Goal: Information Seeking & Learning: Learn about a topic

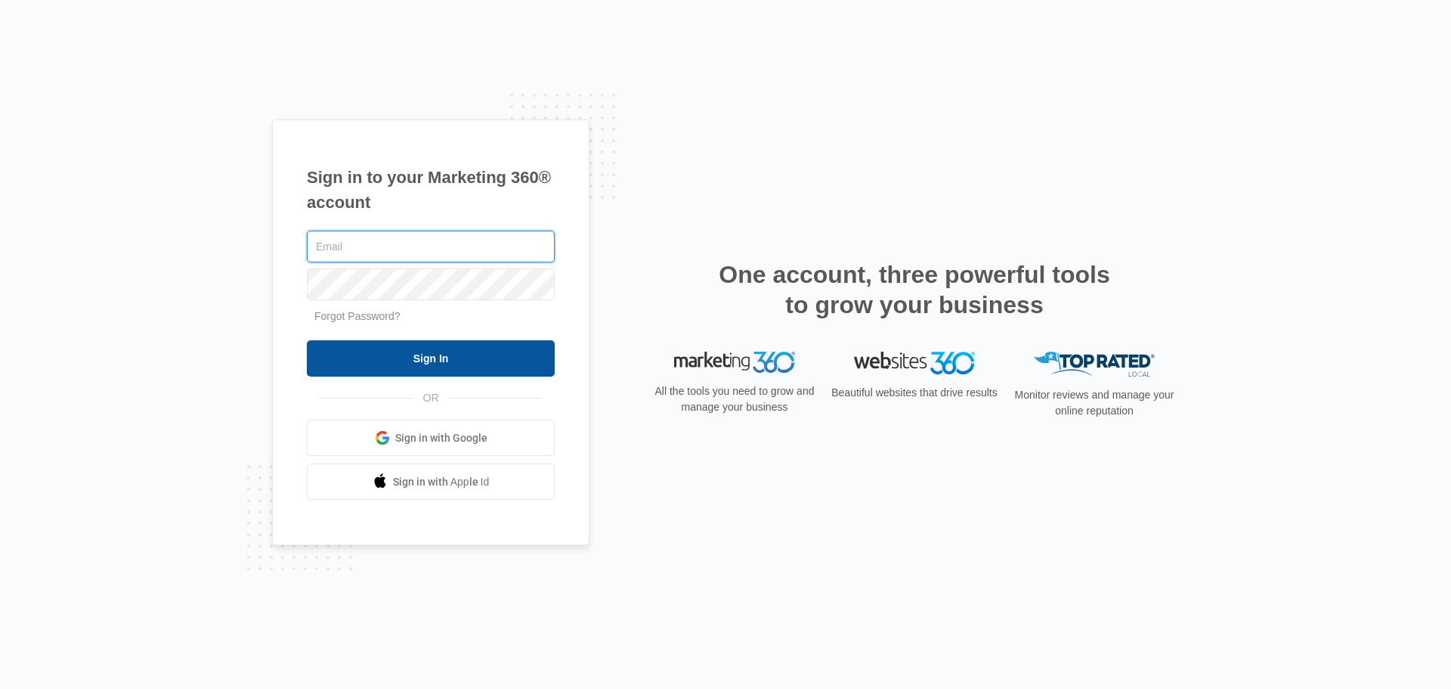
type input "[PERSON_NAME][EMAIL_ADDRESS][PERSON_NAME][DOMAIN_NAME]"
click at [382, 359] on input "Sign In" at bounding box center [431, 358] width 248 height 36
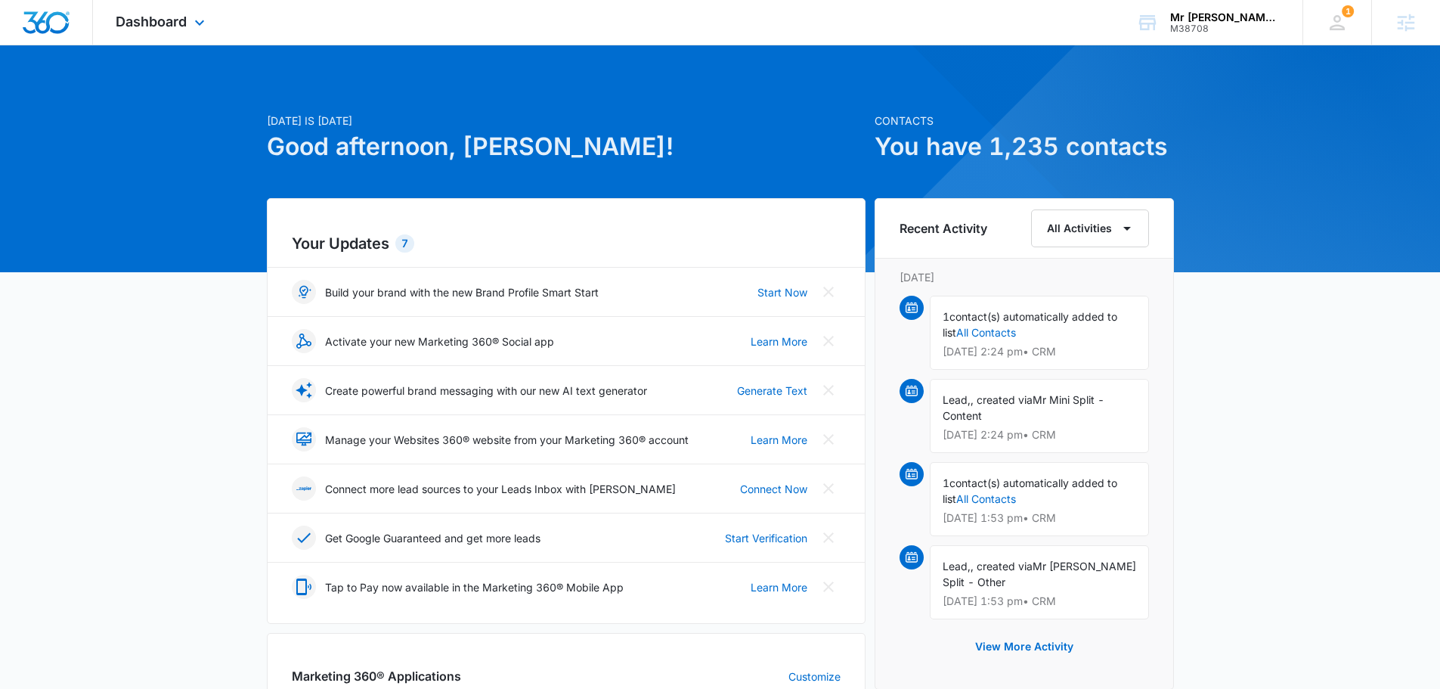
click at [55, 25] on img "Dashboard" at bounding box center [46, 22] width 48 height 23
click at [135, 11] on div "Dashboard Apps Reputation Websites Forms CRM Email Social Shop Payments POS Con…" at bounding box center [162, 22] width 138 height 45
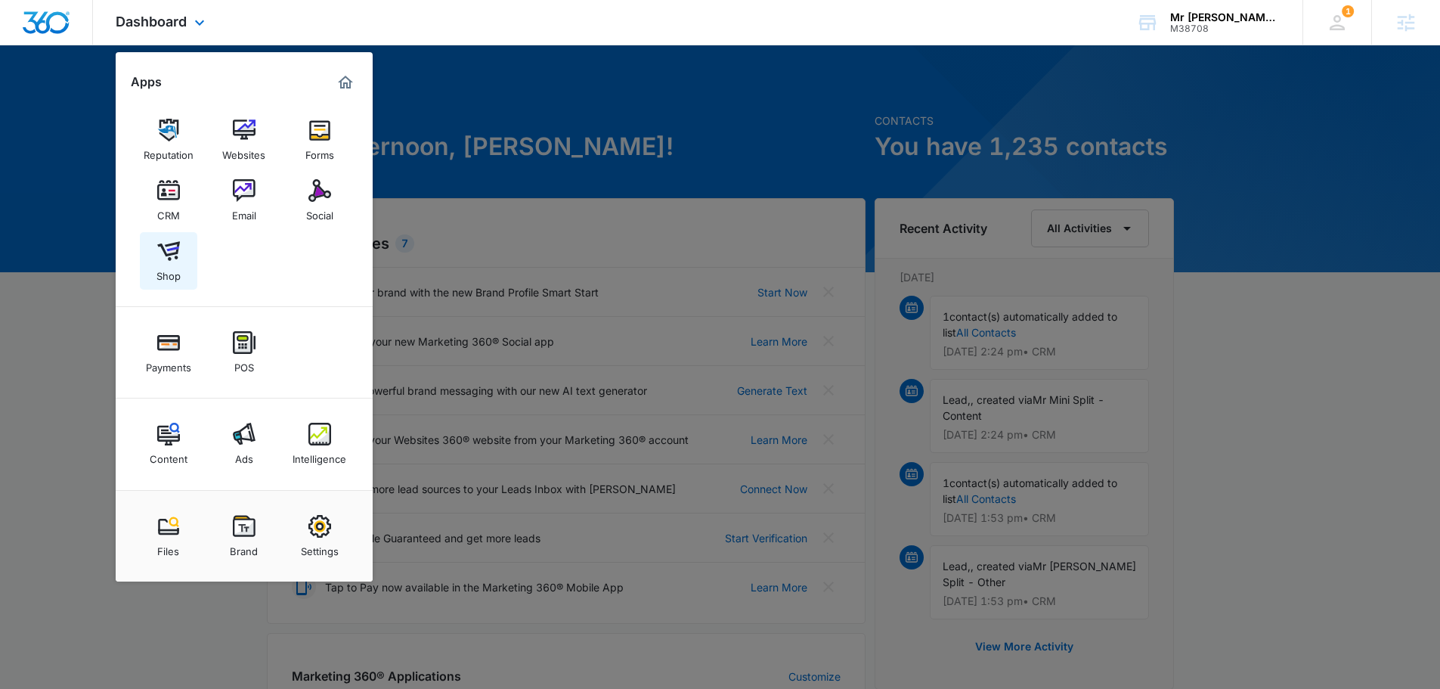
click at [174, 252] on img at bounding box center [168, 251] width 23 height 23
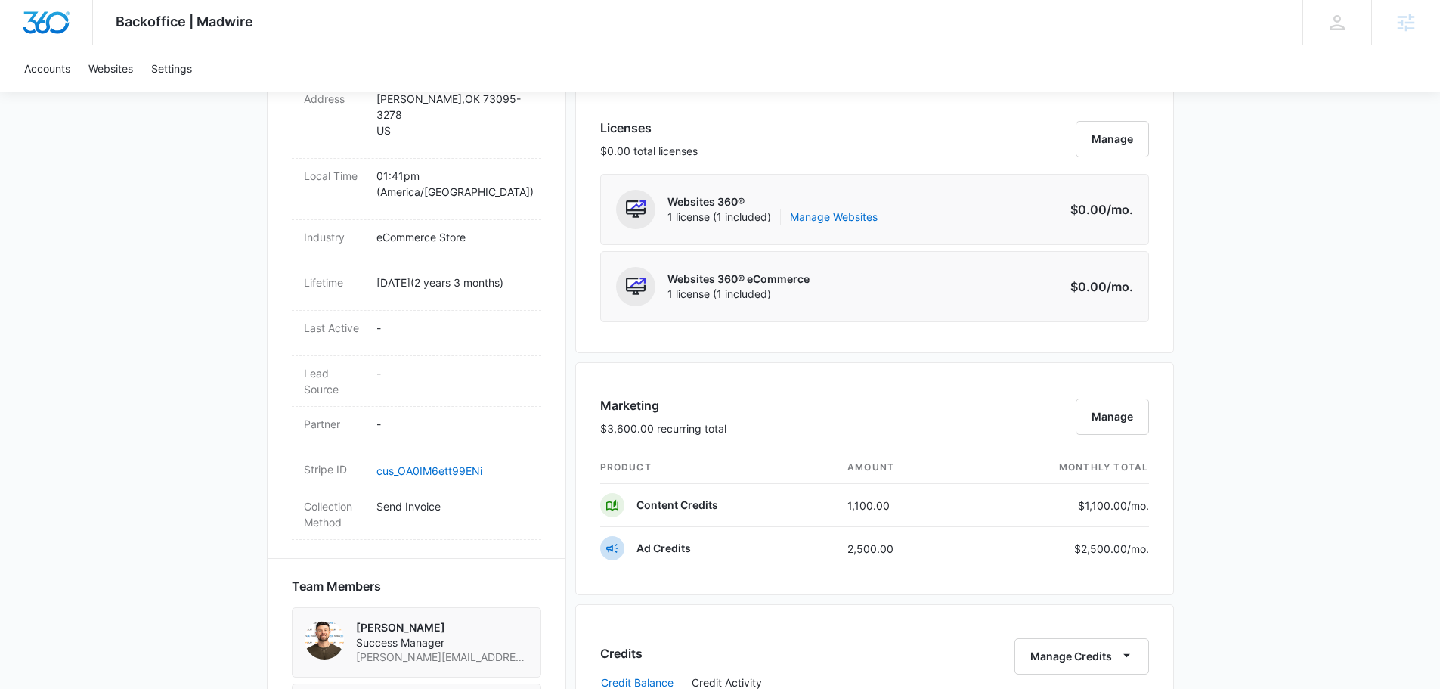
scroll to position [605, 0]
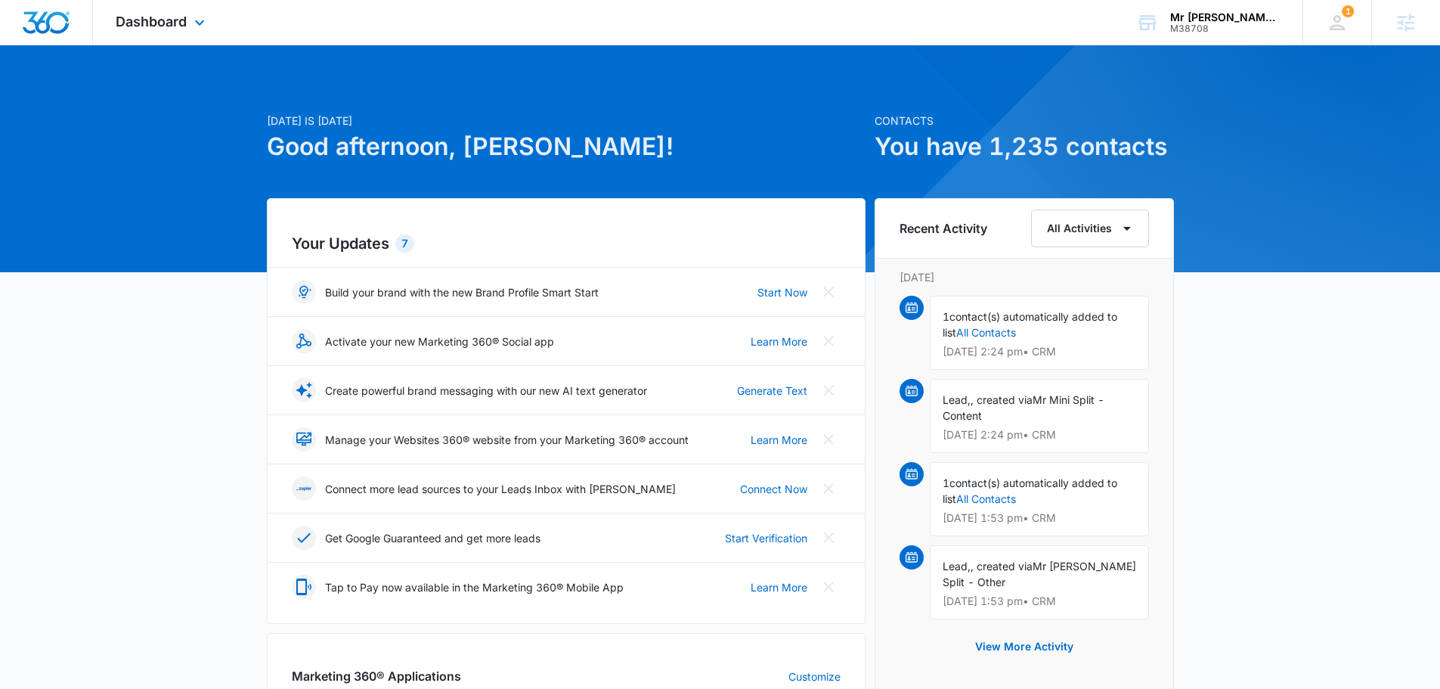
click at [169, 35] on div "Dashboard Apps Reputation Websites Forms CRM Email Social Shop Payments POS Con…" at bounding box center [162, 22] width 138 height 45
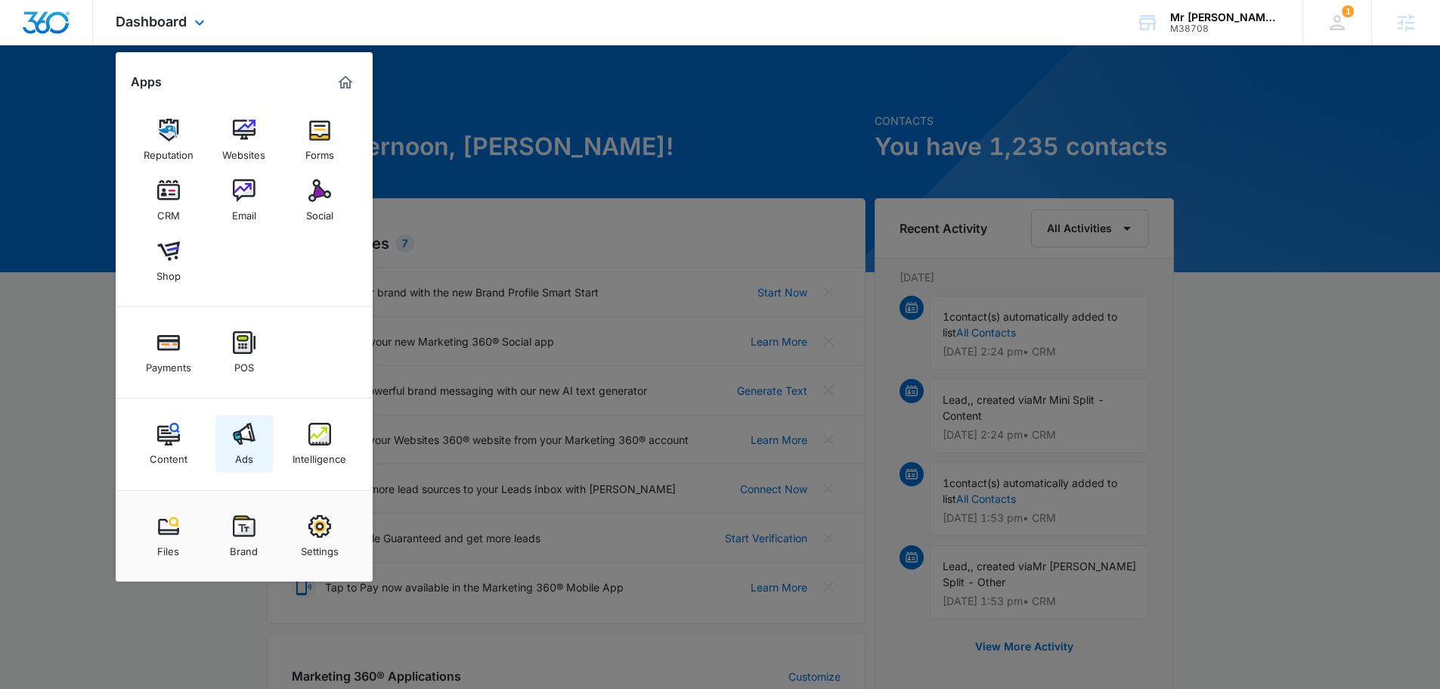
click at [244, 441] on img at bounding box center [244, 434] width 23 height 23
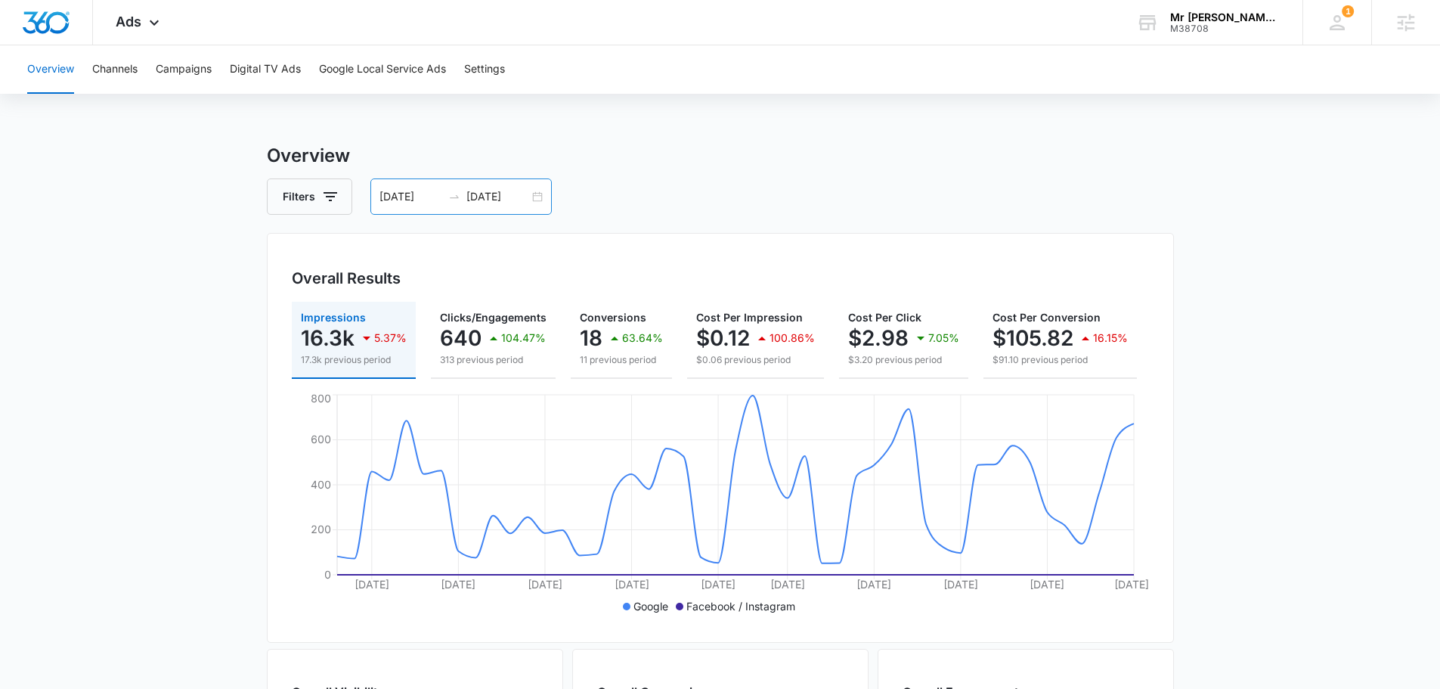
click at [440, 193] on input "05/10/2025" at bounding box center [410, 196] width 63 height 17
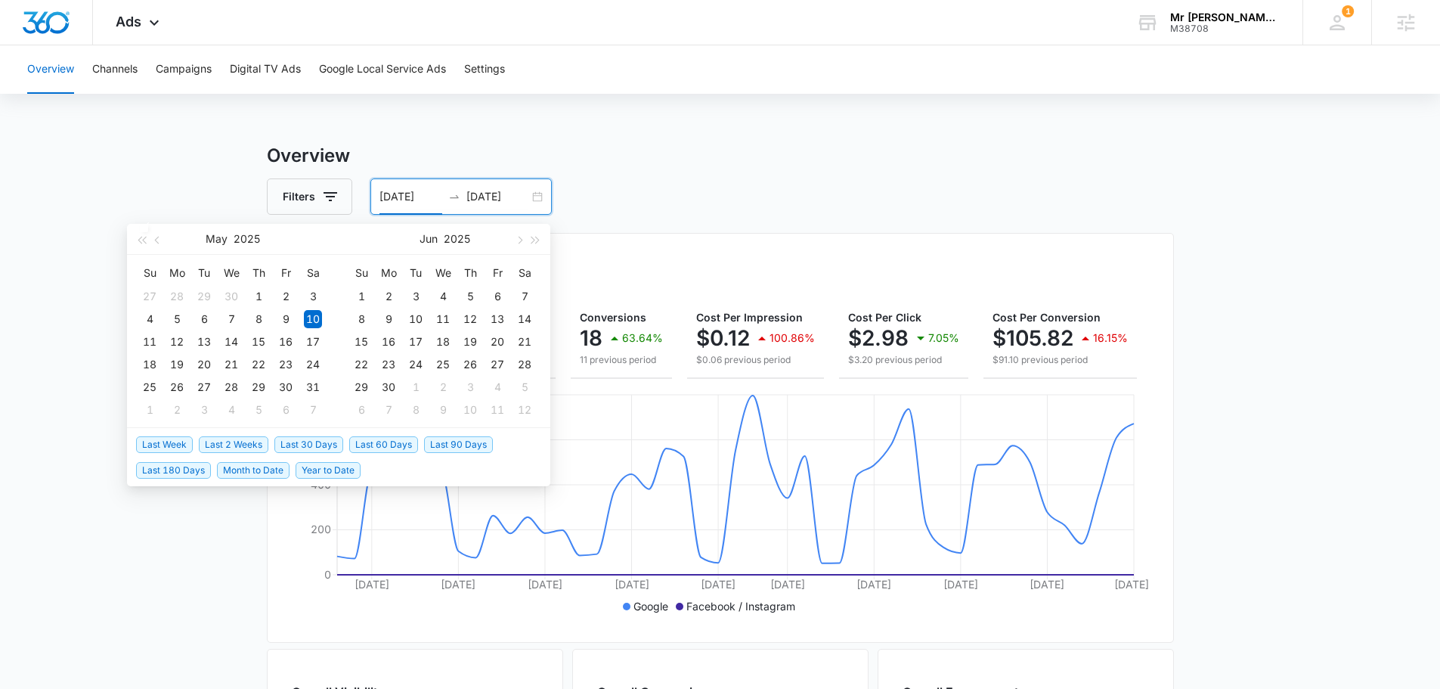
click at [302, 444] on span "Last 30 Days" at bounding box center [308, 444] width 69 height 17
type input "07/14/2025"
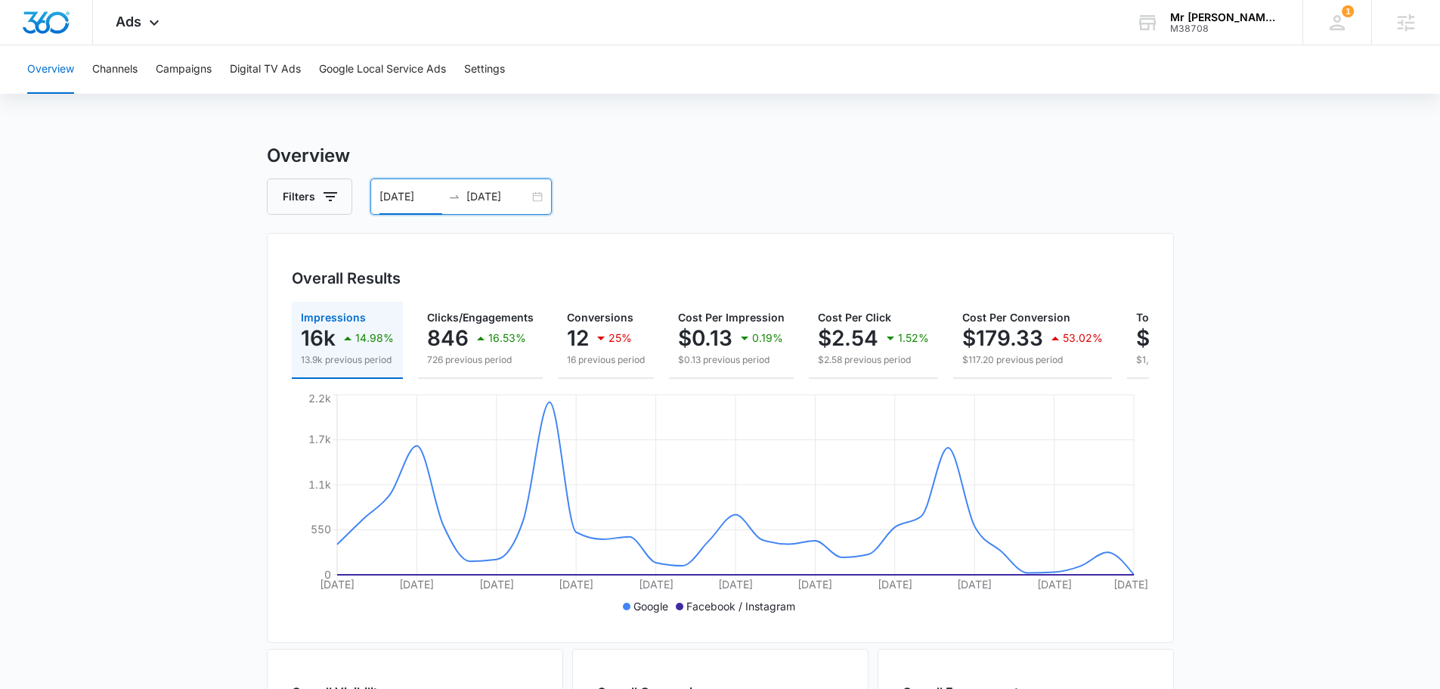
click at [466, 191] on input "08/13/2025" at bounding box center [497, 196] width 63 height 17
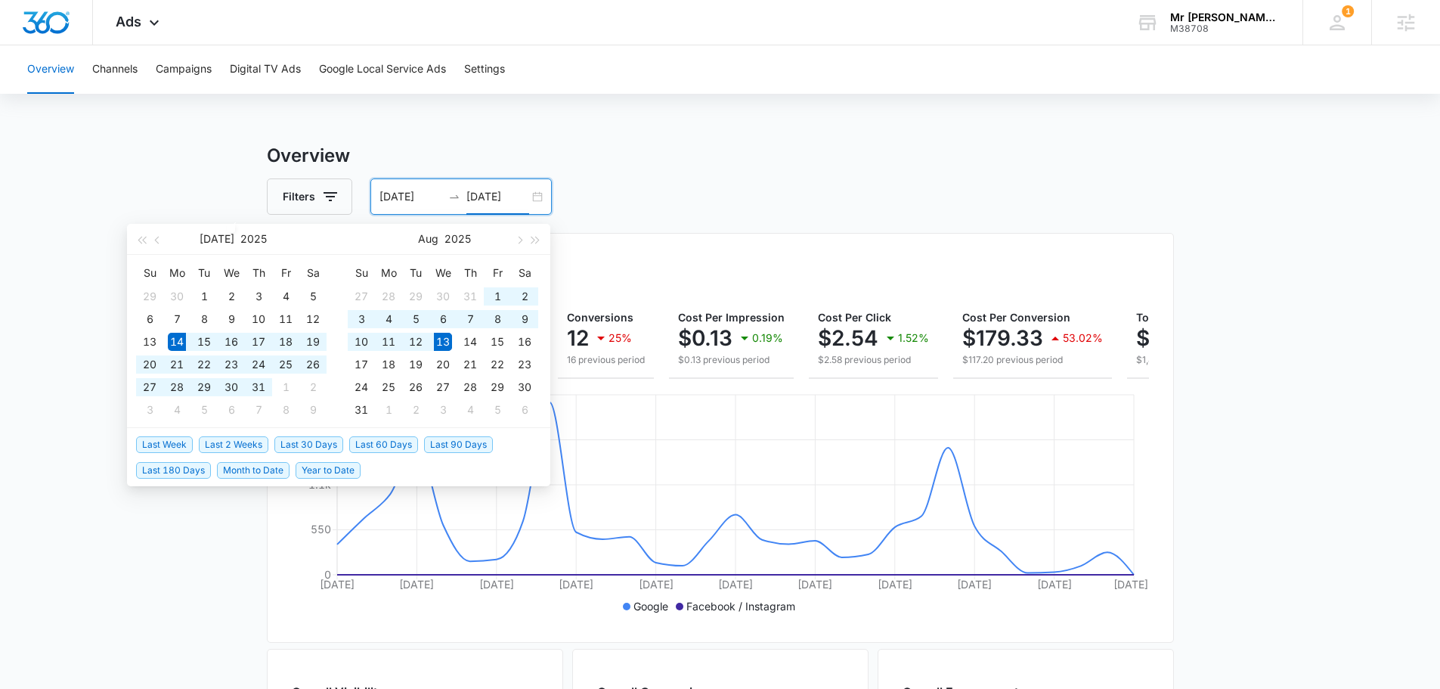
type input "08/13/2025"
click at [256, 446] on span "Last 2 Weeks" at bounding box center [234, 444] width 70 height 17
type input "07/30/2025"
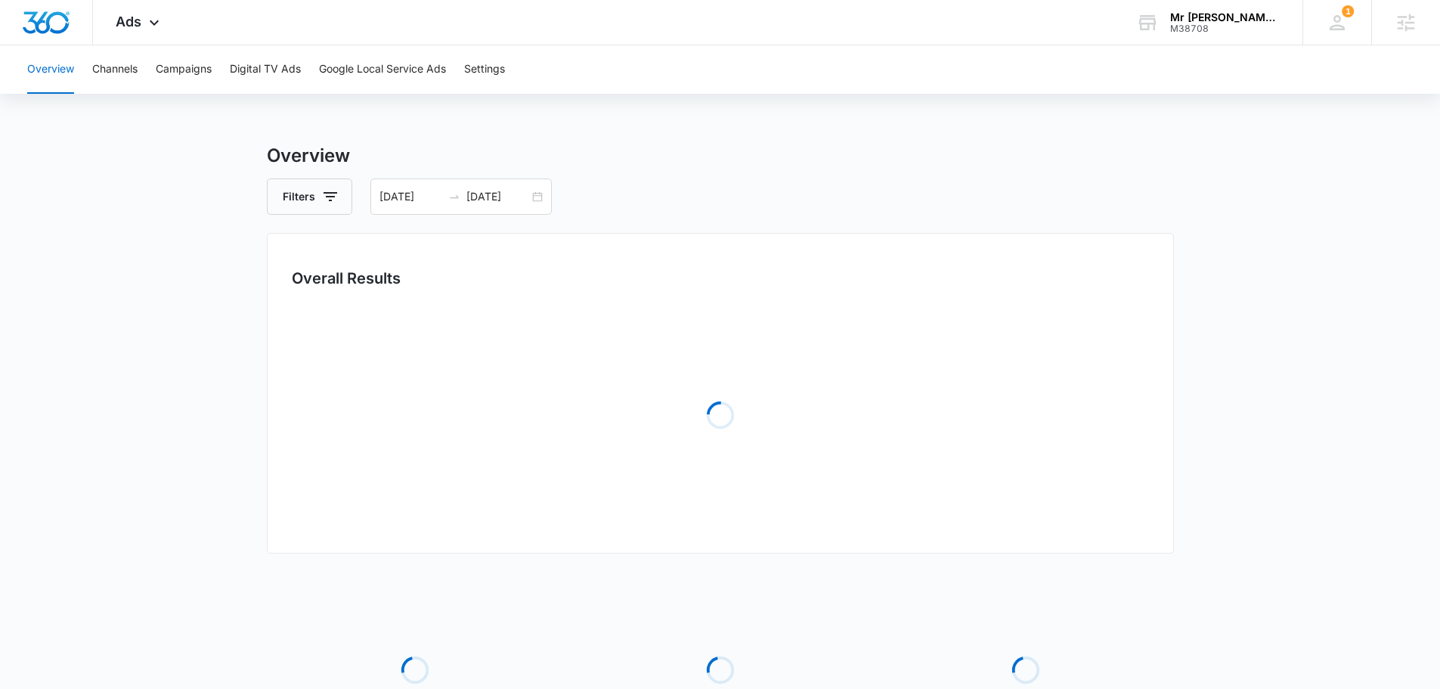
click at [658, 163] on h3 "Overview" at bounding box center [720, 155] width 907 height 27
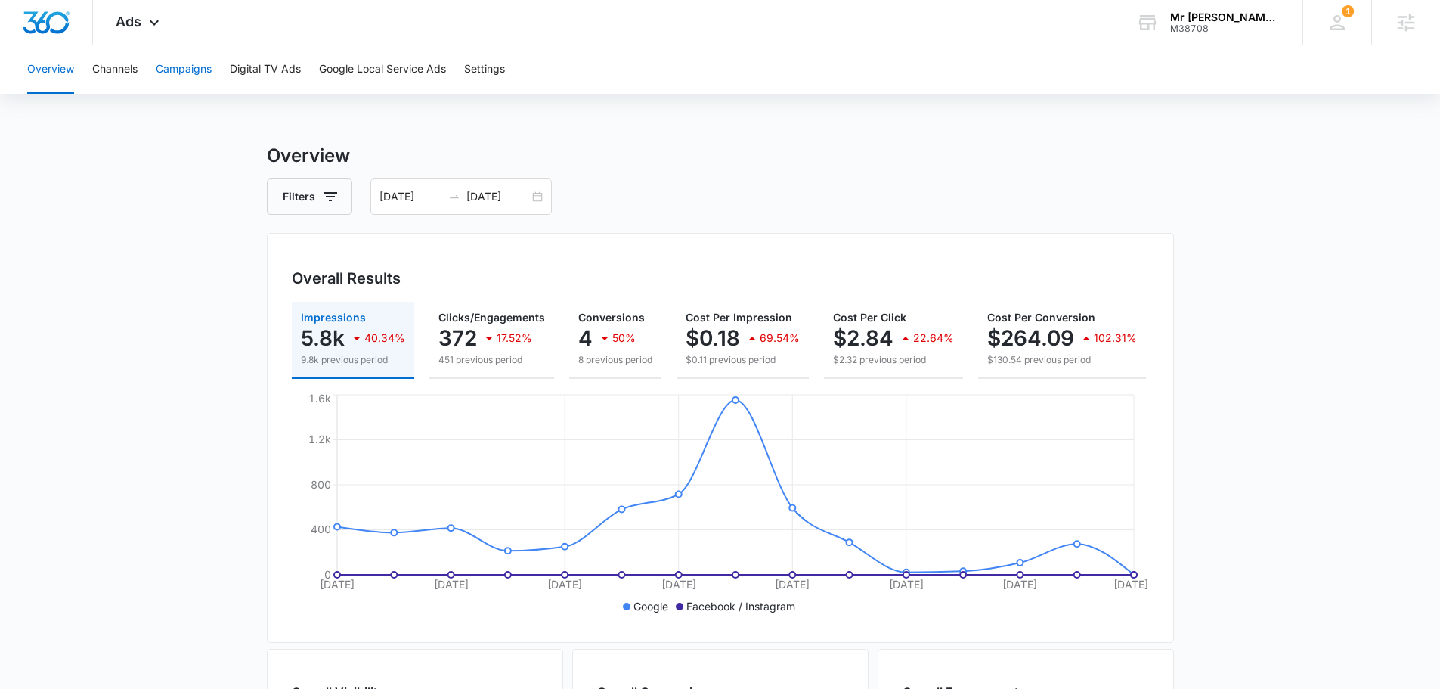
click at [166, 76] on button "Campaigns" at bounding box center [184, 69] width 56 height 48
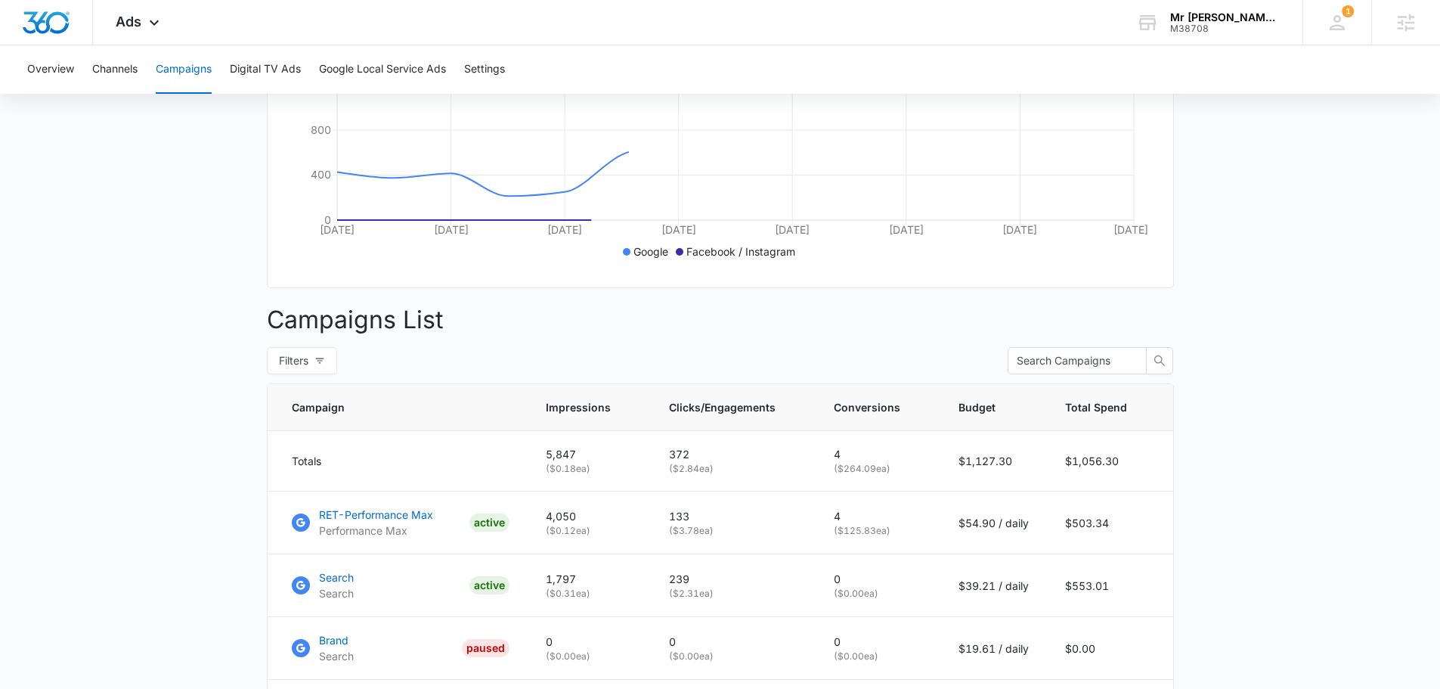
scroll to position [454, 0]
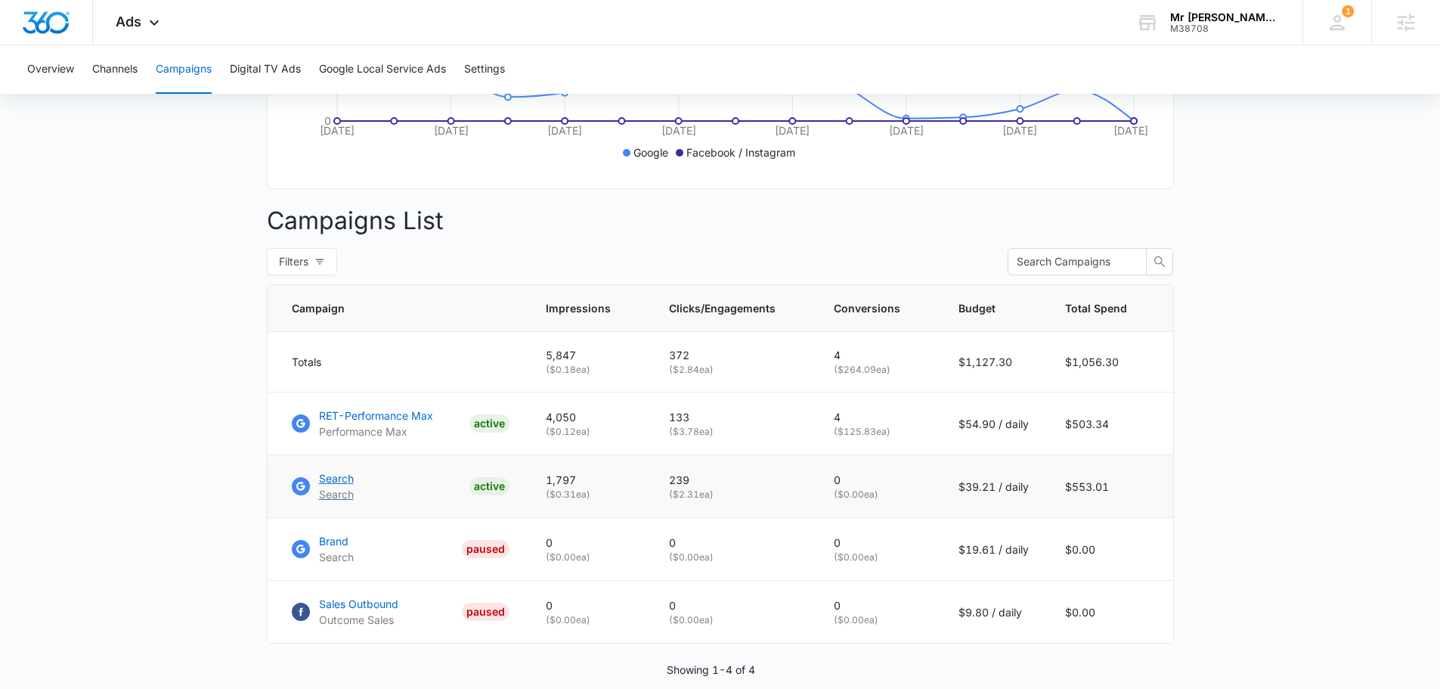
click at [331, 485] on p "Search" at bounding box center [336, 478] width 35 height 16
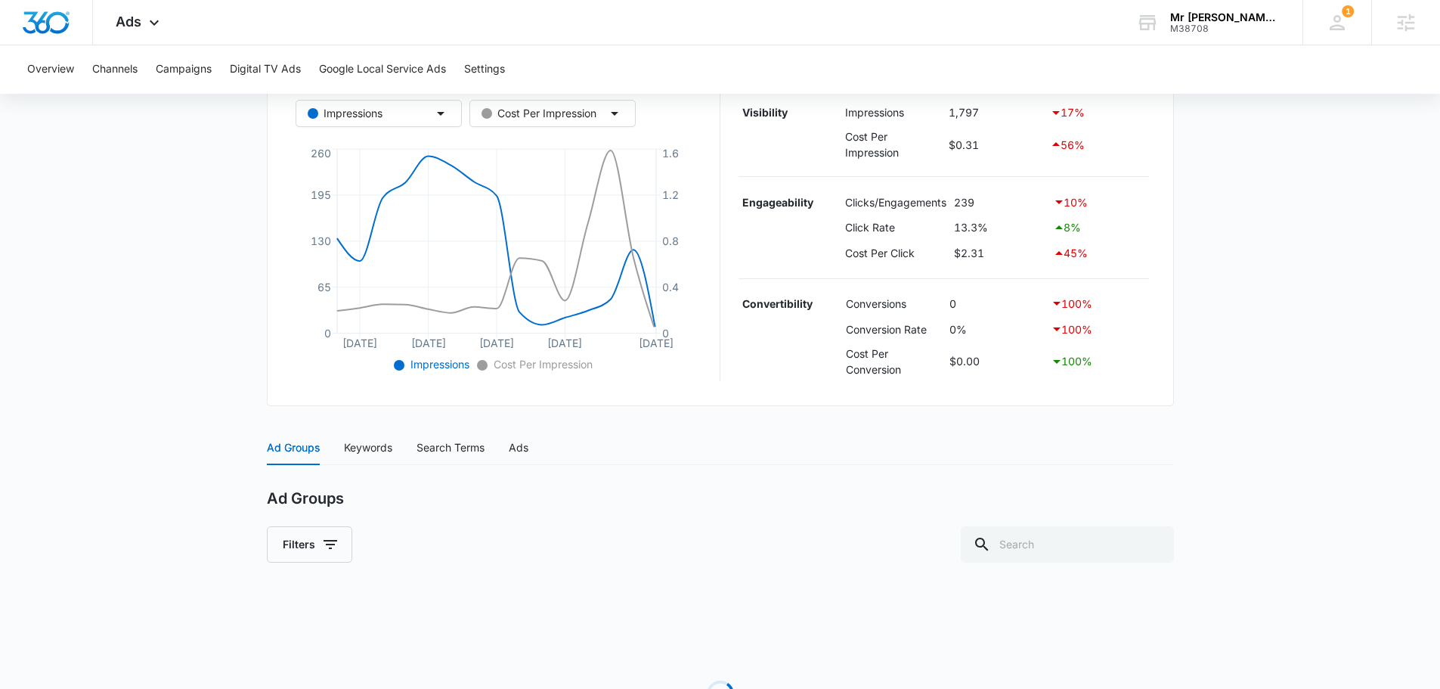
scroll to position [302, 0]
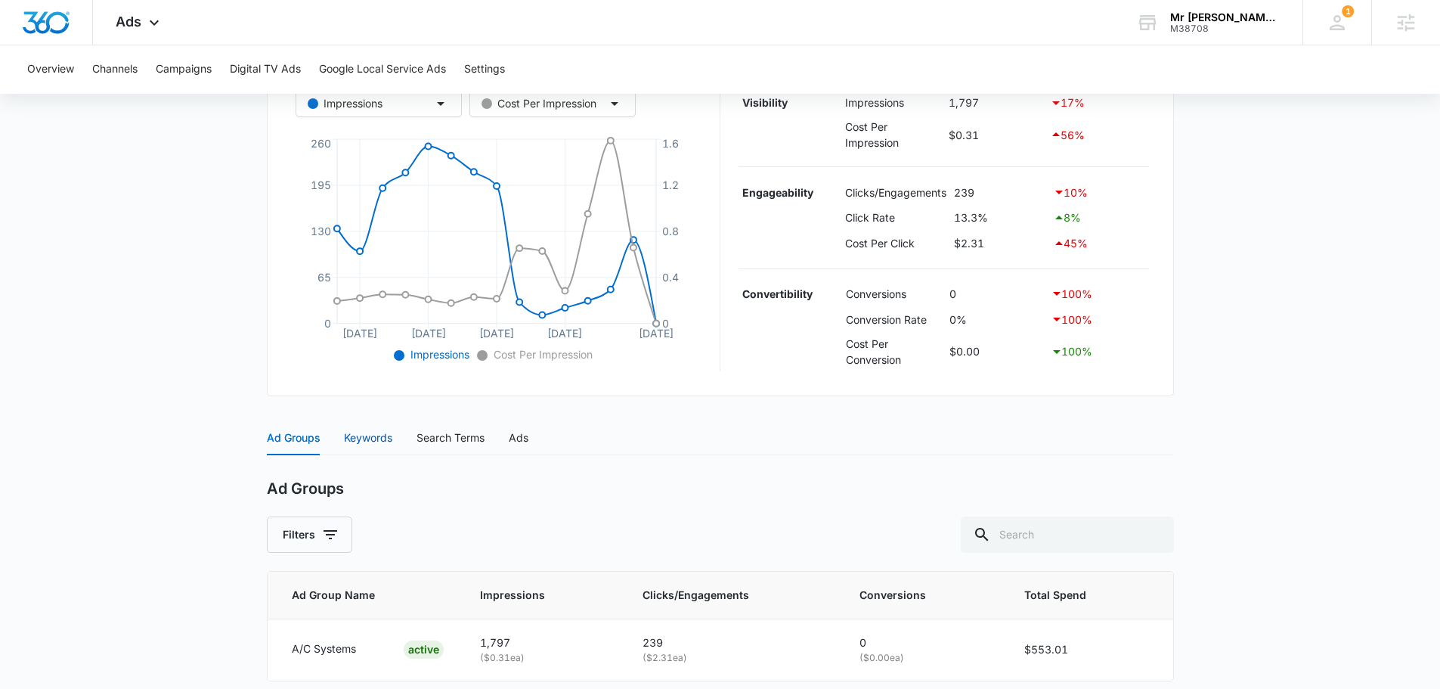
click at [369, 441] on div "Keywords" at bounding box center [368, 437] width 48 height 17
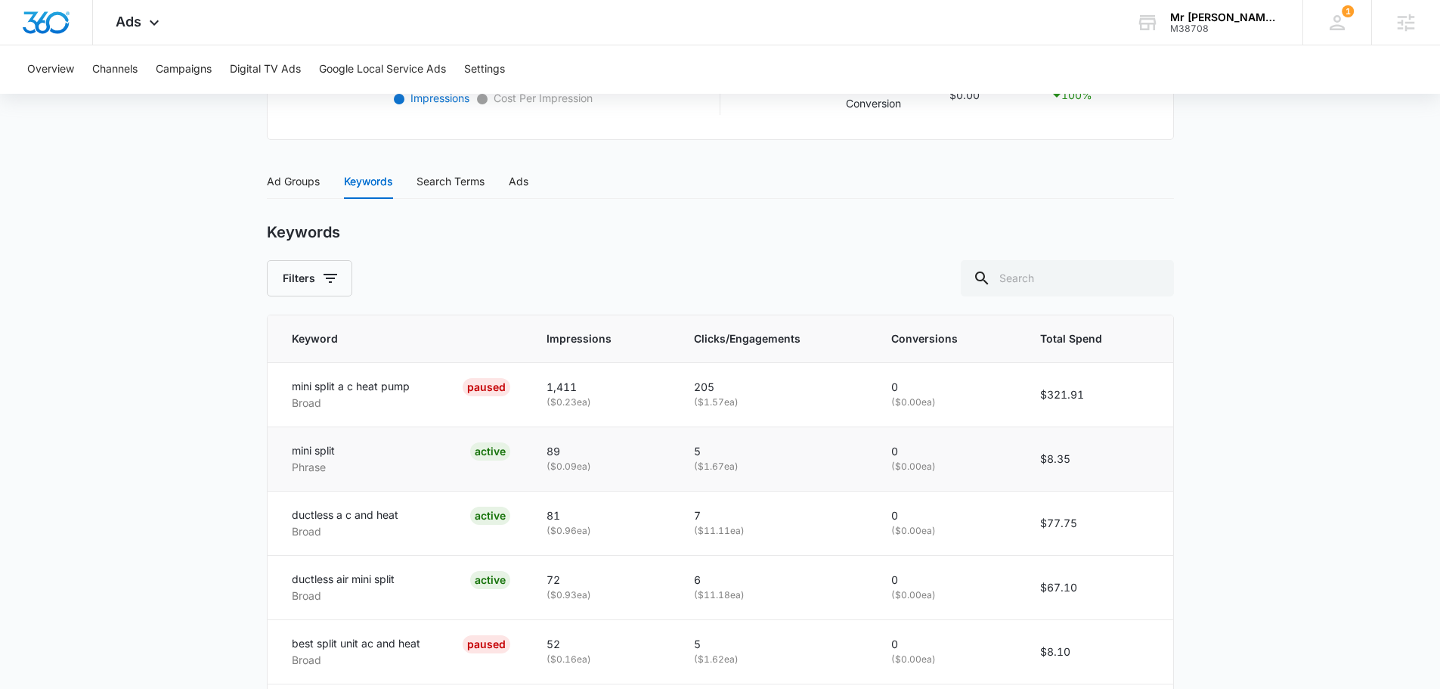
scroll to position [505, 0]
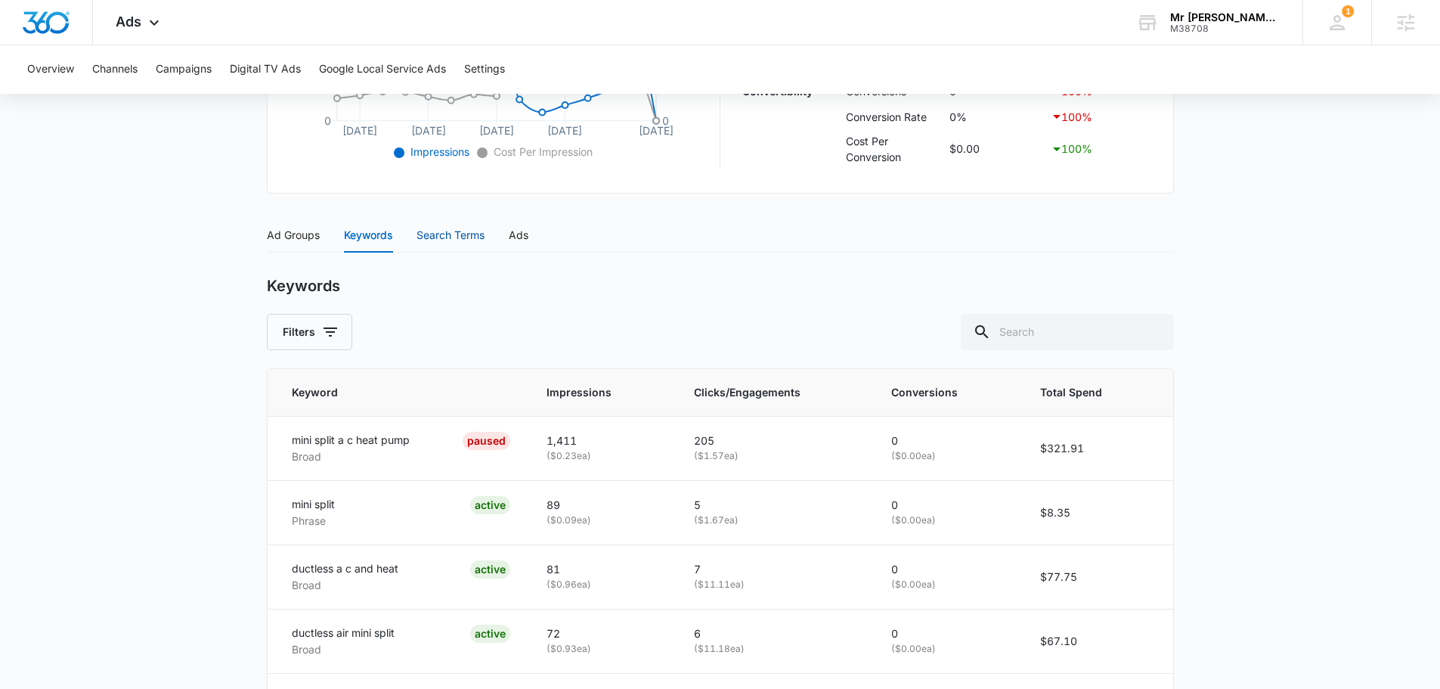
click at [459, 227] on div "Search Terms" at bounding box center [451, 235] width 68 height 17
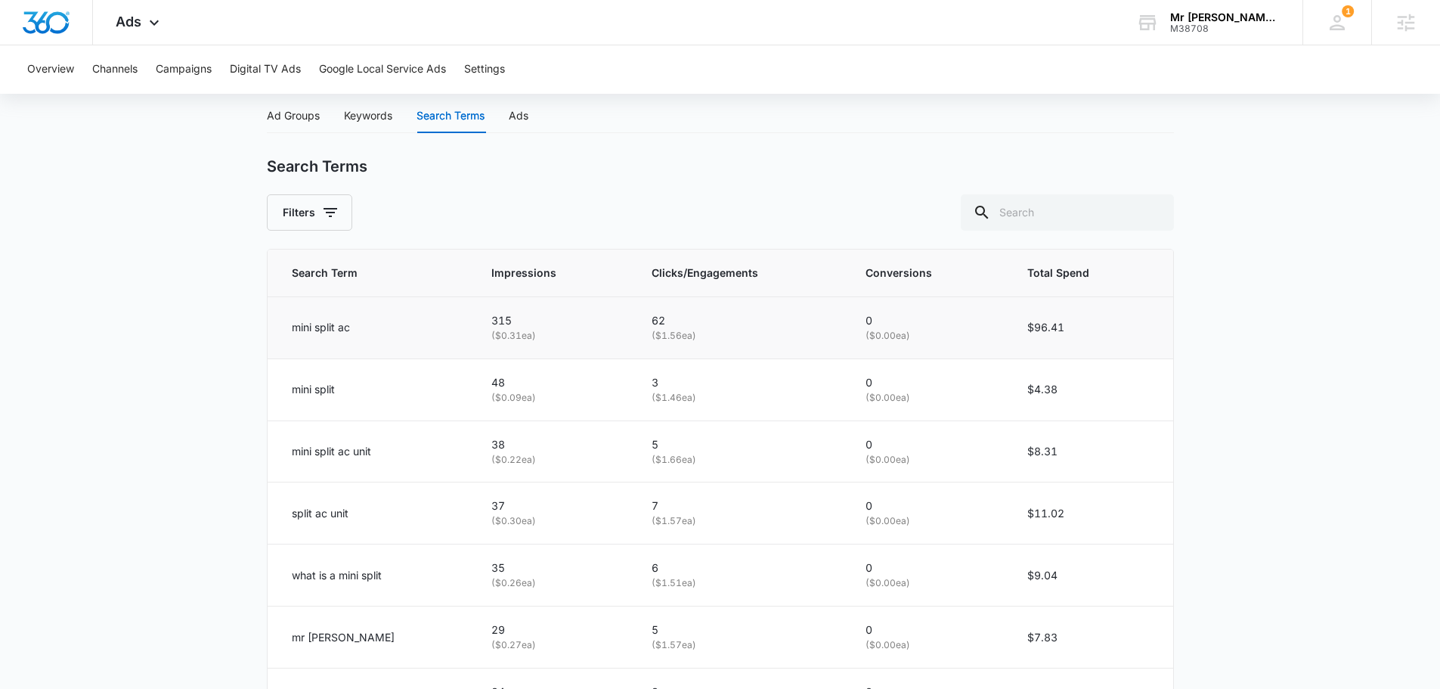
scroll to position [656, 0]
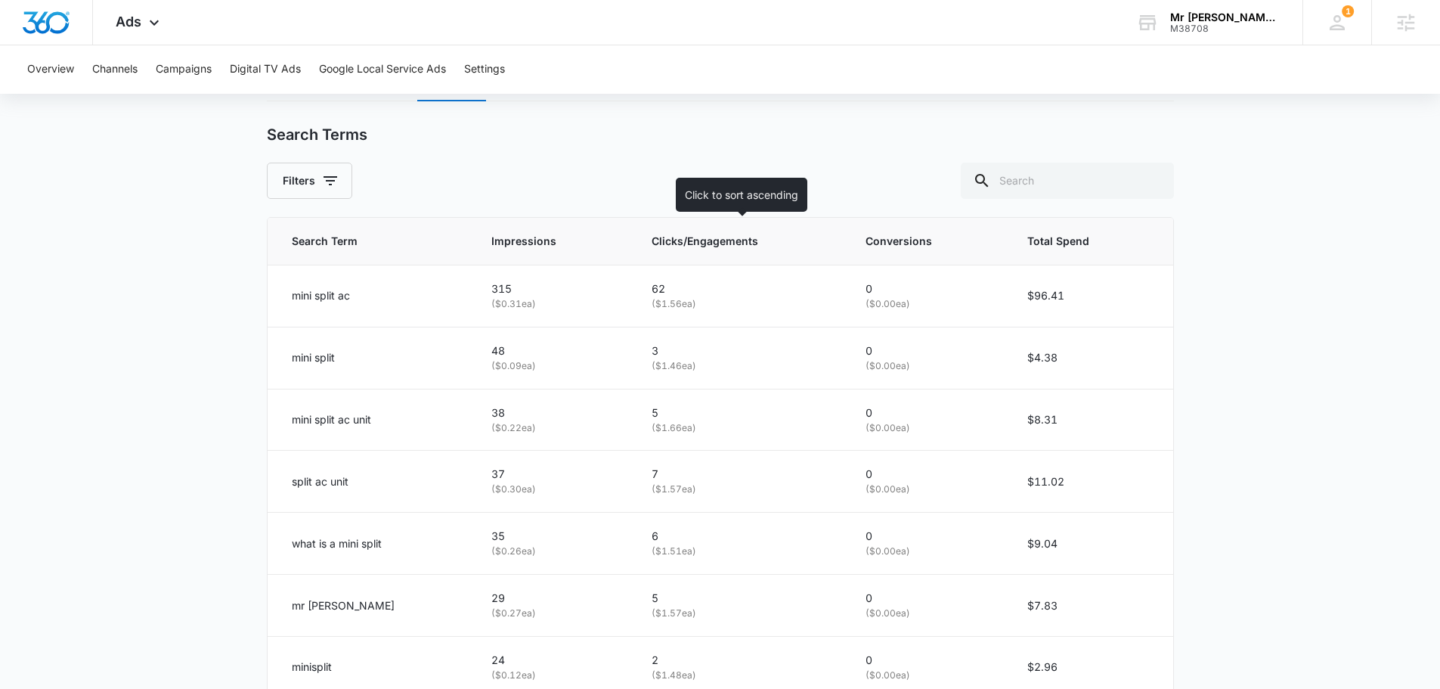
click at [708, 241] on span "Clicks/Engagements" at bounding box center [730, 241] width 156 height 17
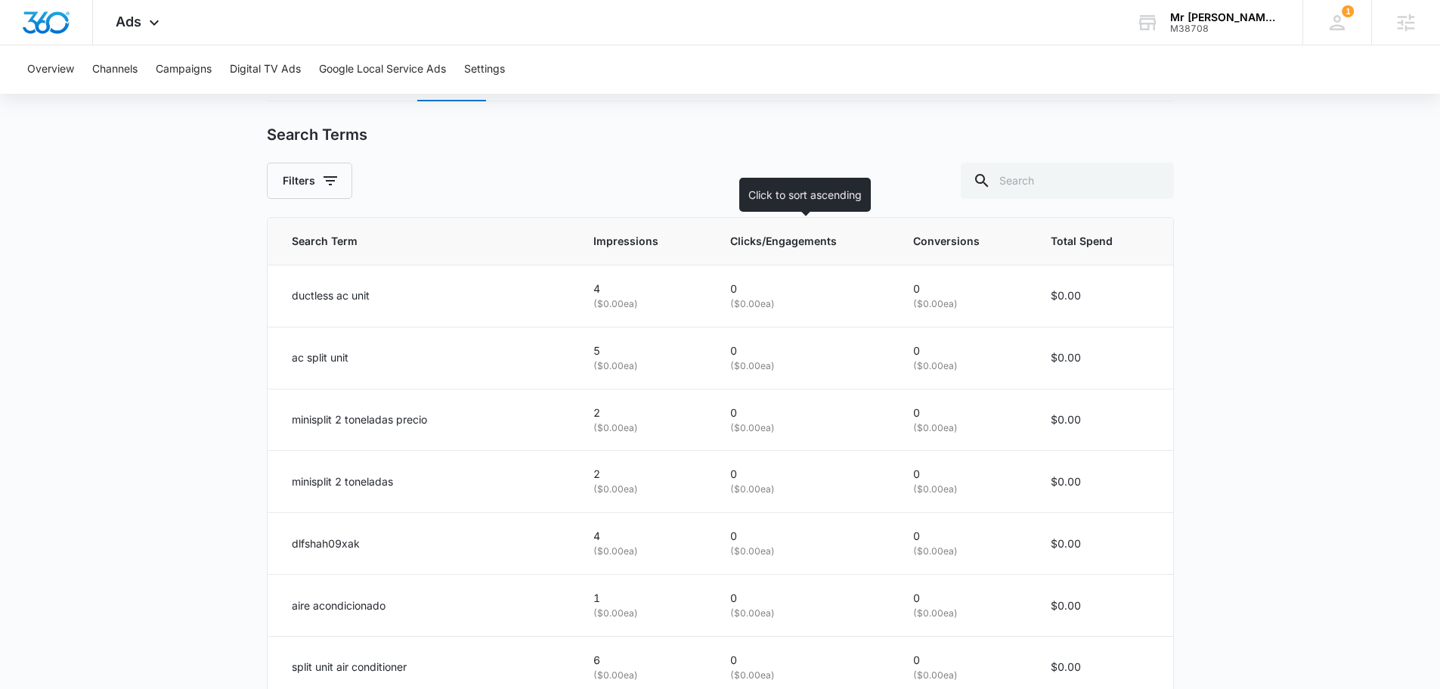
click at [769, 243] on span "Clicks/Engagements" at bounding box center [792, 241] width 125 height 17
click at [765, 234] on span "Clicks/Engagements" at bounding box center [792, 241] width 125 height 17
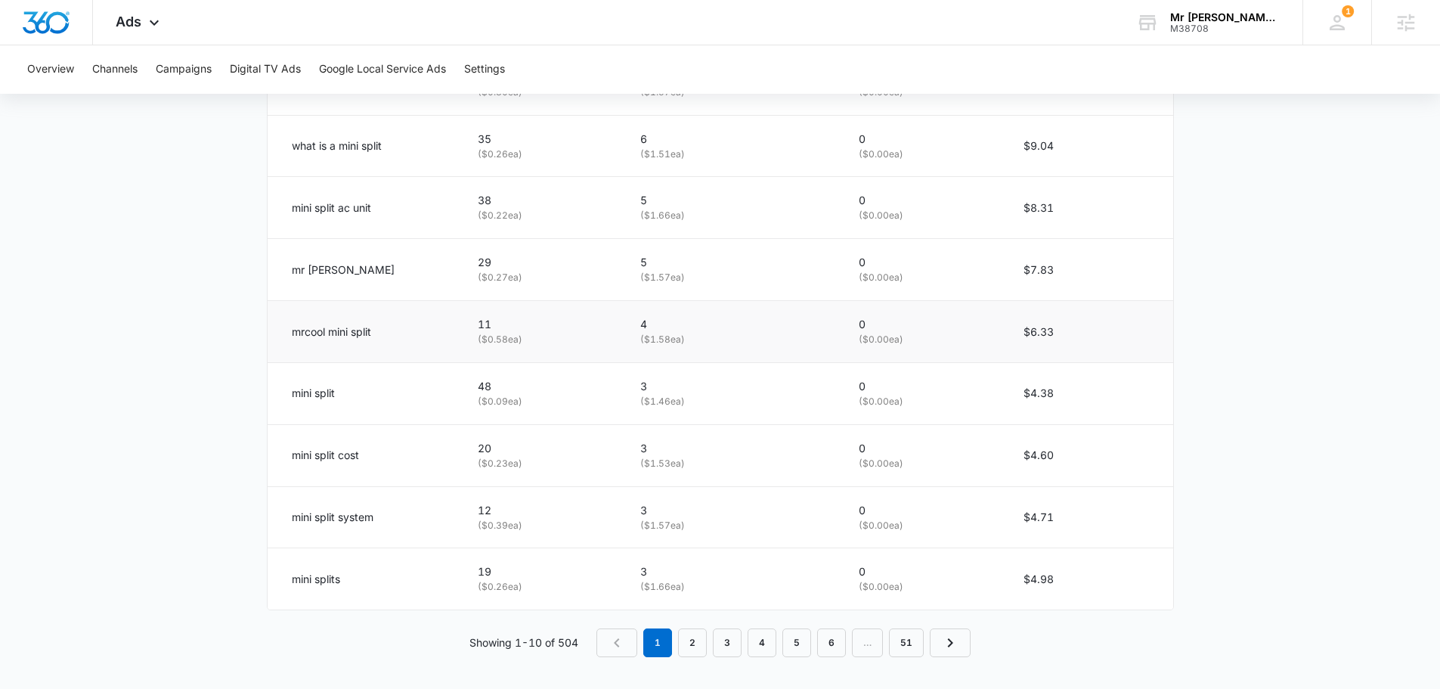
scroll to position [934, 0]
click at [686, 640] on link "2" at bounding box center [692, 638] width 29 height 29
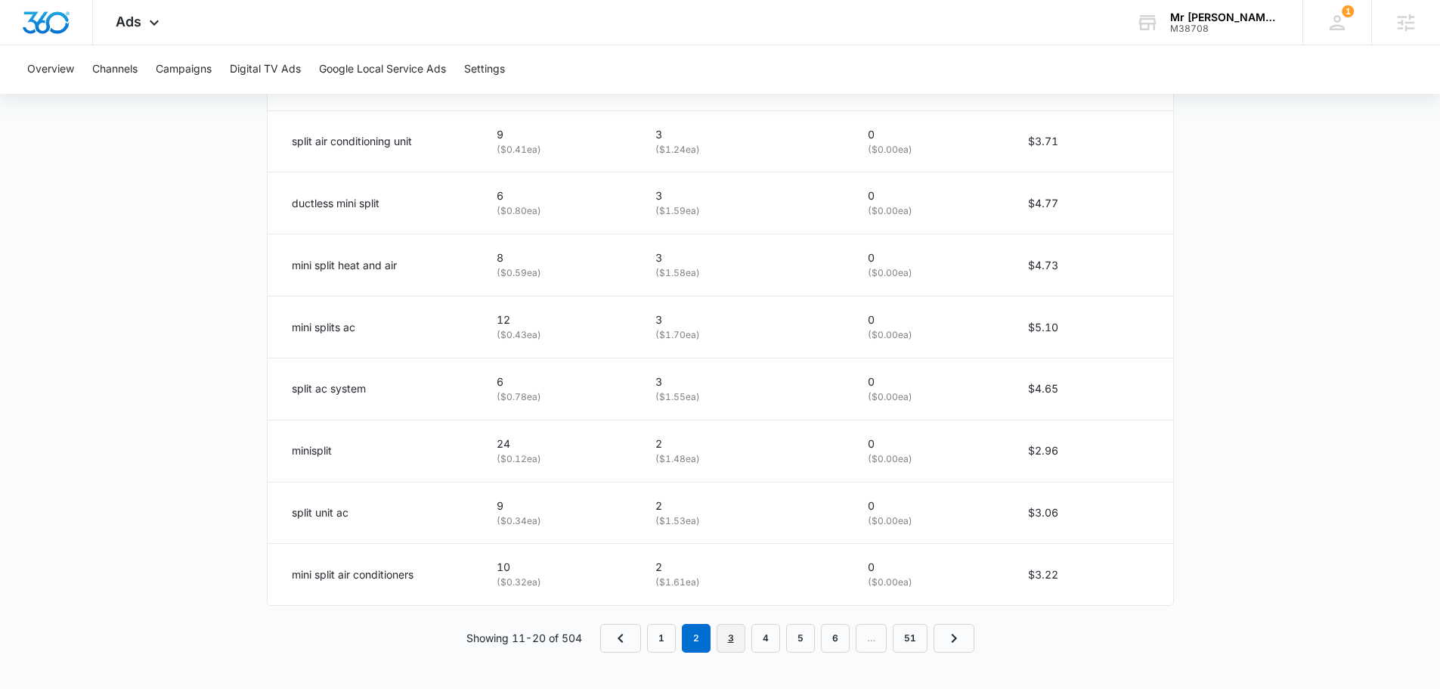
click at [733, 637] on link "3" at bounding box center [731, 638] width 29 height 29
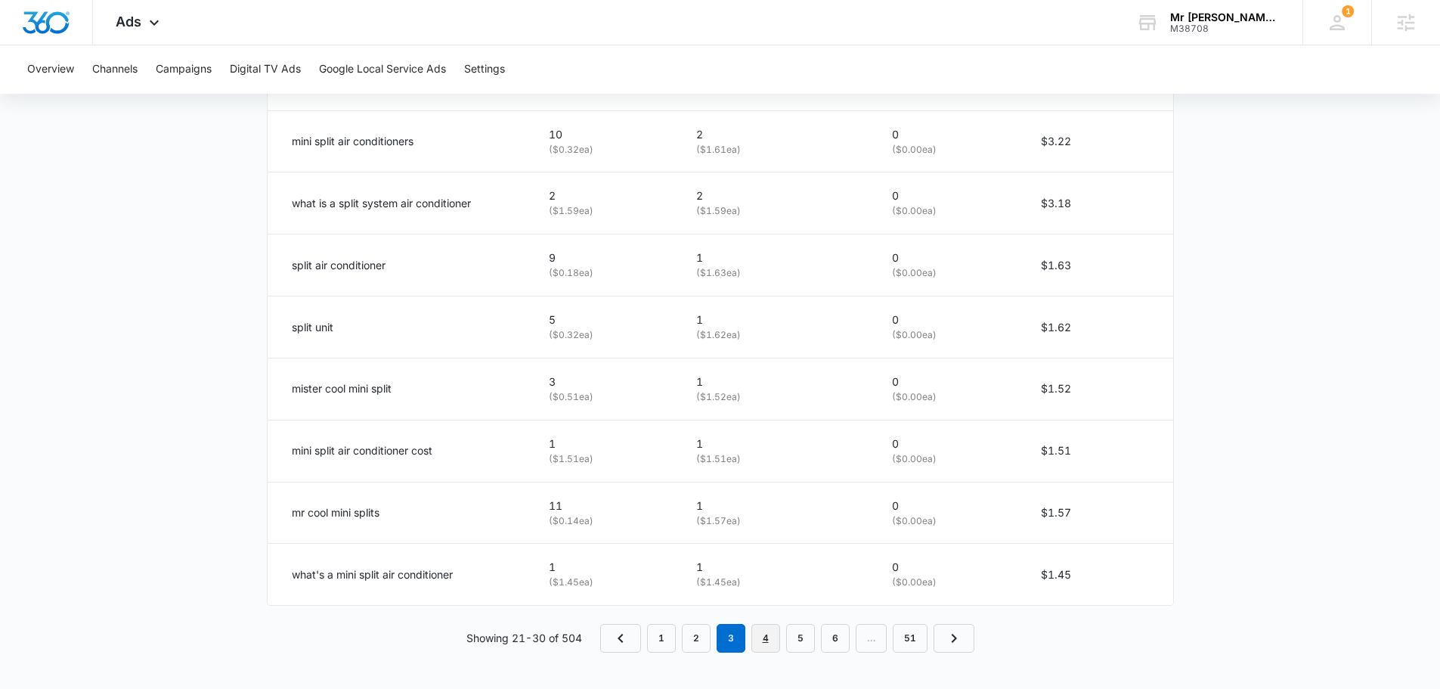
click at [772, 637] on link "4" at bounding box center [765, 638] width 29 height 29
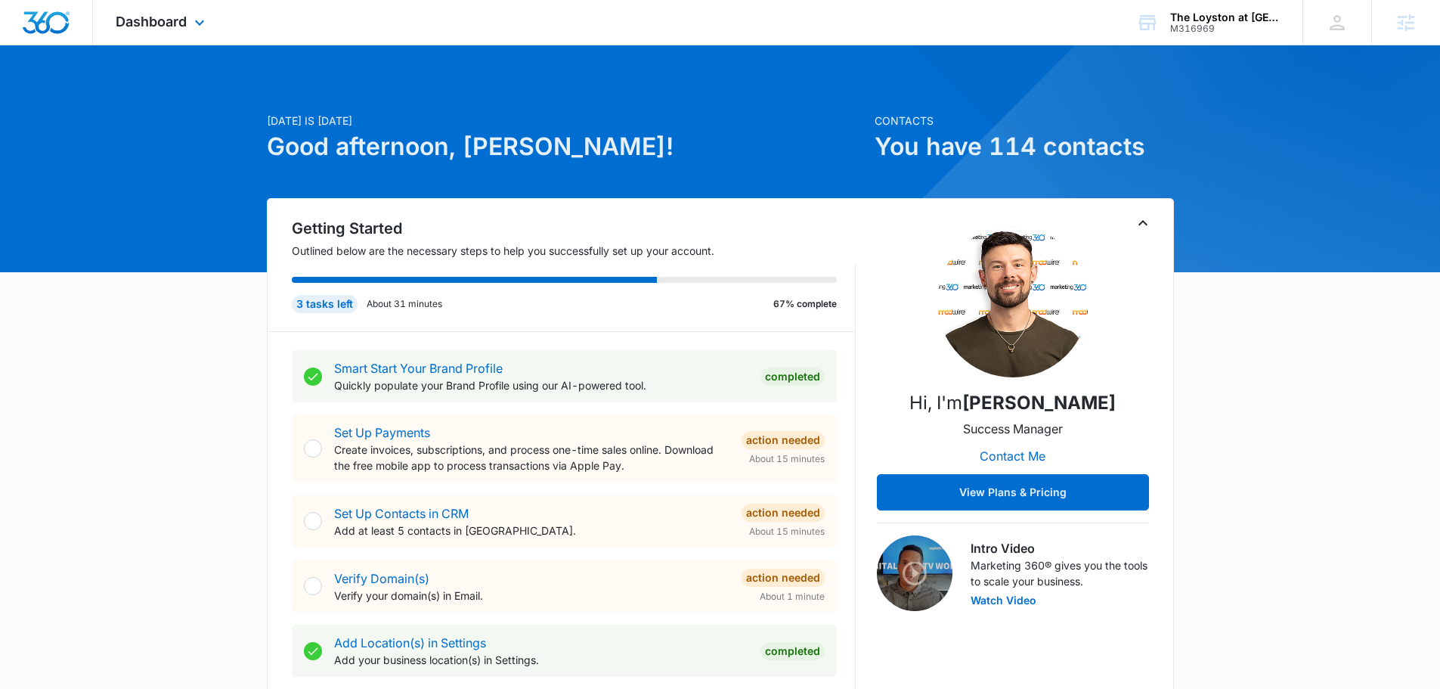
click at [215, 25] on div "Dashboard Apps Reputation Forms CRM Email Social Payments POS Content Ads Intel…" at bounding box center [162, 22] width 138 height 45
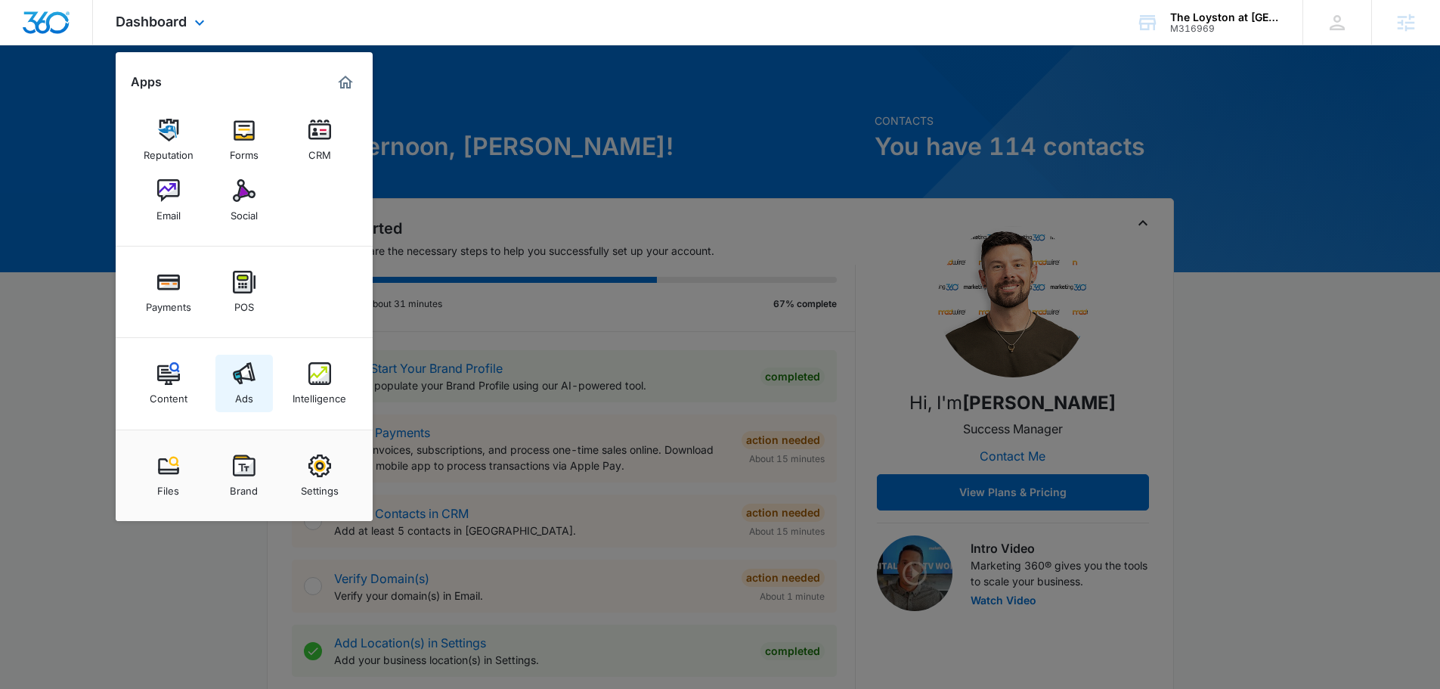
click at [240, 375] on img at bounding box center [244, 373] width 23 height 23
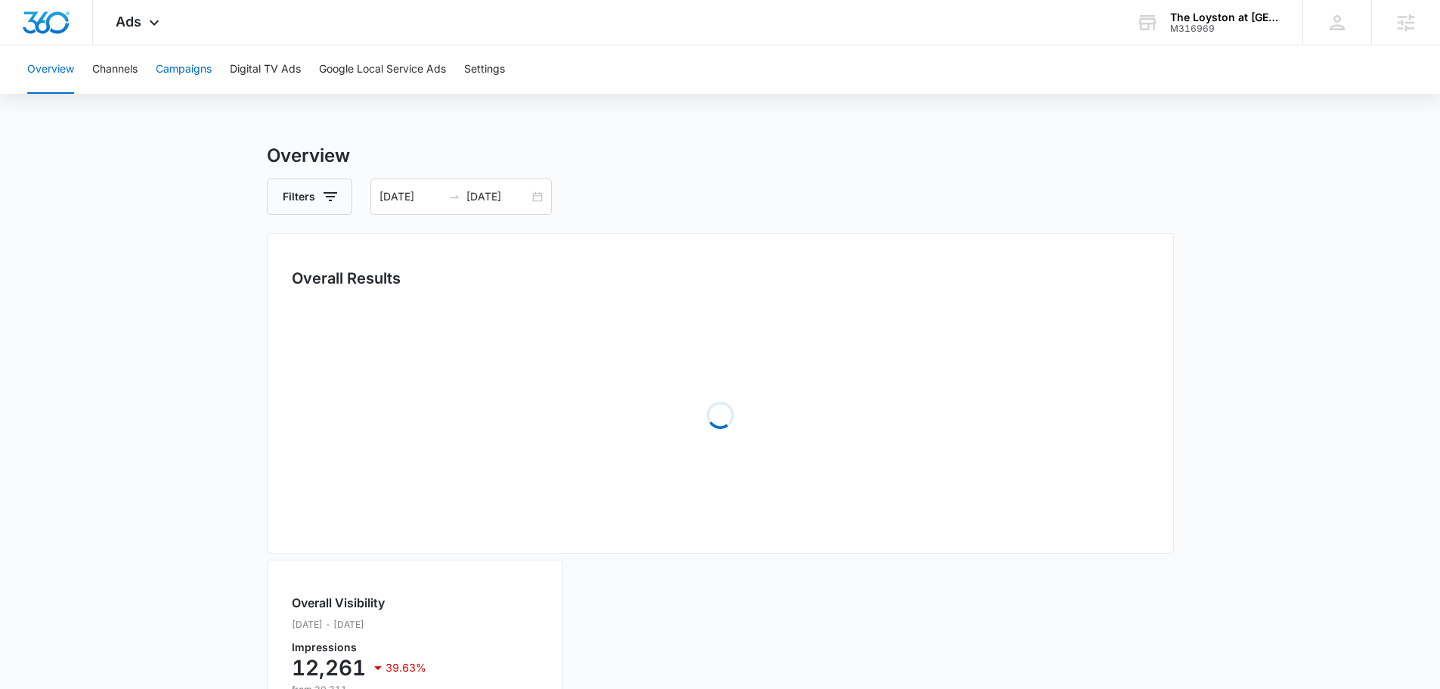
click at [159, 51] on button "Campaigns" at bounding box center [184, 69] width 56 height 48
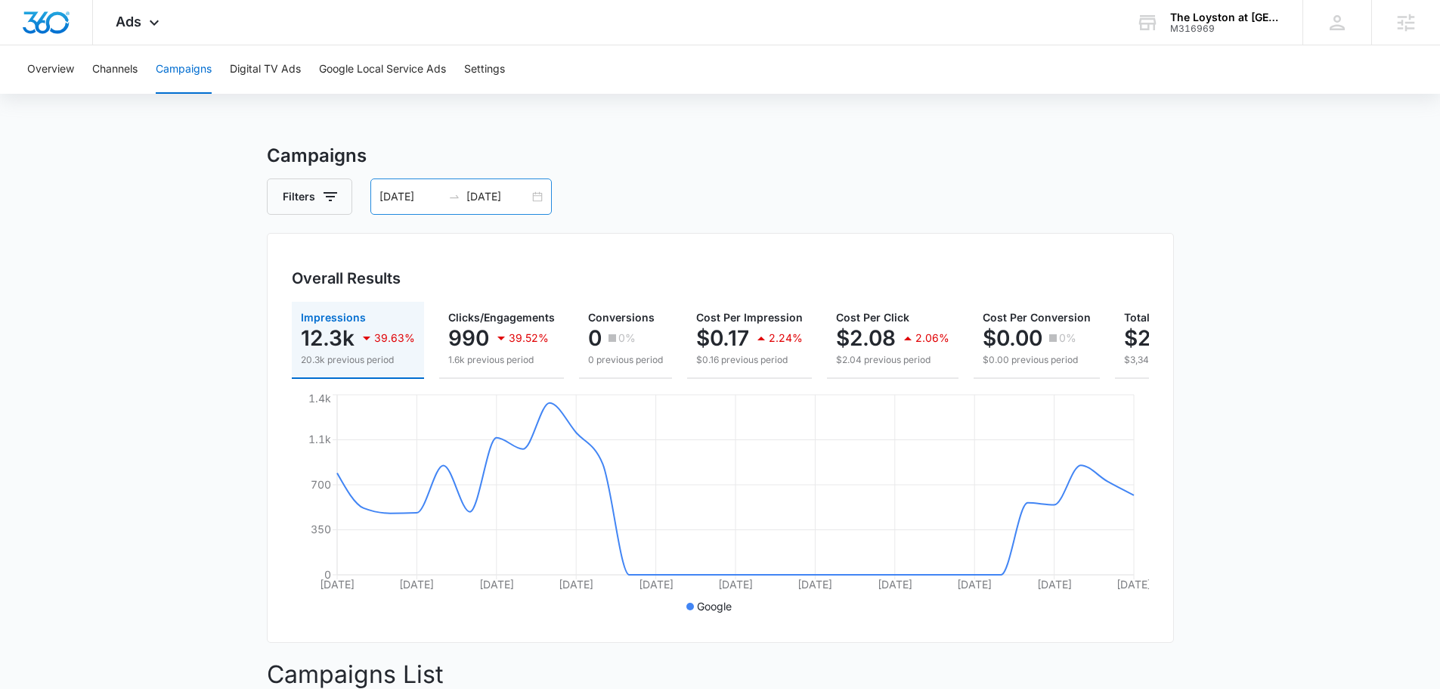
click at [486, 199] on input "08/05/2025" at bounding box center [497, 196] width 63 height 17
type input "08/05/2025"
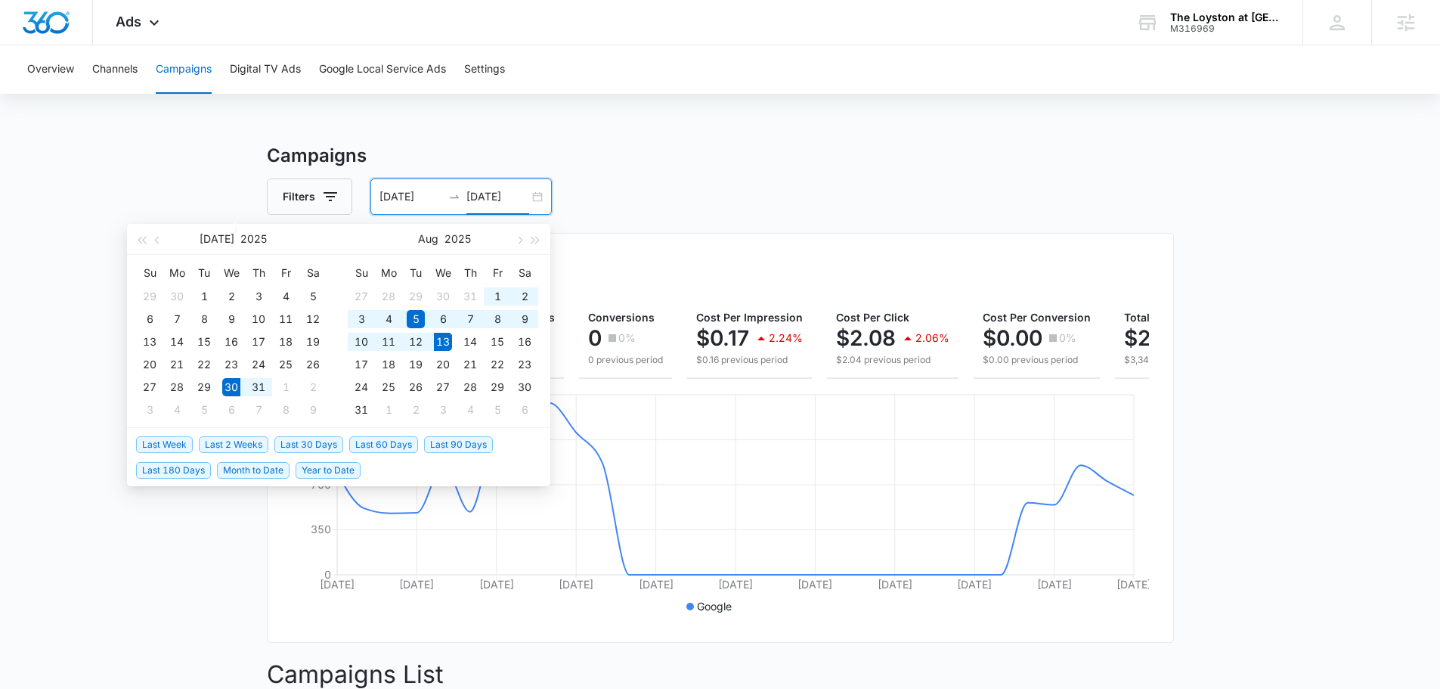
click at [233, 443] on span "Last 2 Weeks" at bounding box center [234, 444] width 70 height 17
type input "[DATE]"
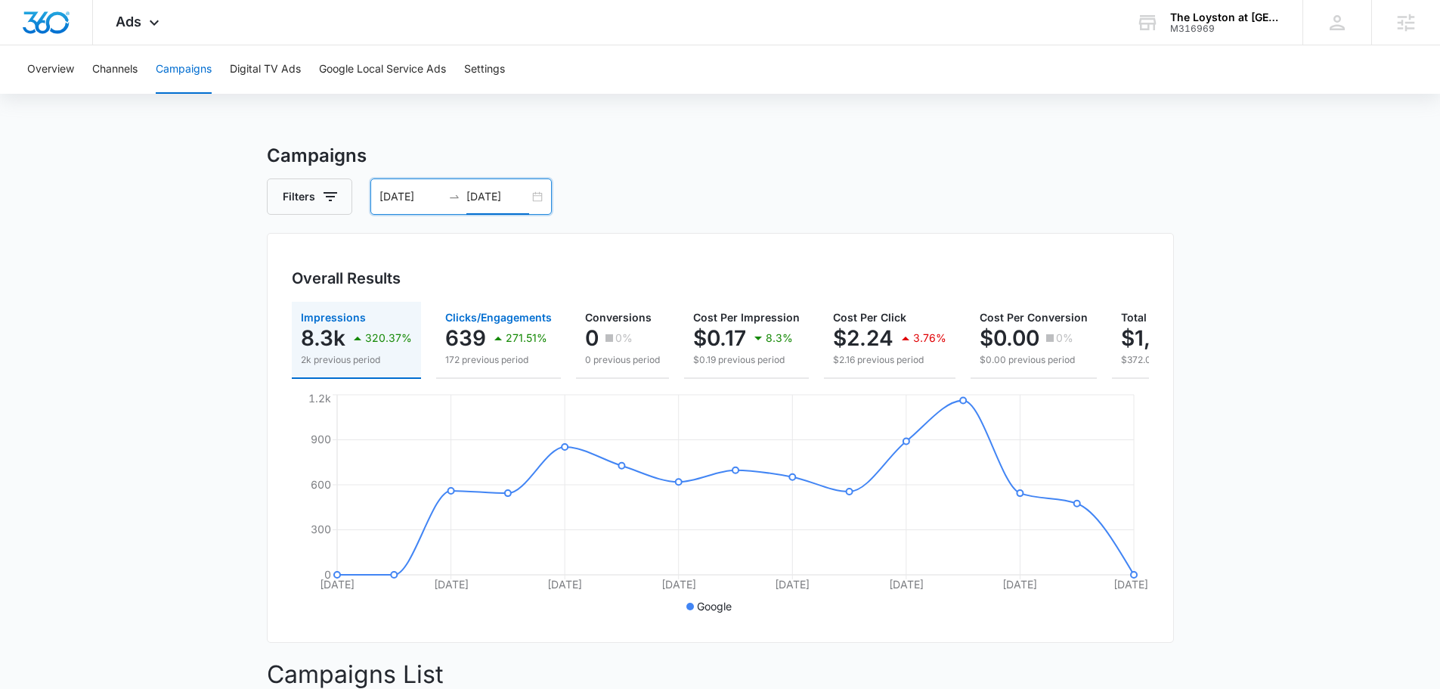
click at [465, 345] on p "639" at bounding box center [465, 338] width 41 height 24
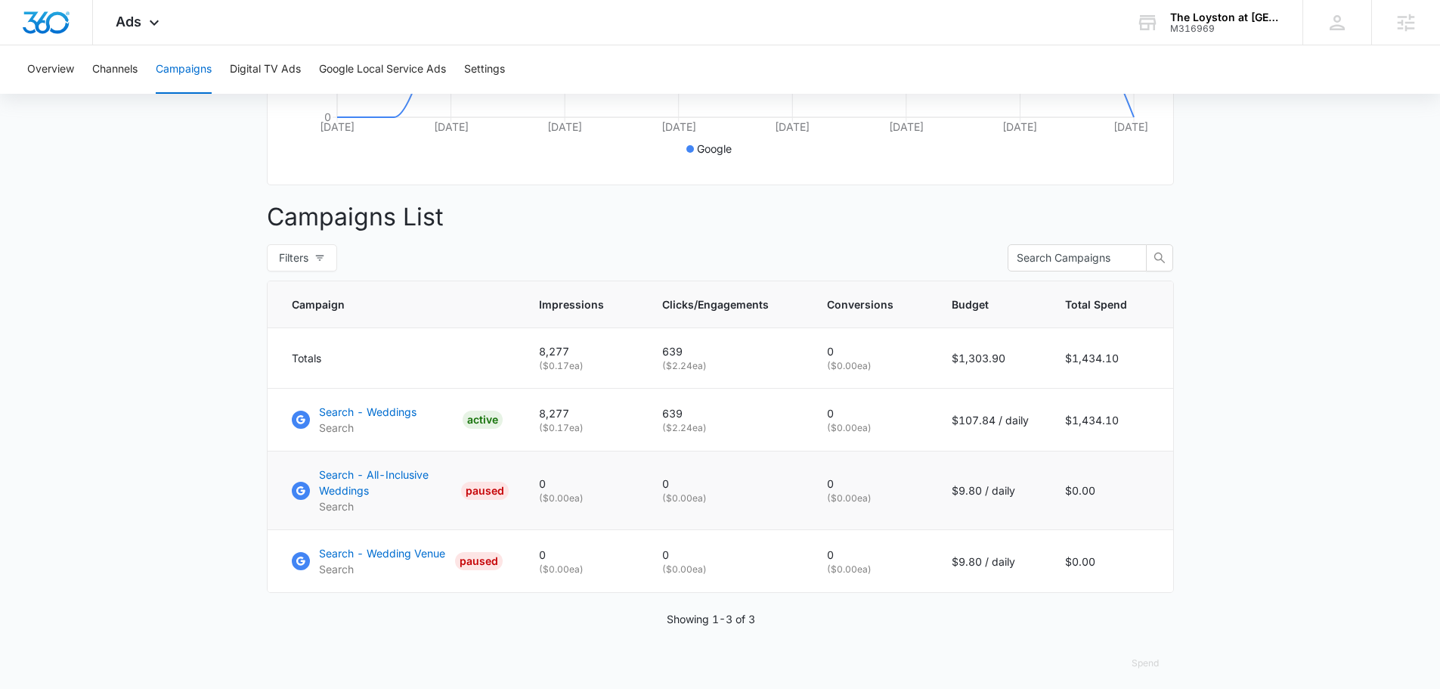
scroll to position [479, 0]
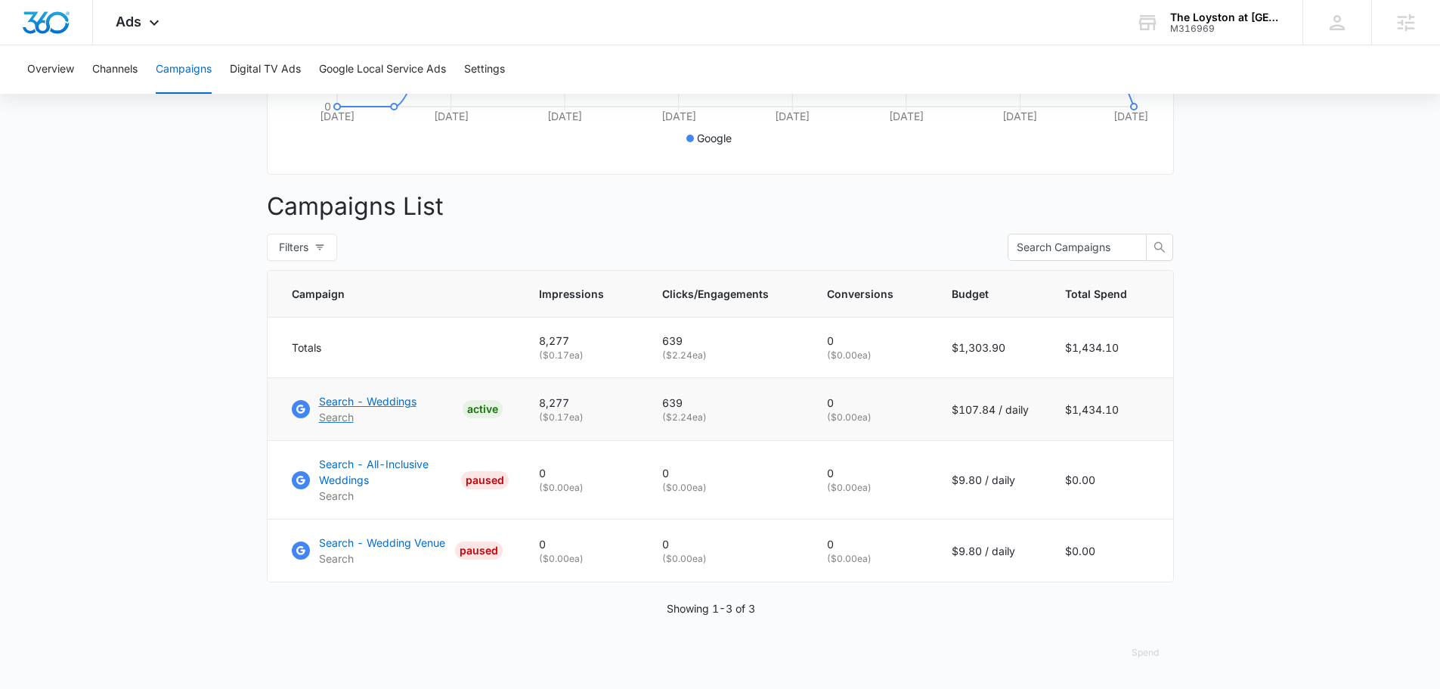
click at [353, 395] on p "Search - Weddings" at bounding box center [368, 401] width 98 height 16
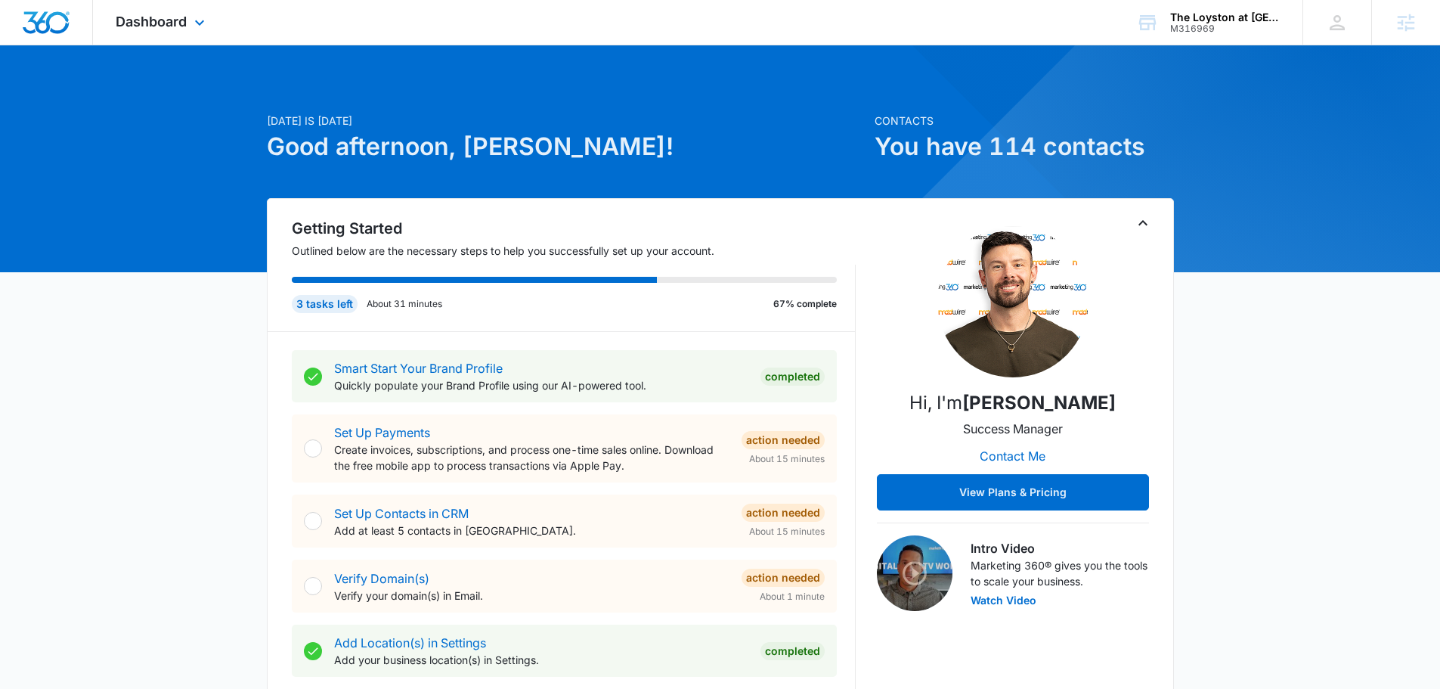
click at [164, 37] on div "Dashboard Apps Reputation Forms CRM Email Social Payments POS Content Ads Intel…" at bounding box center [162, 22] width 138 height 45
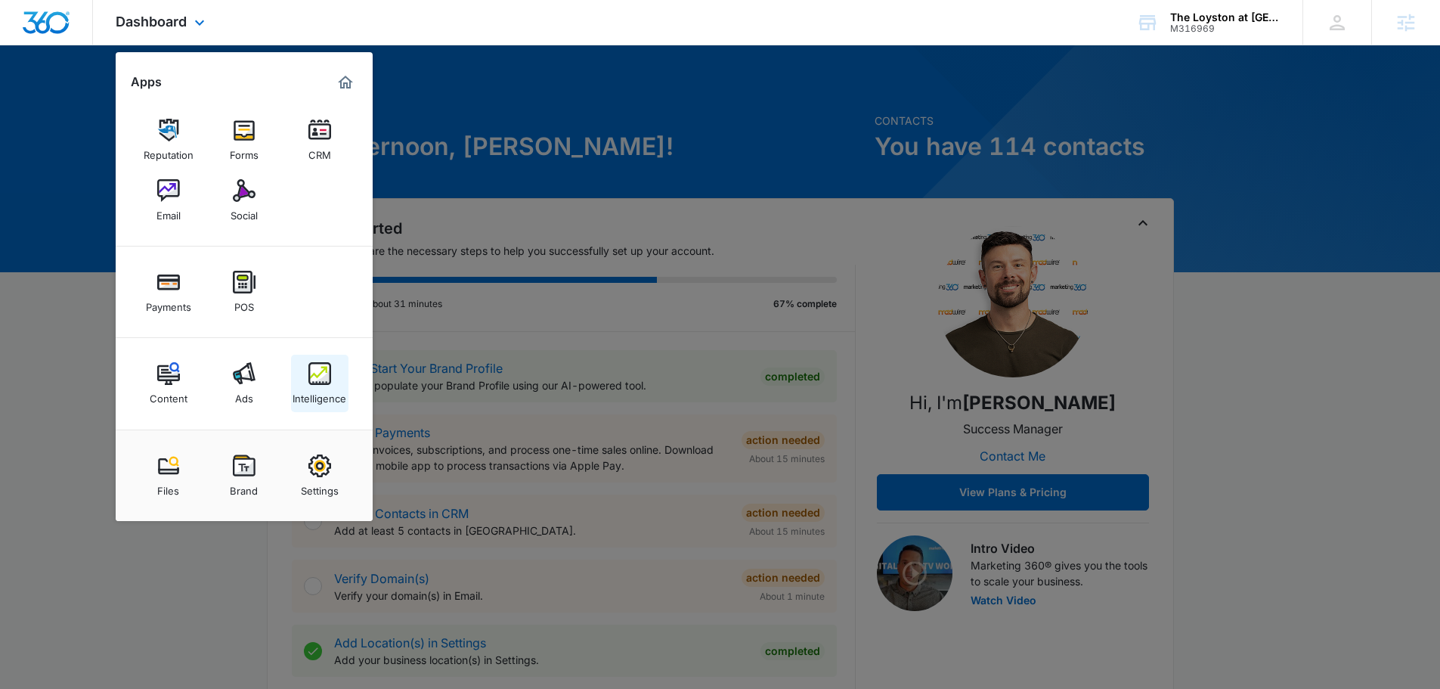
click at [329, 370] on img at bounding box center [319, 373] width 23 height 23
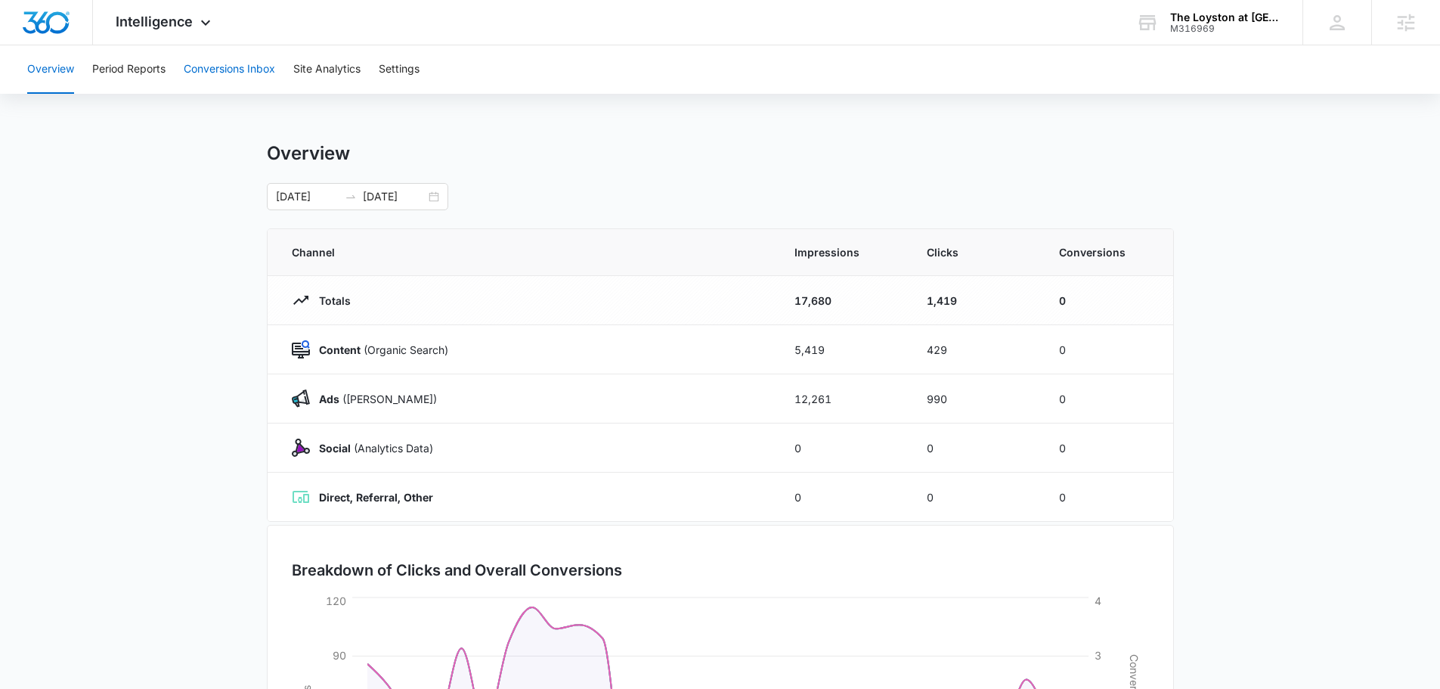
click at [237, 84] on button "Conversions Inbox" at bounding box center [229, 69] width 91 height 48
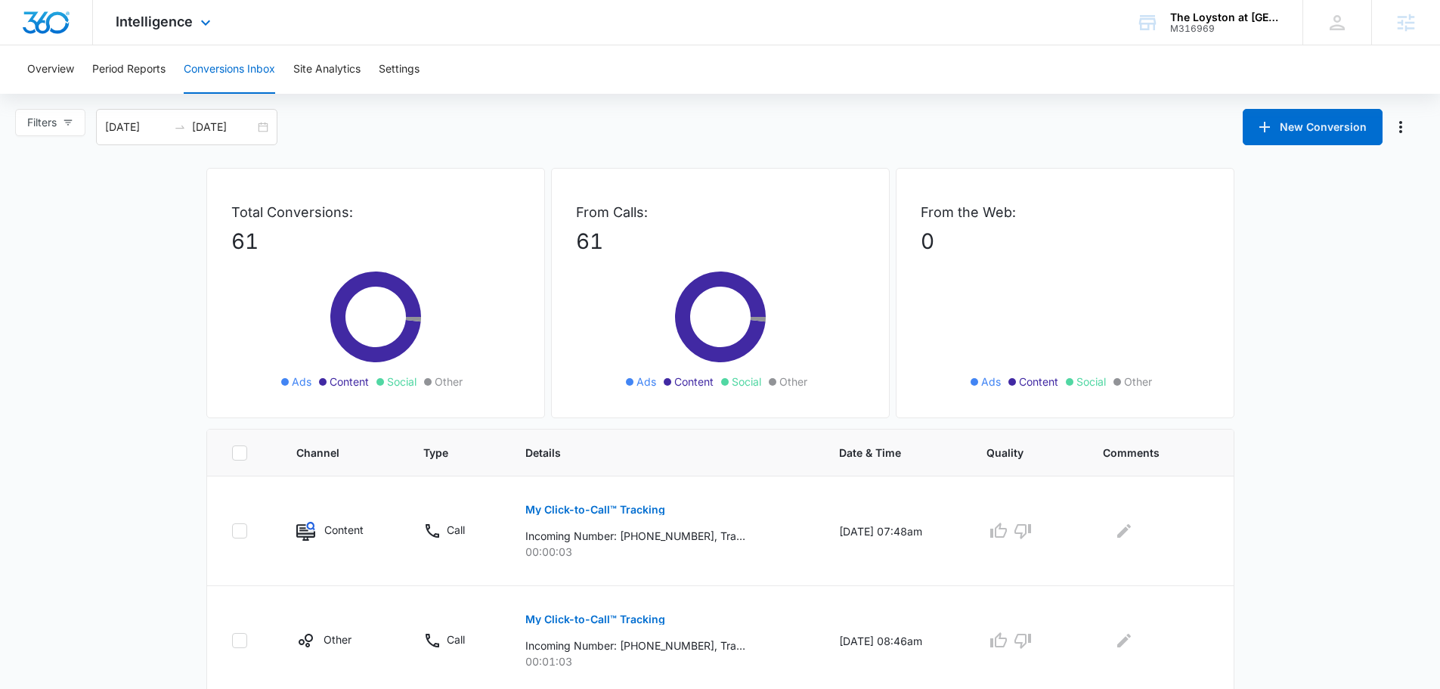
click at [179, 31] on div "Intelligence Apps Reputation Forms CRM Email Social Payments POS Content Ads In…" at bounding box center [165, 22] width 144 height 45
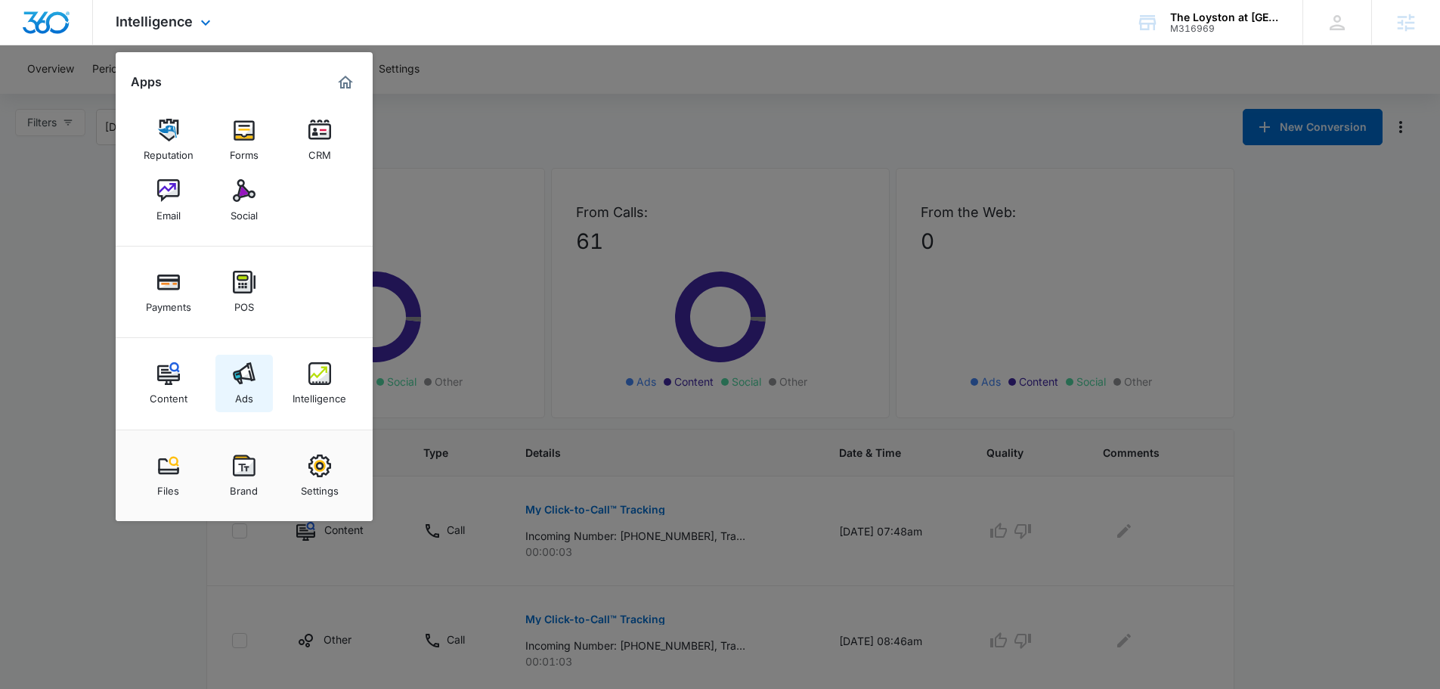
click at [249, 392] on div "Ads" at bounding box center [244, 395] width 18 height 20
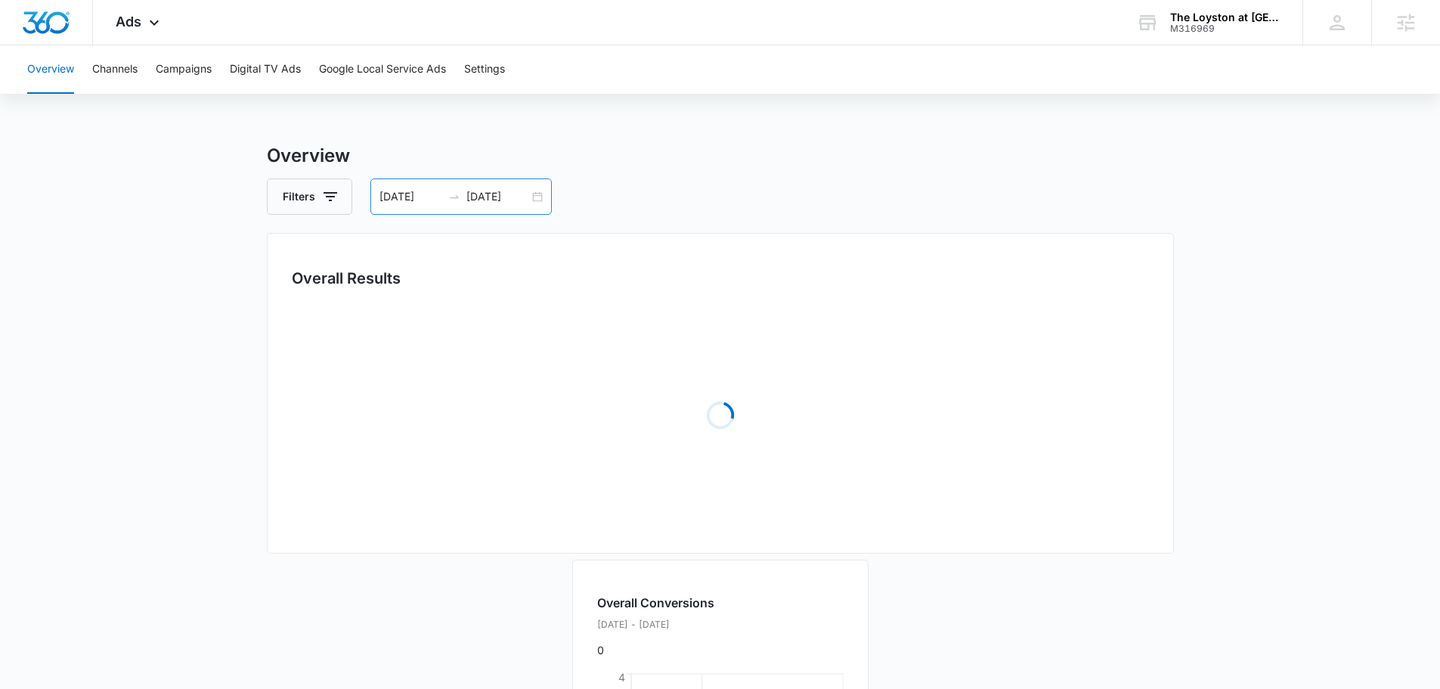
click at [421, 201] on input "07/14/2025" at bounding box center [410, 196] width 63 height 17
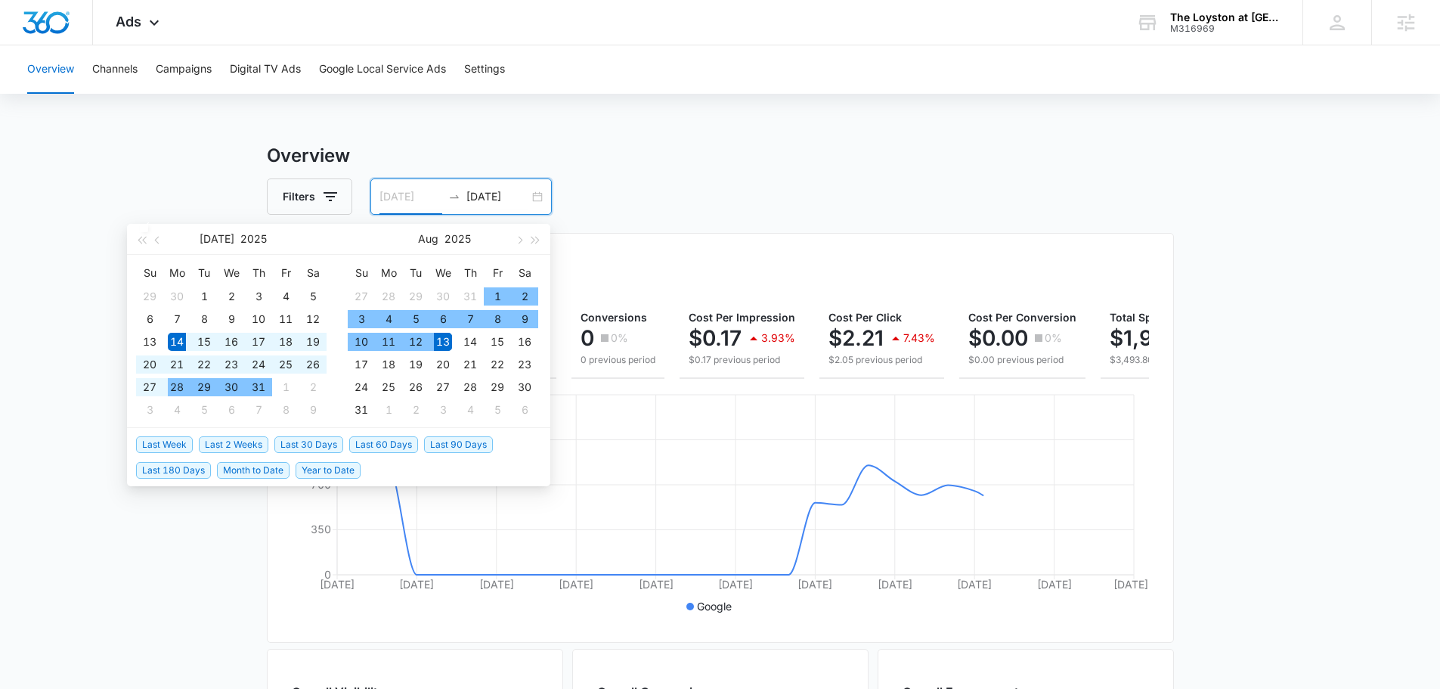
type input "07/14/2025"
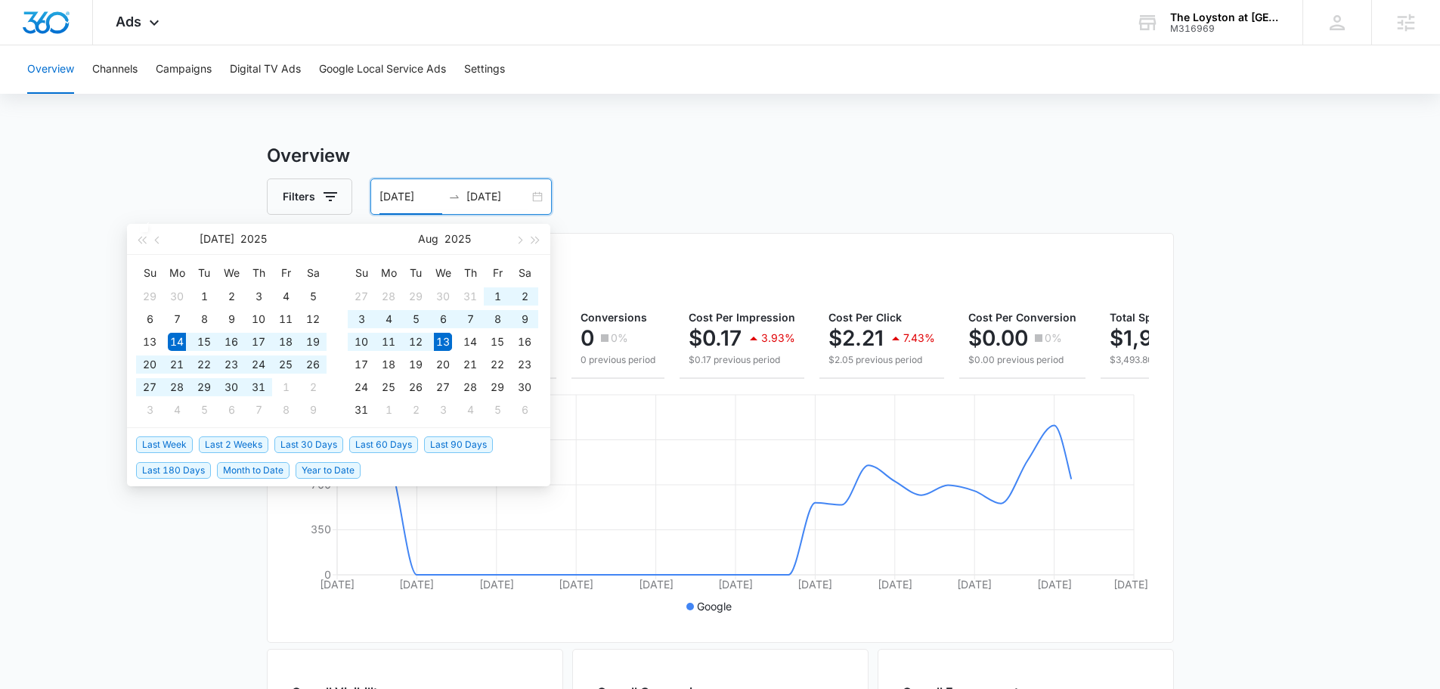
click at [689, 166] on h3 "Overview" at bounding box center [720, 155] width 907 height 27
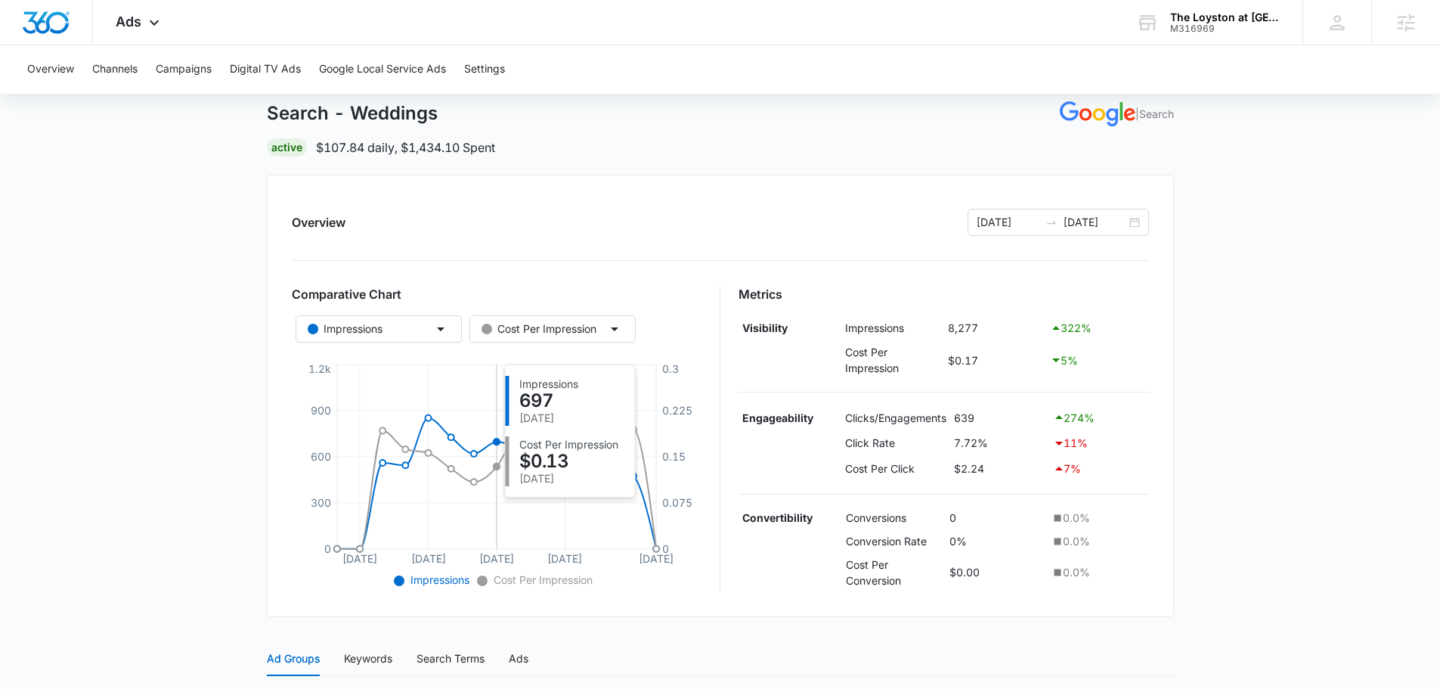
scroll to position [76, 0]
click at [175, 69] on button "Campaigns" at bounding box center [184, 69] width 56 height 48
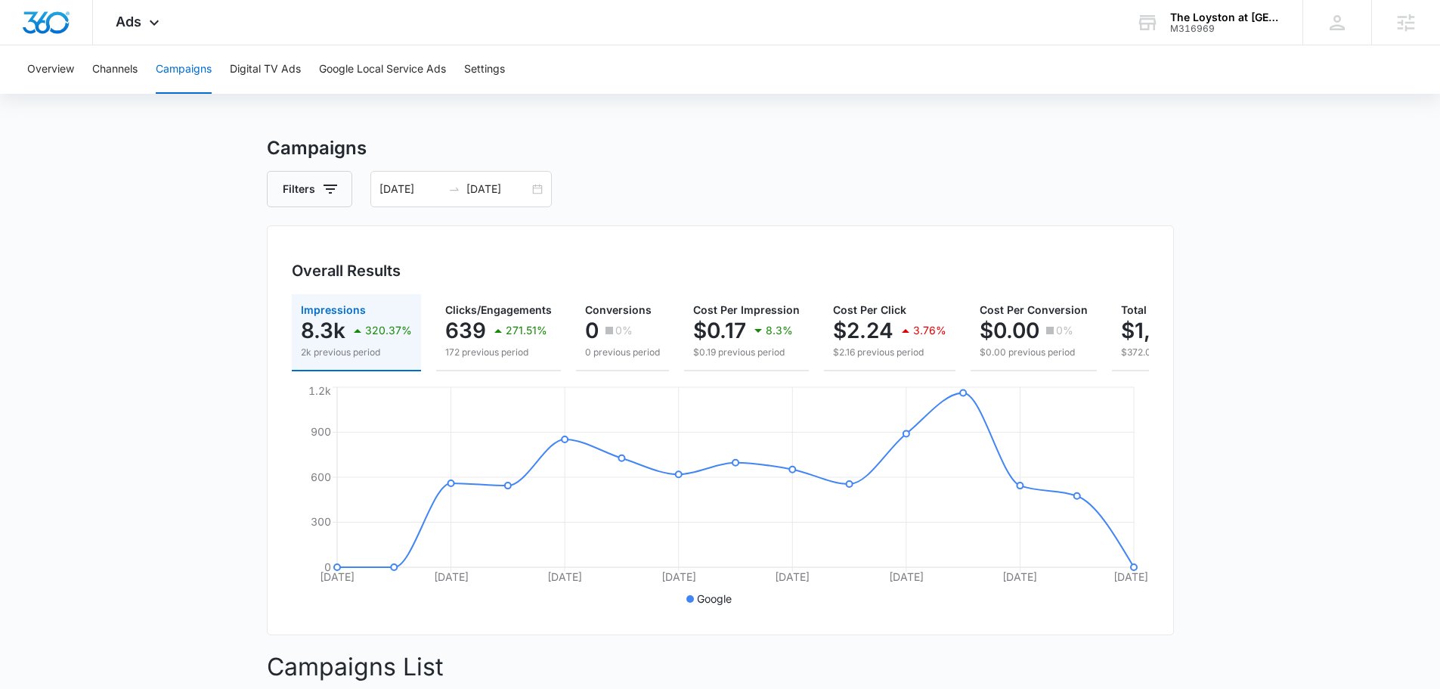
scroll to position [378, 0]
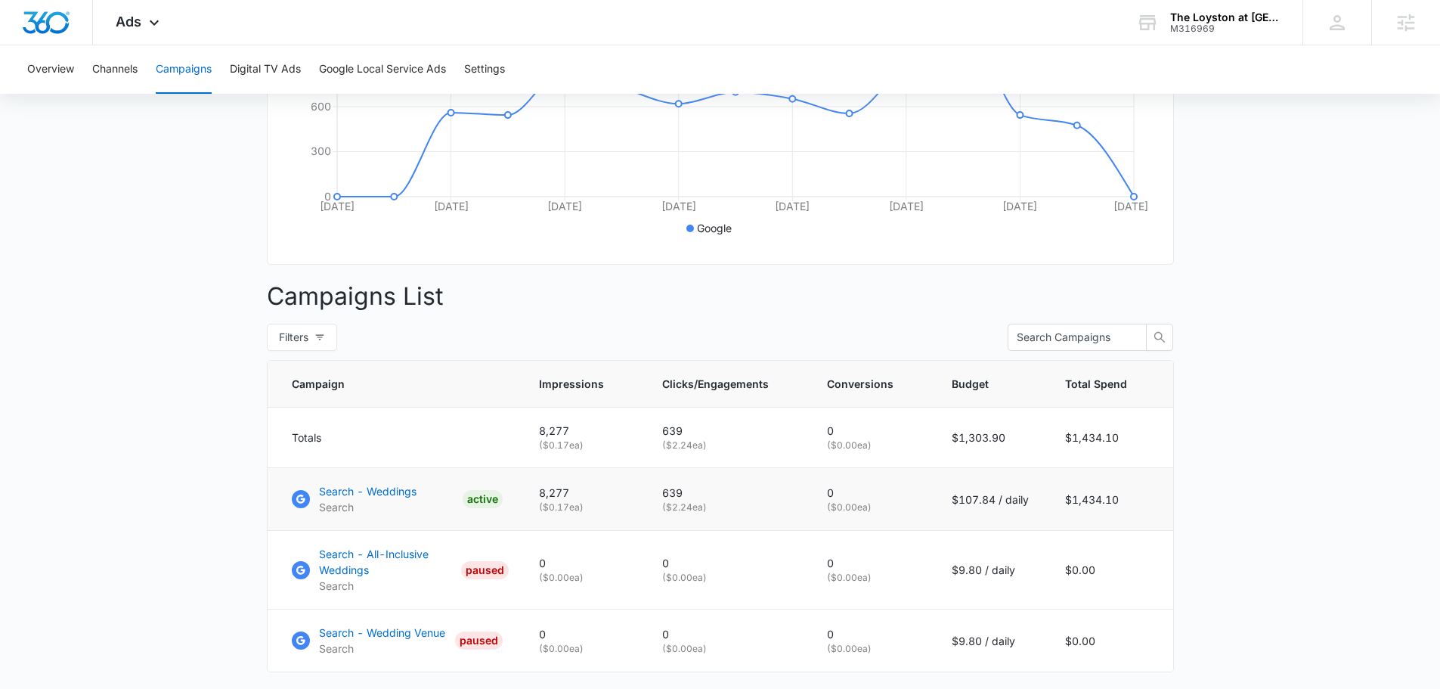
click at [371, 494] on td "Search - Weddings Search ACTIVE" at bounding box center [394, 499] width 253 height 63
click at [371, 497] on p "Search - Weddings" at bounding box center [368, 491] width 98 height 16
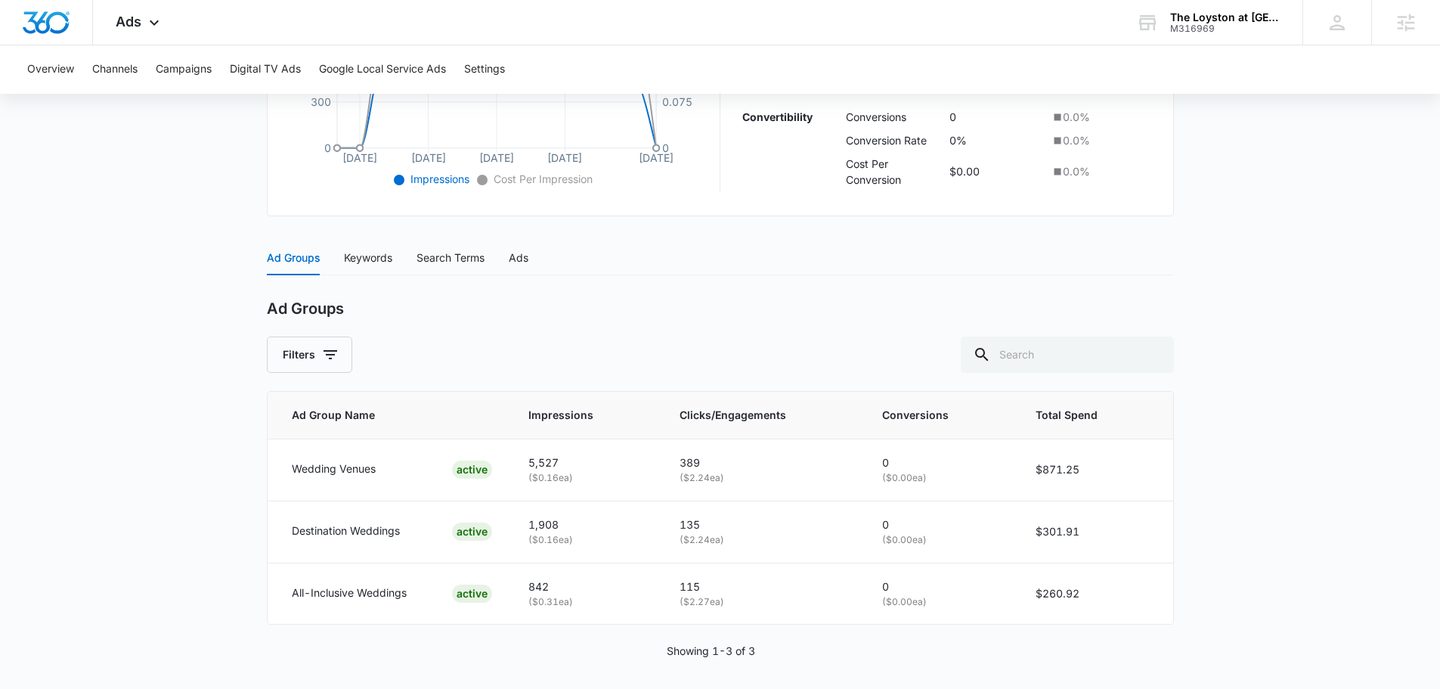
scroll to position [485, 0]
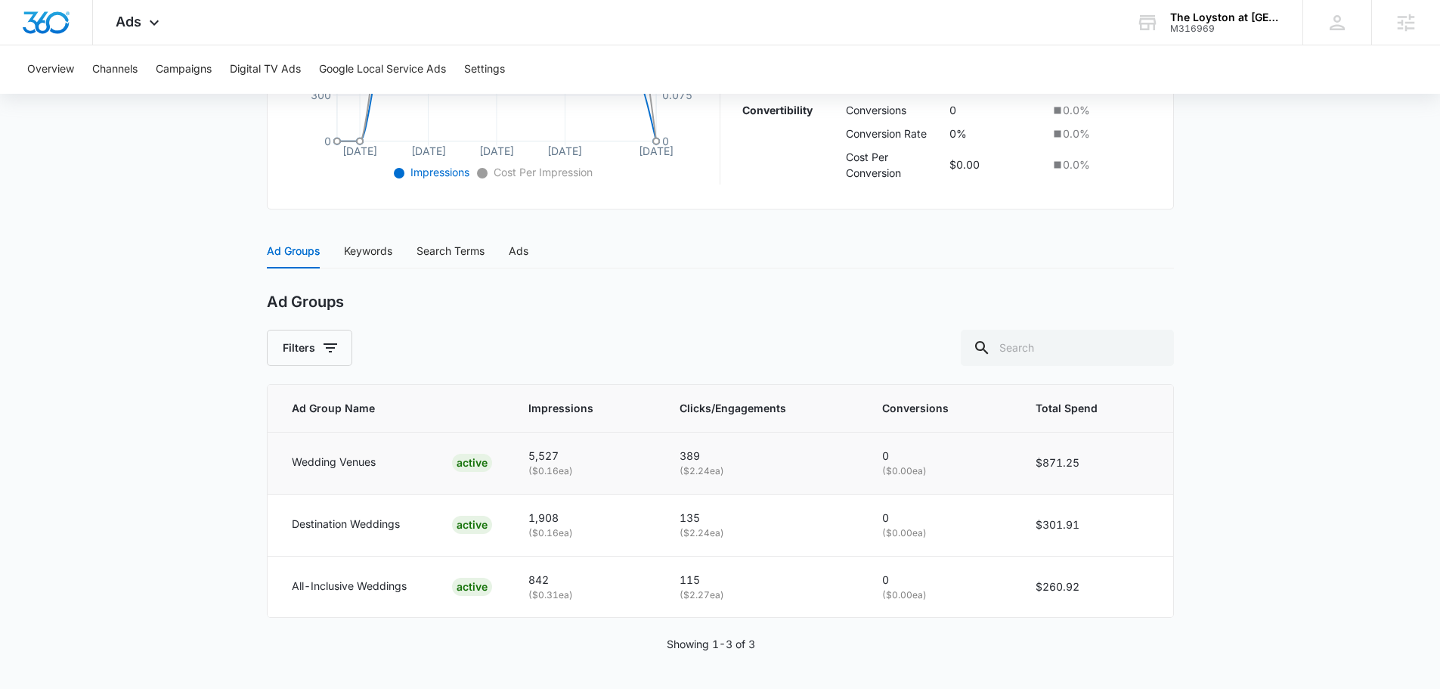
drag, startPoint x: 682, startPoint y: 471, endPoint x: 734, endPoint y: 466, distance: 52.4
click at [734, 466] on p "( $2.24 ea)" at bounding box center [763, 471] width 166 height 14
click at [707, 469] on p "( $2.24 ea)" at bounding box center [763, 471] width 166 height 14
drag, startPoint x: 687, startPoint y: 529, endPoint x: 717, endPoint y: 534, distance: 30.0
click at [715, 534] on p "( $2.24 ea)" at bounding box center [763, 533] width 166 height 14
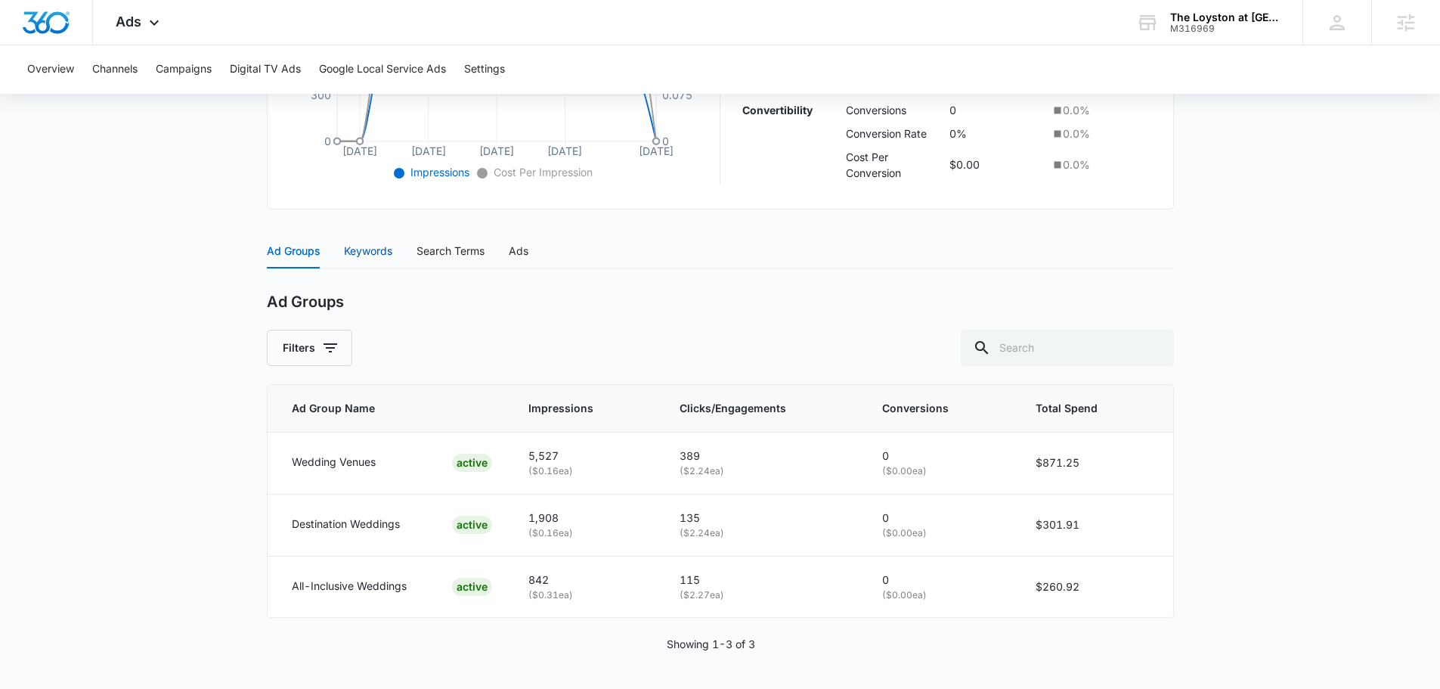
click at [368, 246] on div "Keywords" at bounding box center [368, 251] width 48 height 17
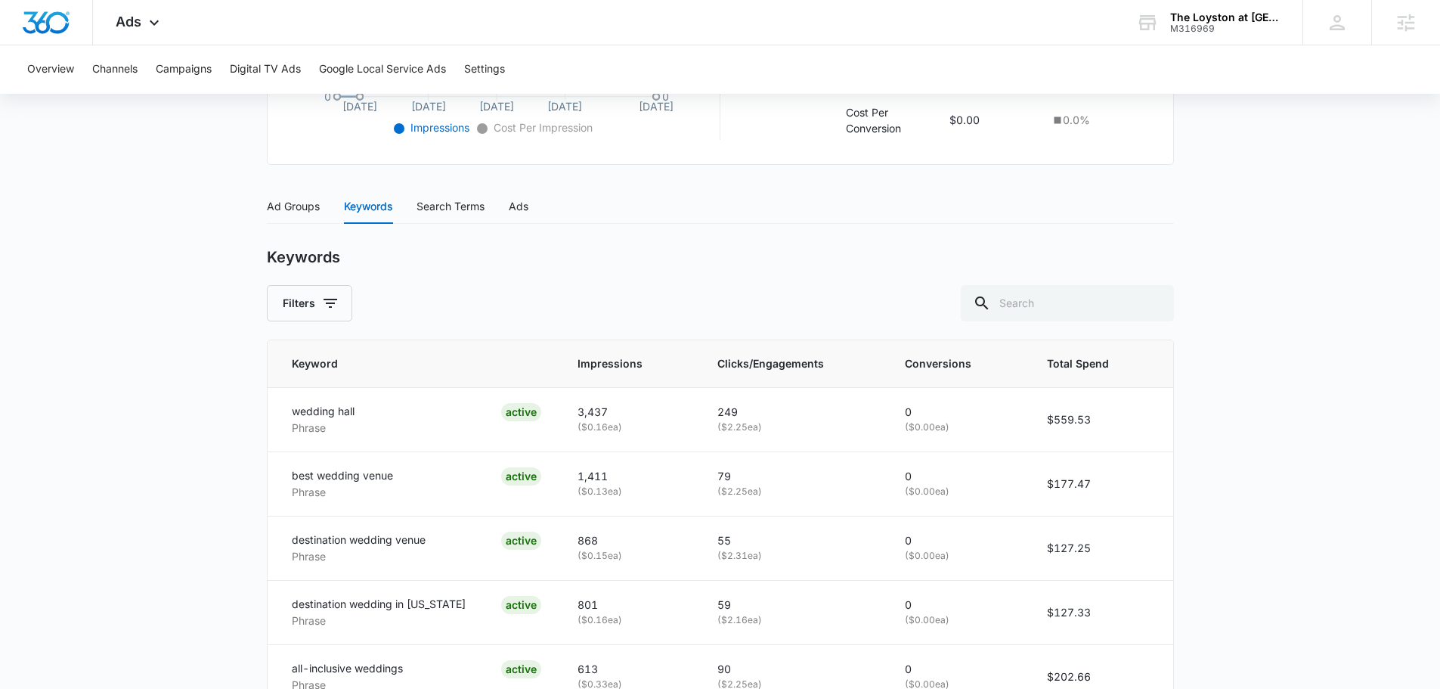
scroll to position [500, 0]
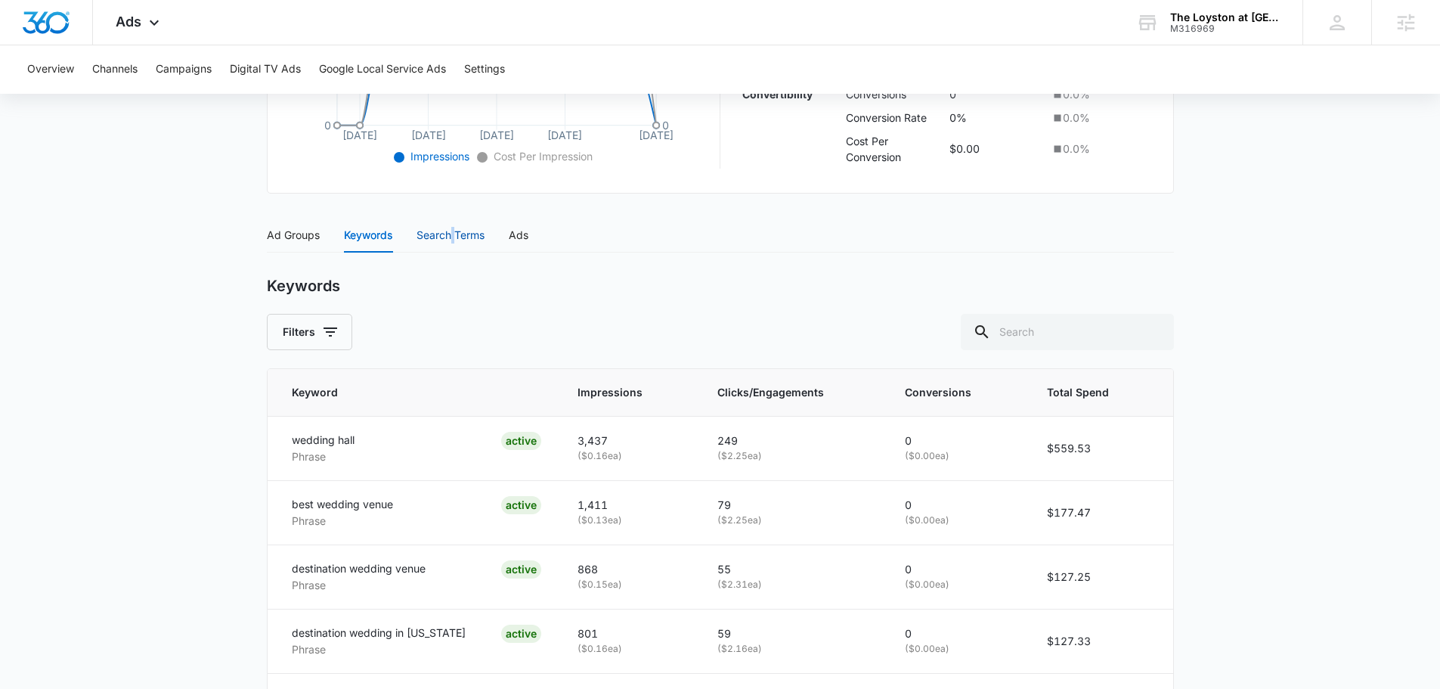
click at [454, 231] on div "Search Terms" at bounding box center [451, 235] width 68 height 17
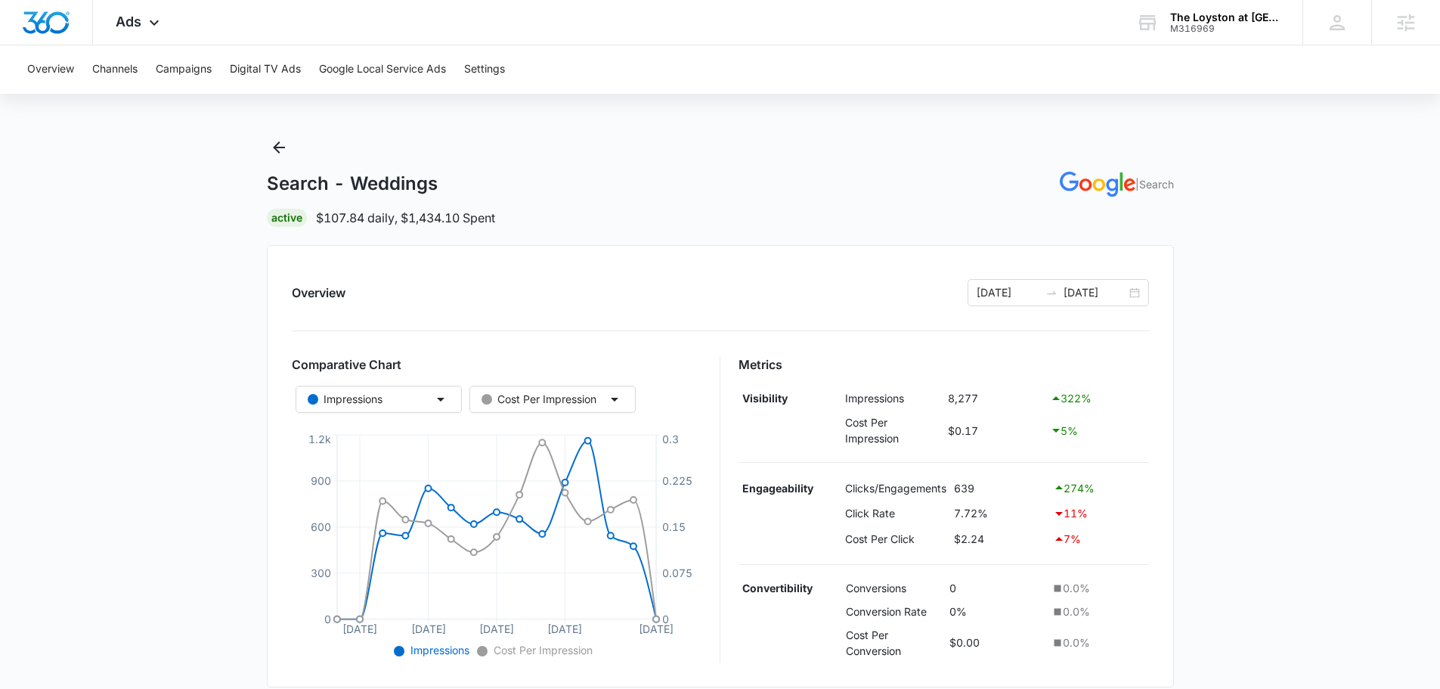
scroll to position [0, 0]
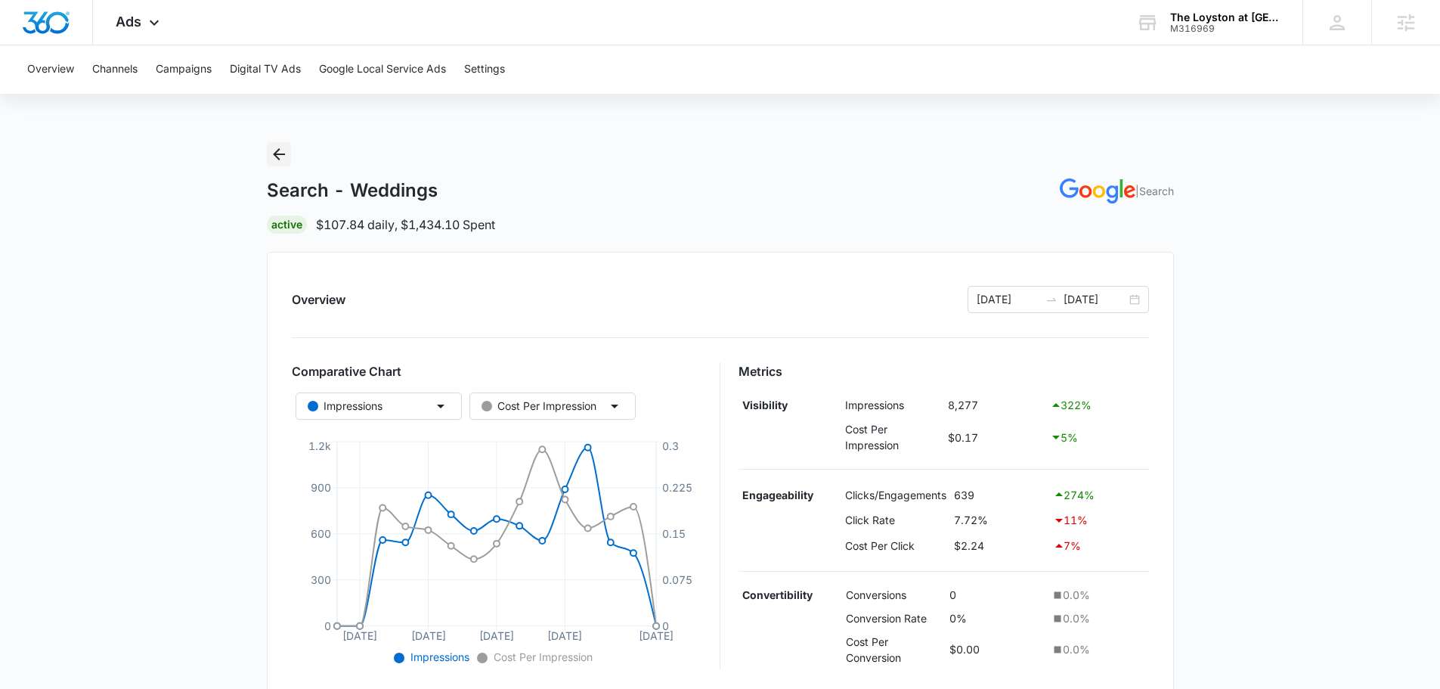
click at [281, 154] on icon "Back" at bounding box center [279, 154] width 12 height 12
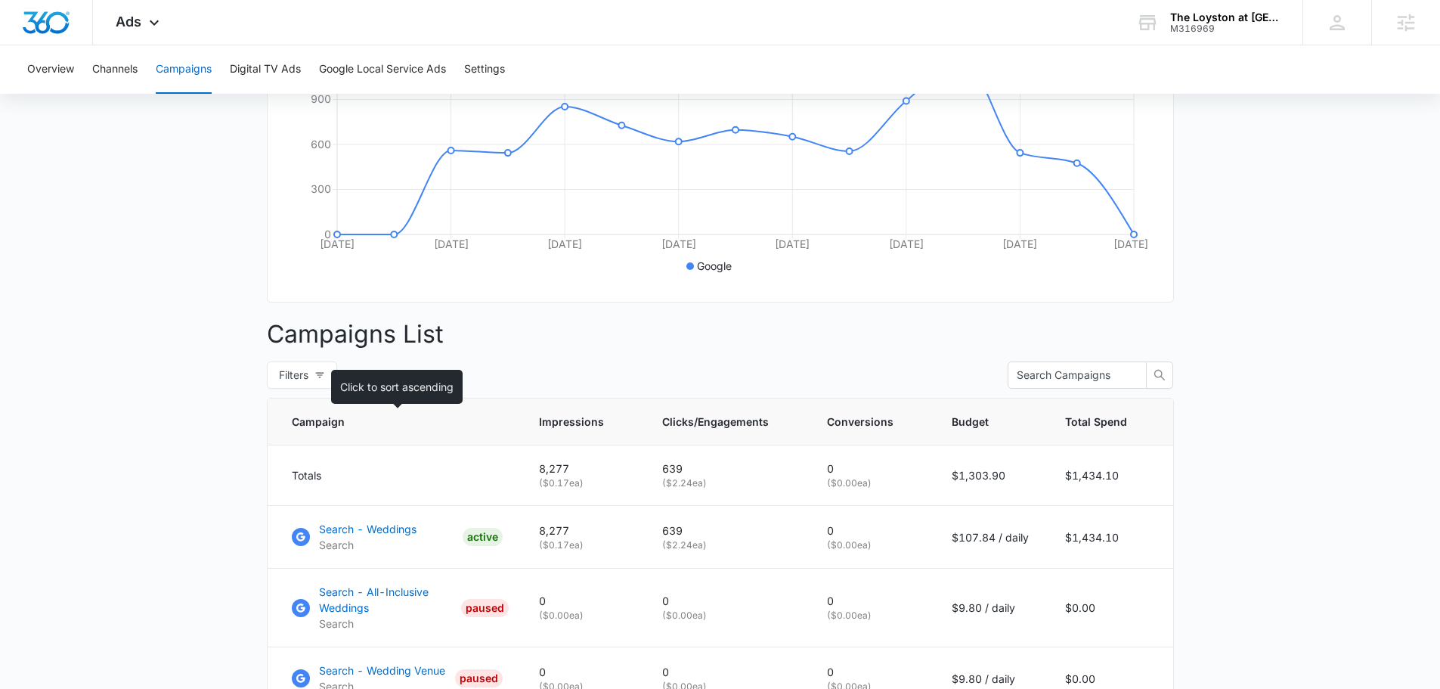
scroll to position [378, 0]
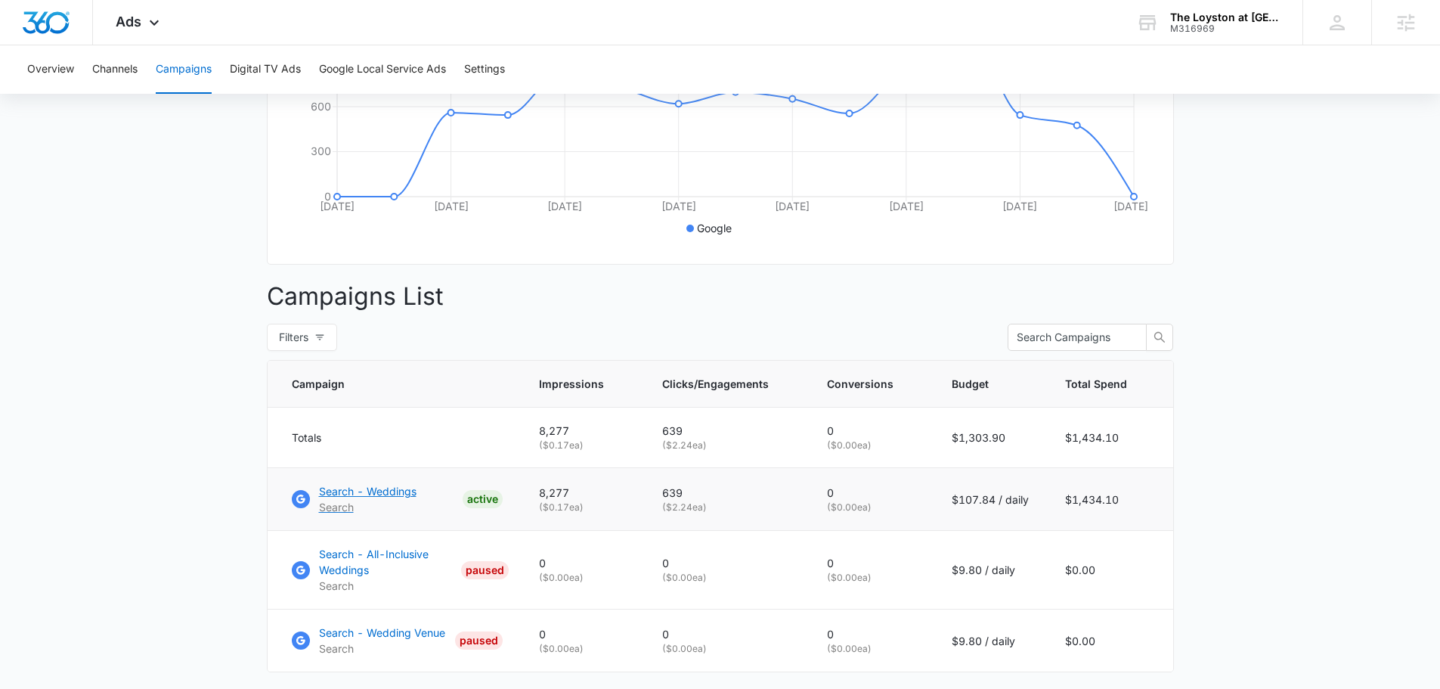
click at [384, 497] on p "Search - Weddings" at bounding box center [368, 491] width 98 height 16
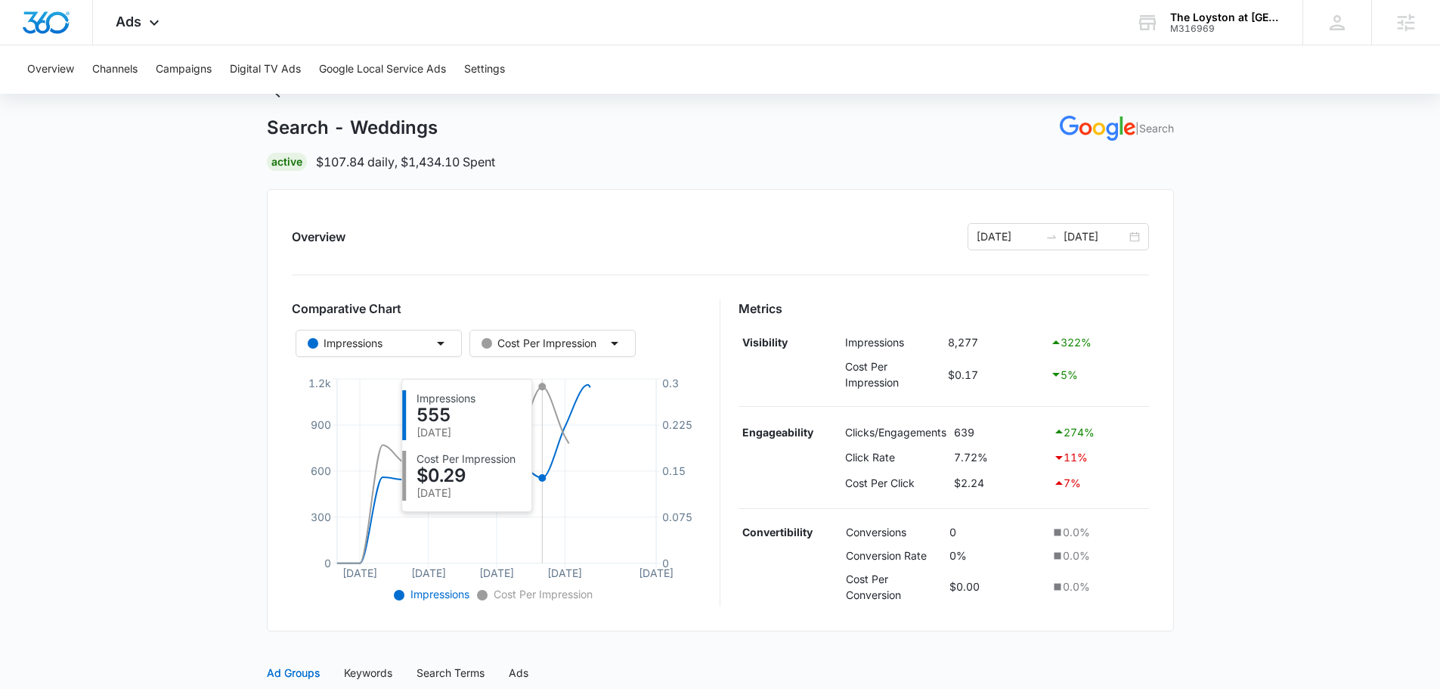
scroll to position [302, 0]
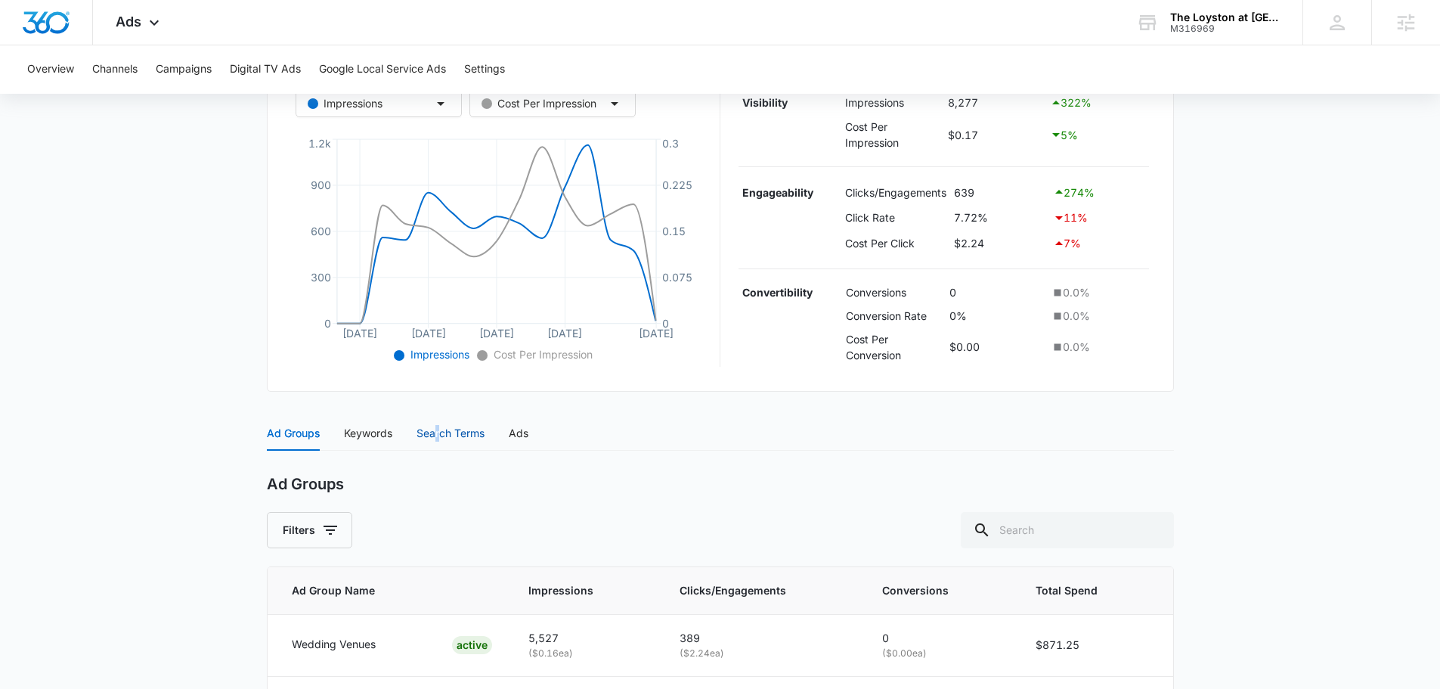
click at [438, 425] on div "Search Terms" at bounding box center [451, 433] width 68 height 17
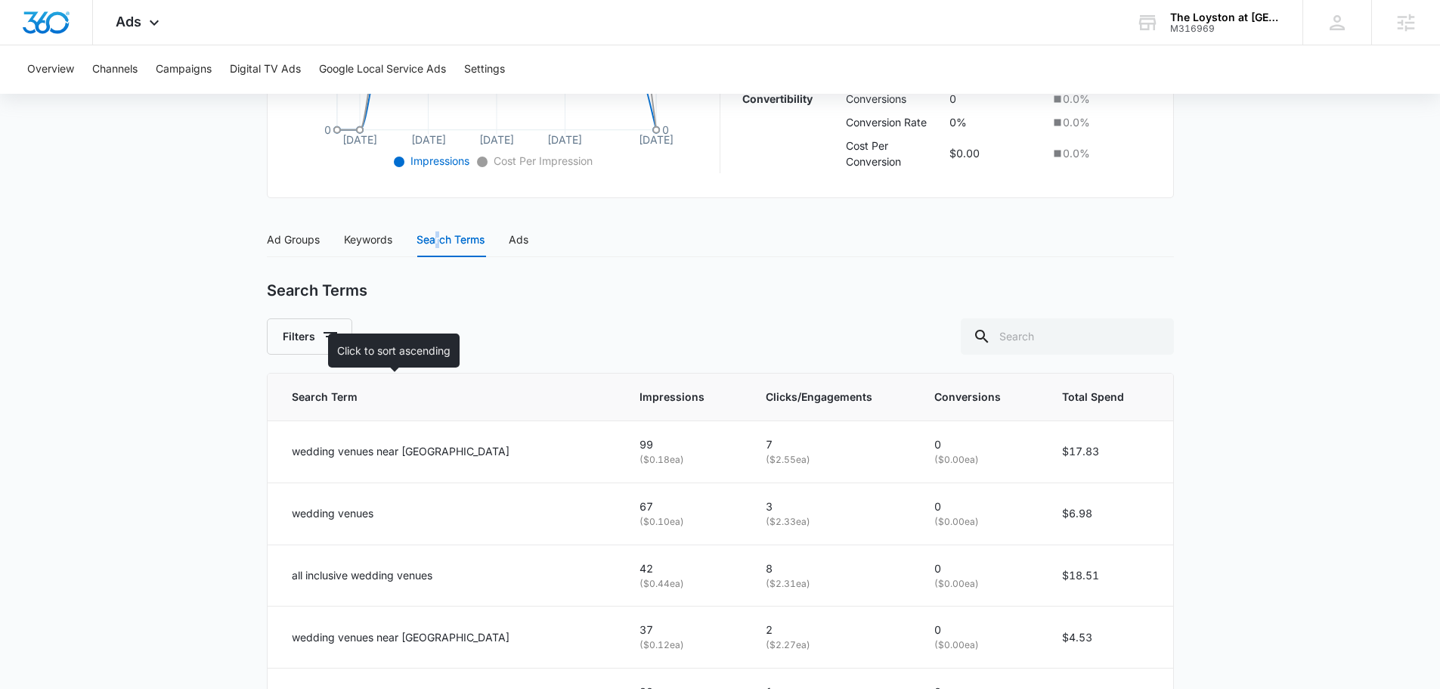
scroll to position [500, 0]
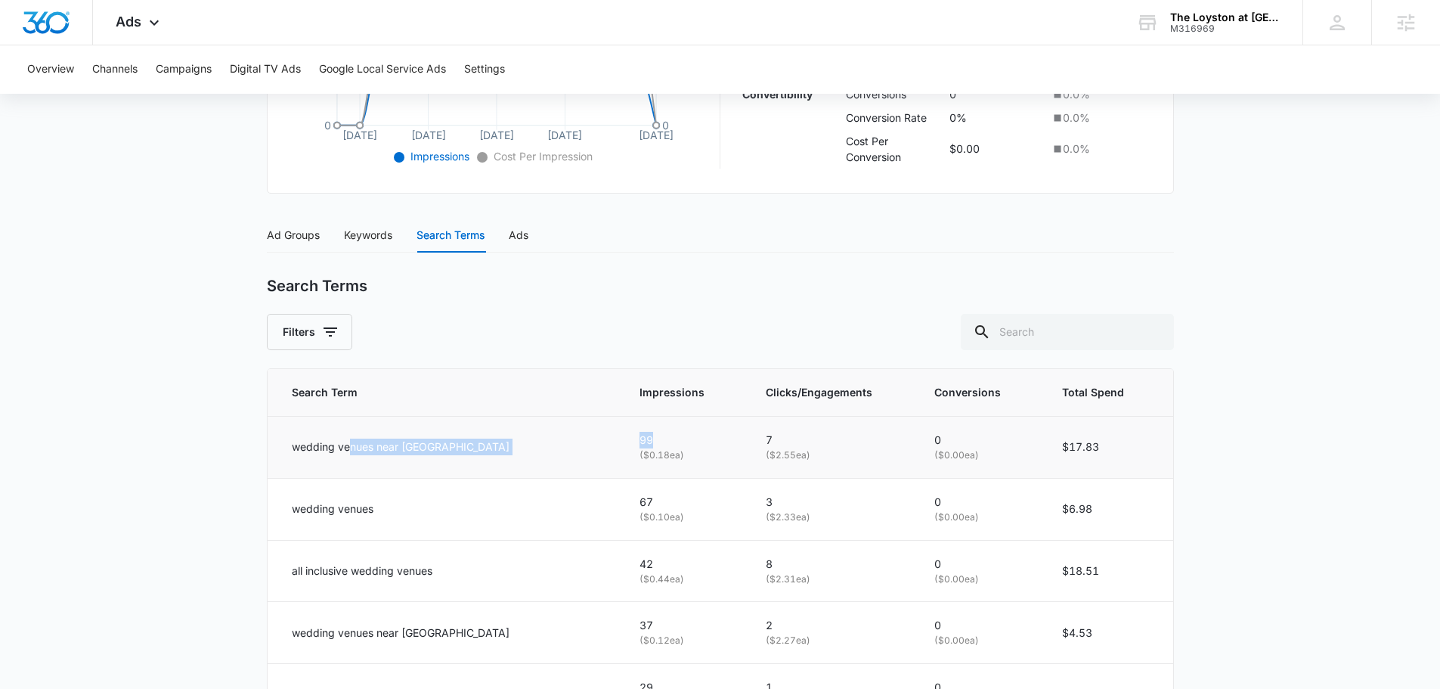
drag, startPoint x: 353, startPoint y: 450, endPoint x: 612, endPoint y: 436, distance: 258.9
click at [612, 436] on tr "wedding venues near me 99 ( $0.18 ea) 7 ( $2.55 ea) 0 ( $0.00 ea) $17.83" at bounding box center [721, 447] width 906 height 62
drag, startPoint x: 303, startPoint y: 503, endPoint x: 457, endPoint y: 504, distance: 153.5
click at [452, 501] on div "wedding venues" at bounding box center [448, 508] width 312 height 17
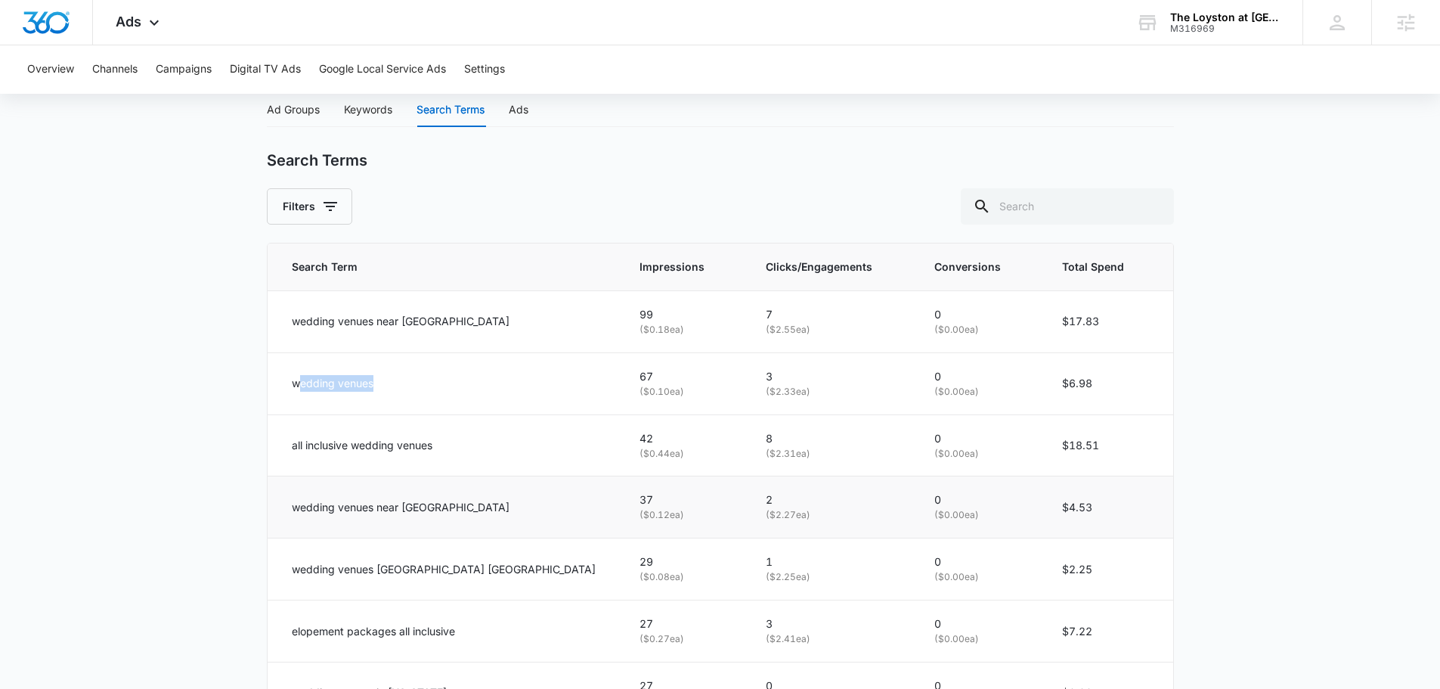
scroll to position [652, 0]
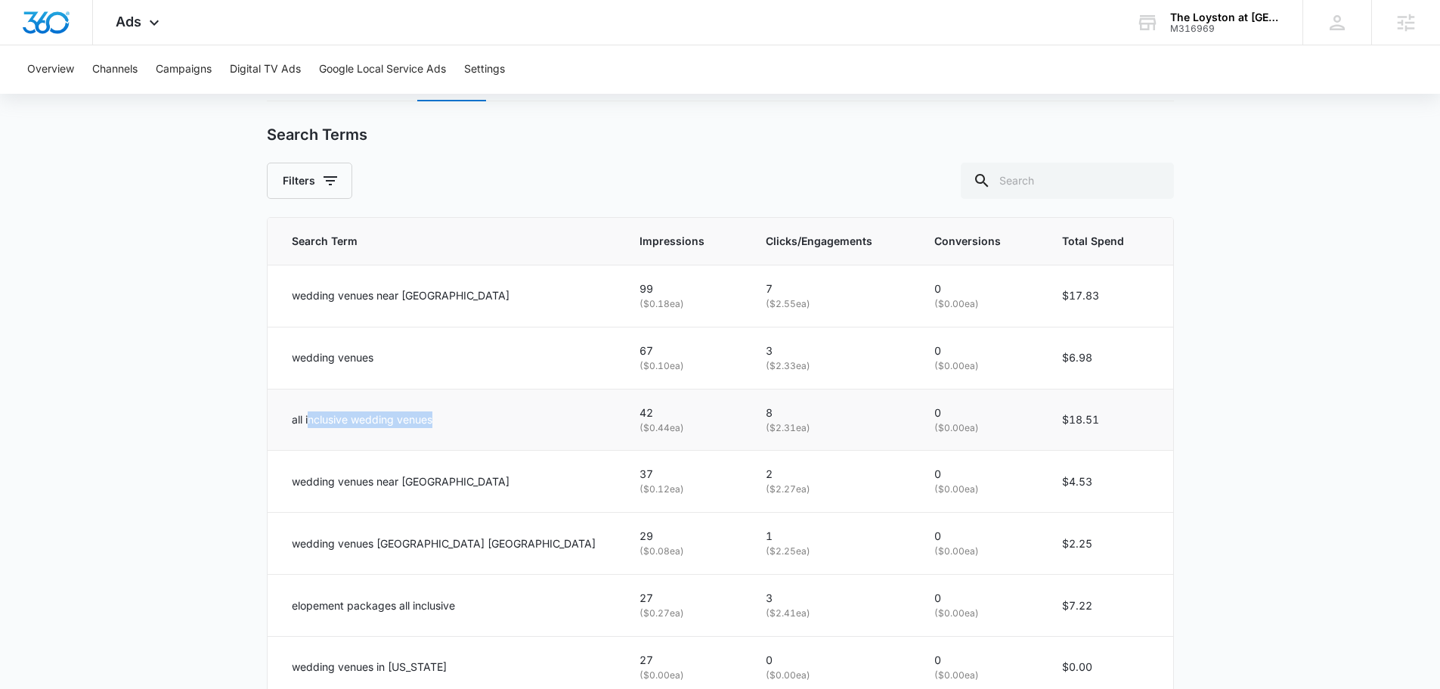
drag, startPoint x: 370, startPoint y: 418, endPoint x: 466, endPoint y: 415, distance: 96.8
click at [454, 414] on td "all inclusive wedding venues" at bounding box center [445, 420] width 355 height 62
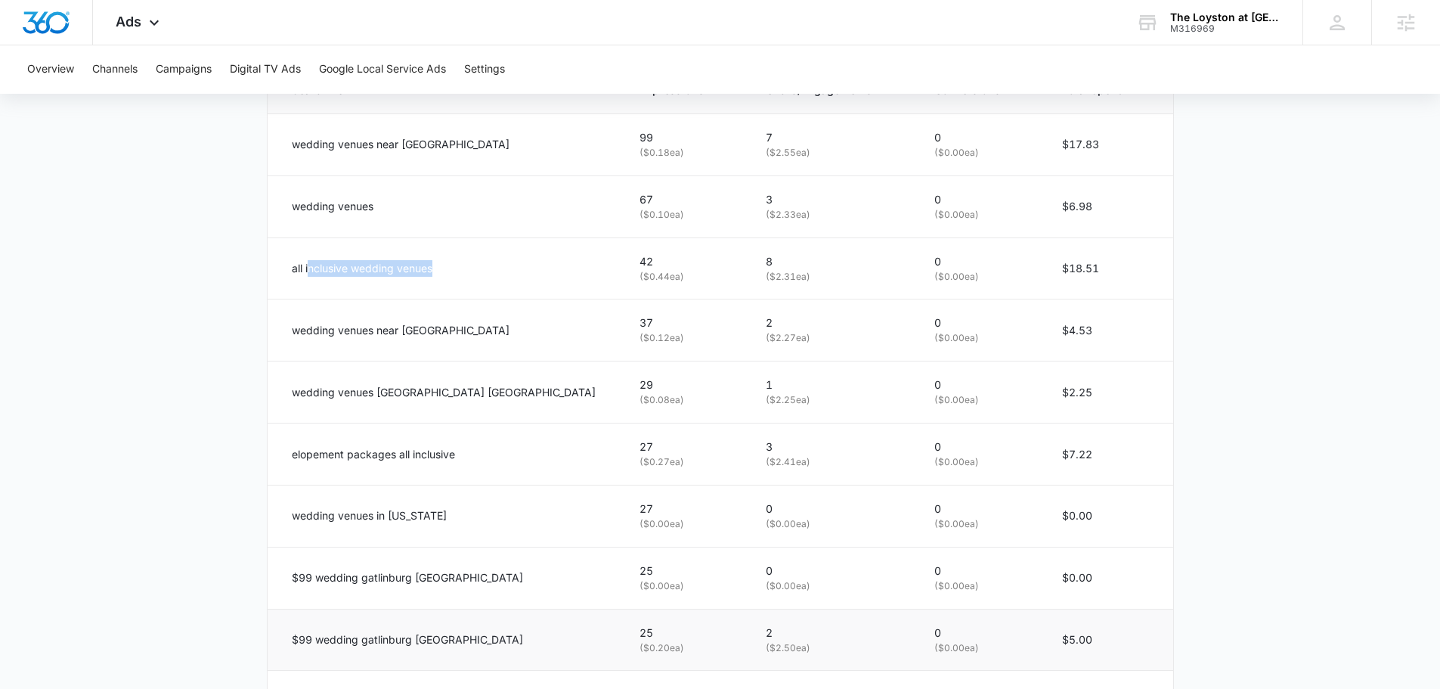
scroll to position [779, 0]
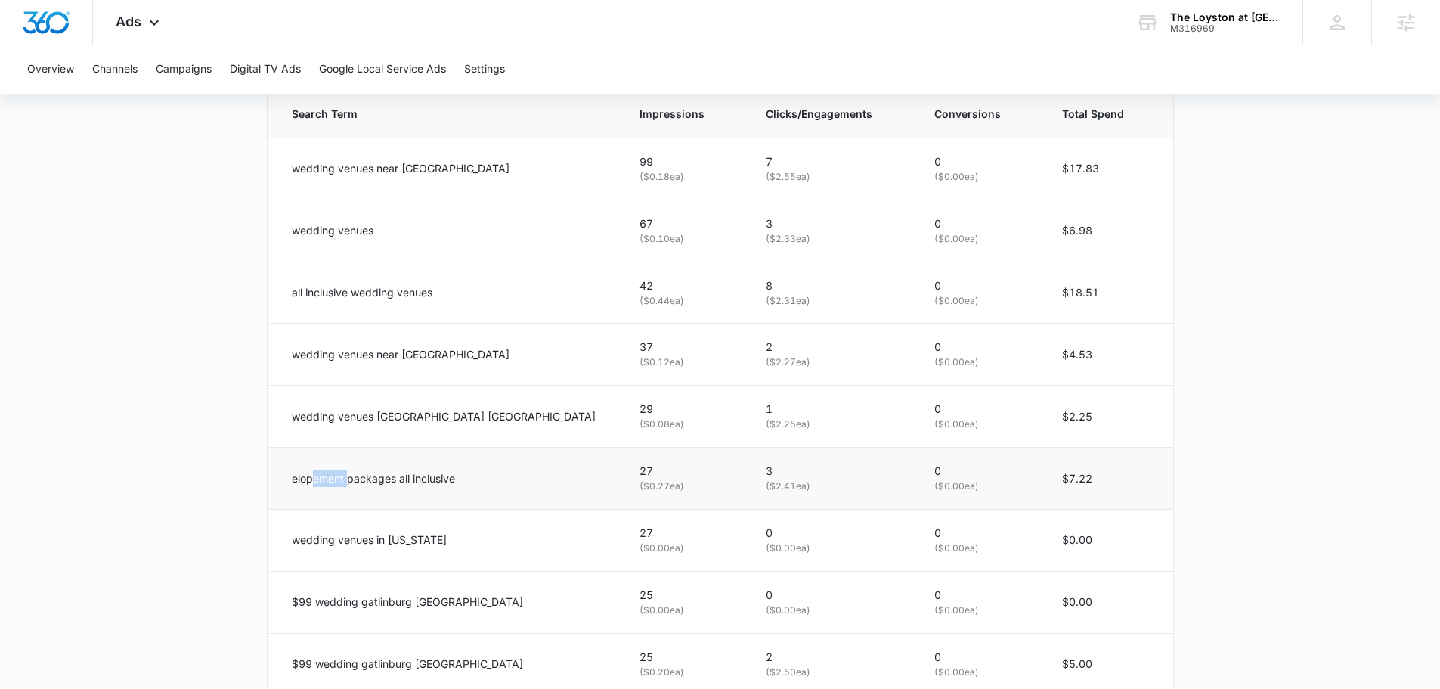
drag, startPoint x: 314, startPoint y: 483, endPoint x: 348, endPoint y: 475, distance: 34.3
click at [348, 475] on p "elopement packages all inclusive" at bounding box center [373, 478] width 163 height 17
drag, startPoint x: 293, startPoint y: 600, endPoint x: 433, endPoint y: 591, distance: 140.1
click at [433, 591] on td "$99 wedding gatlinburg tn" at bounding box center [445, 602] width 355 height 62
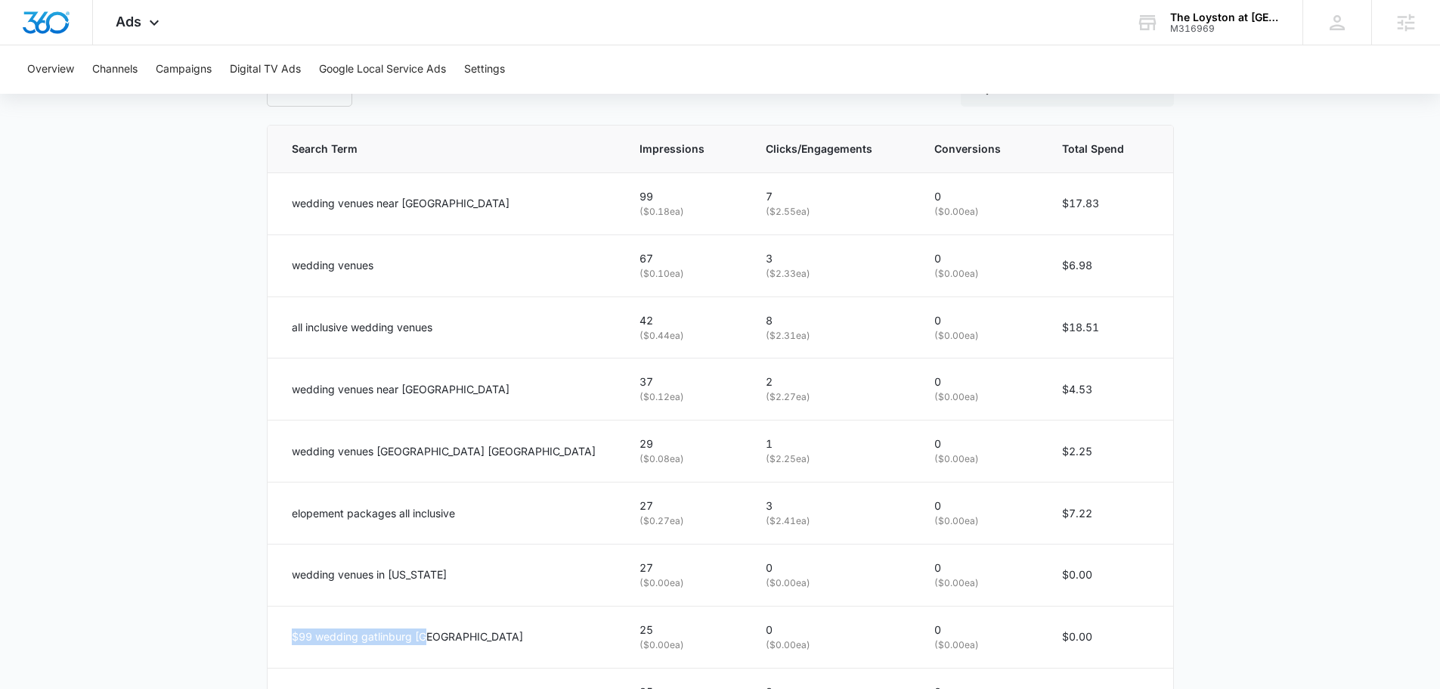
scroll to position [854, 0]
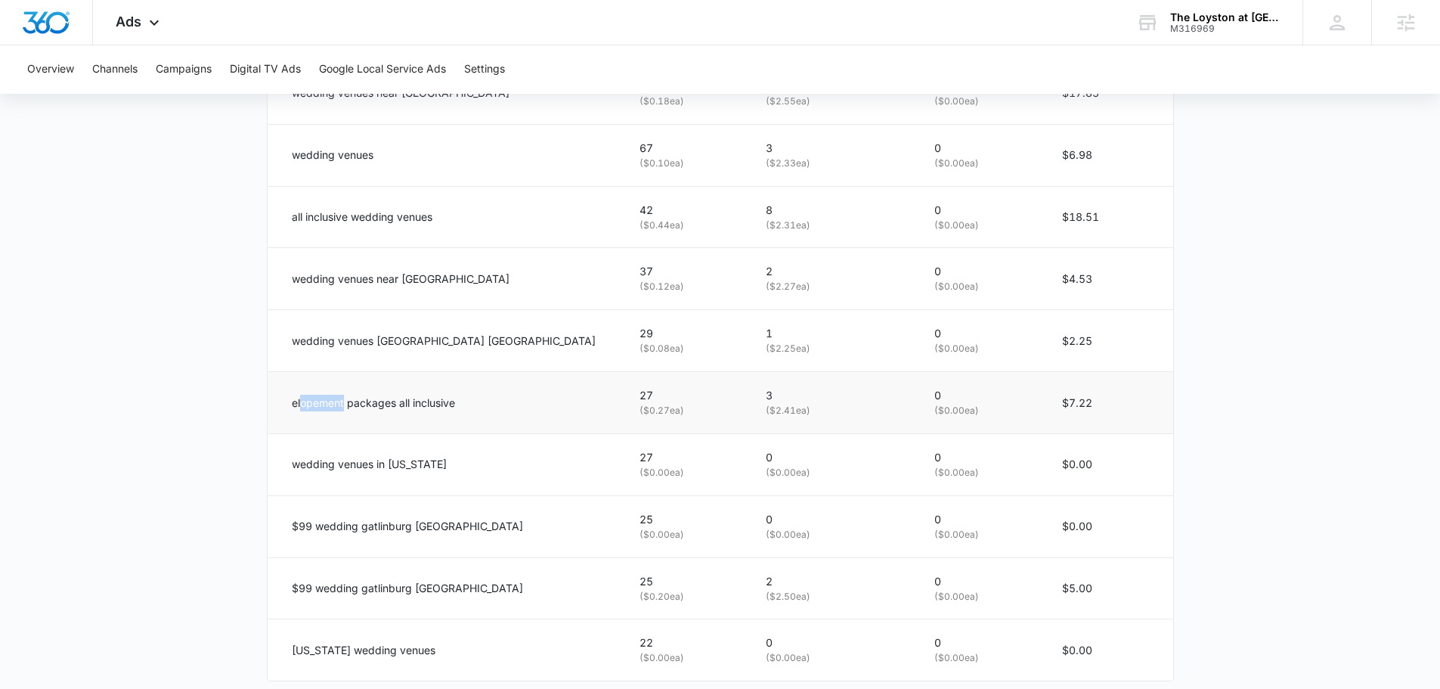
drag, startPoint x: 299, startPoint y: 399, endPoint x: 345, endPoint y: 396, distance: 45.5
click at [345, 396] on p "elopement packages all inclusive" at bounding box center [373, 403] width 163 height 17
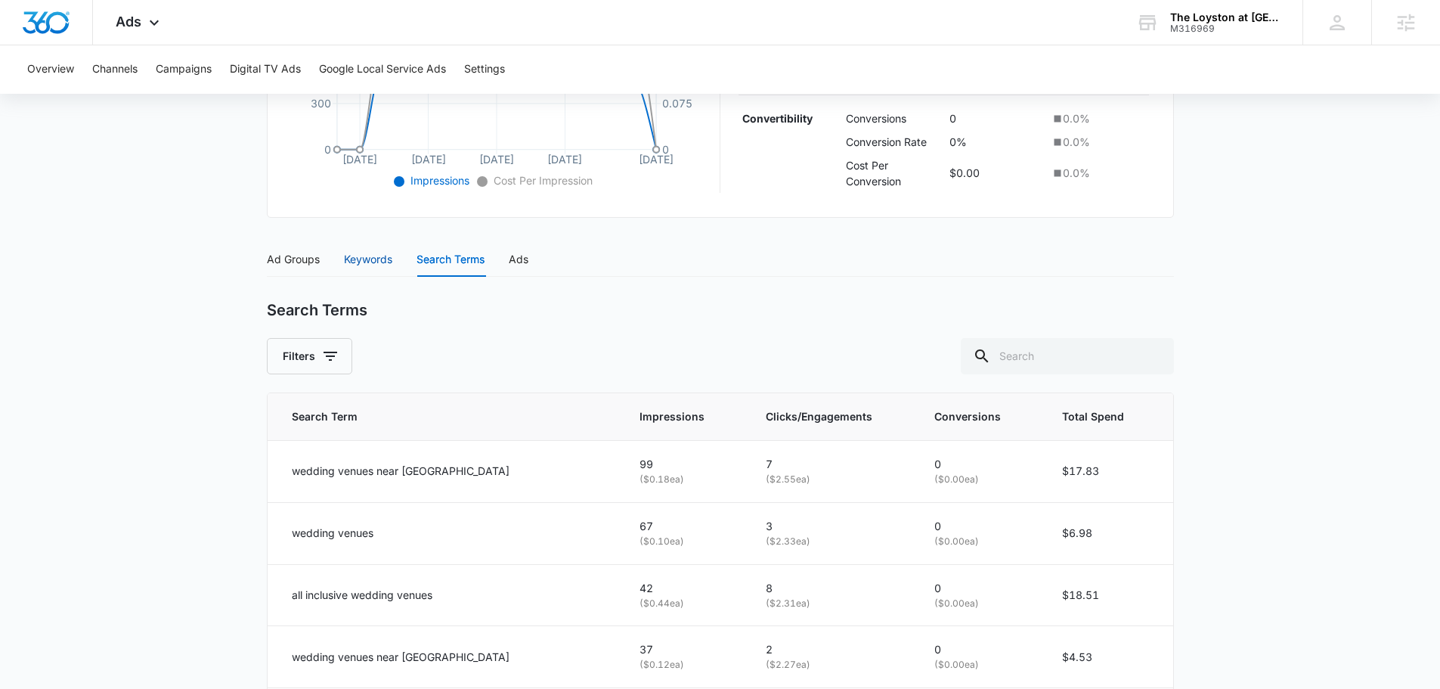
click at [364, 257] on div "Keywords" at bounding box center [368, 259] width 48 height 17
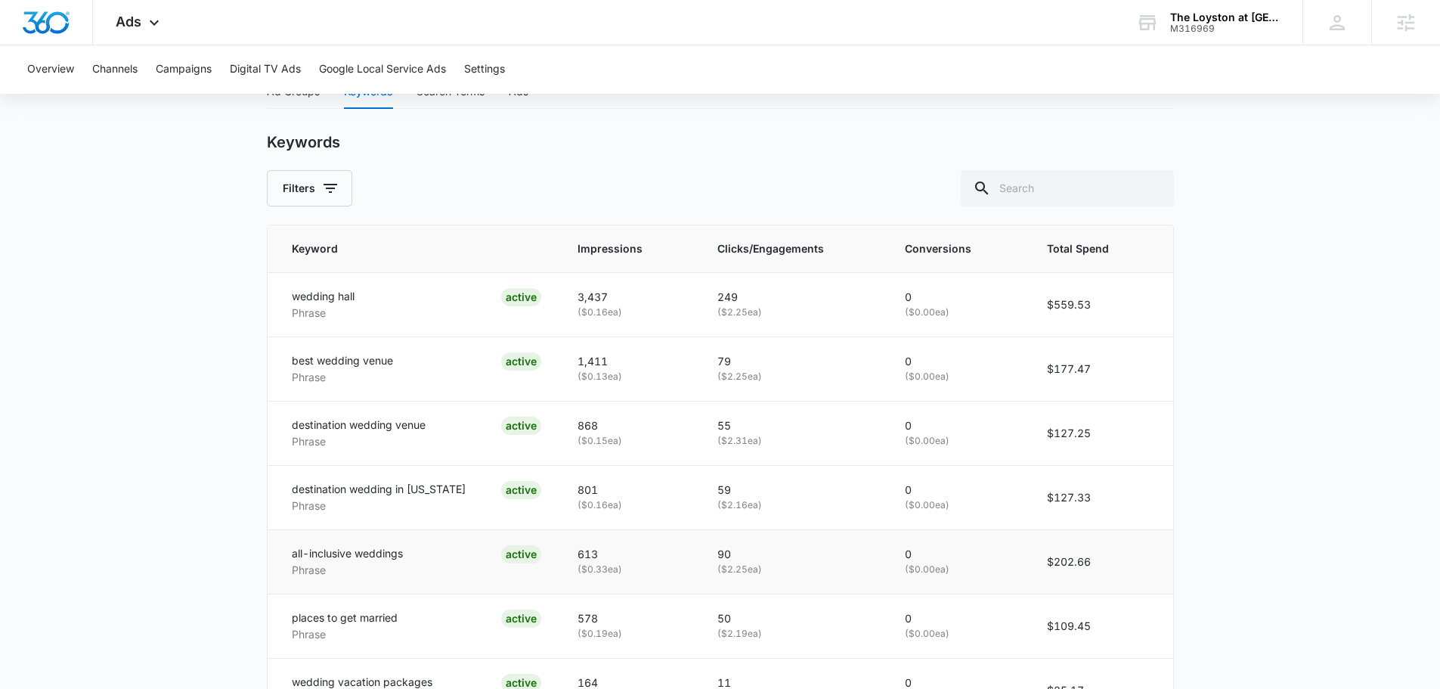
scroll to position [576, 0]
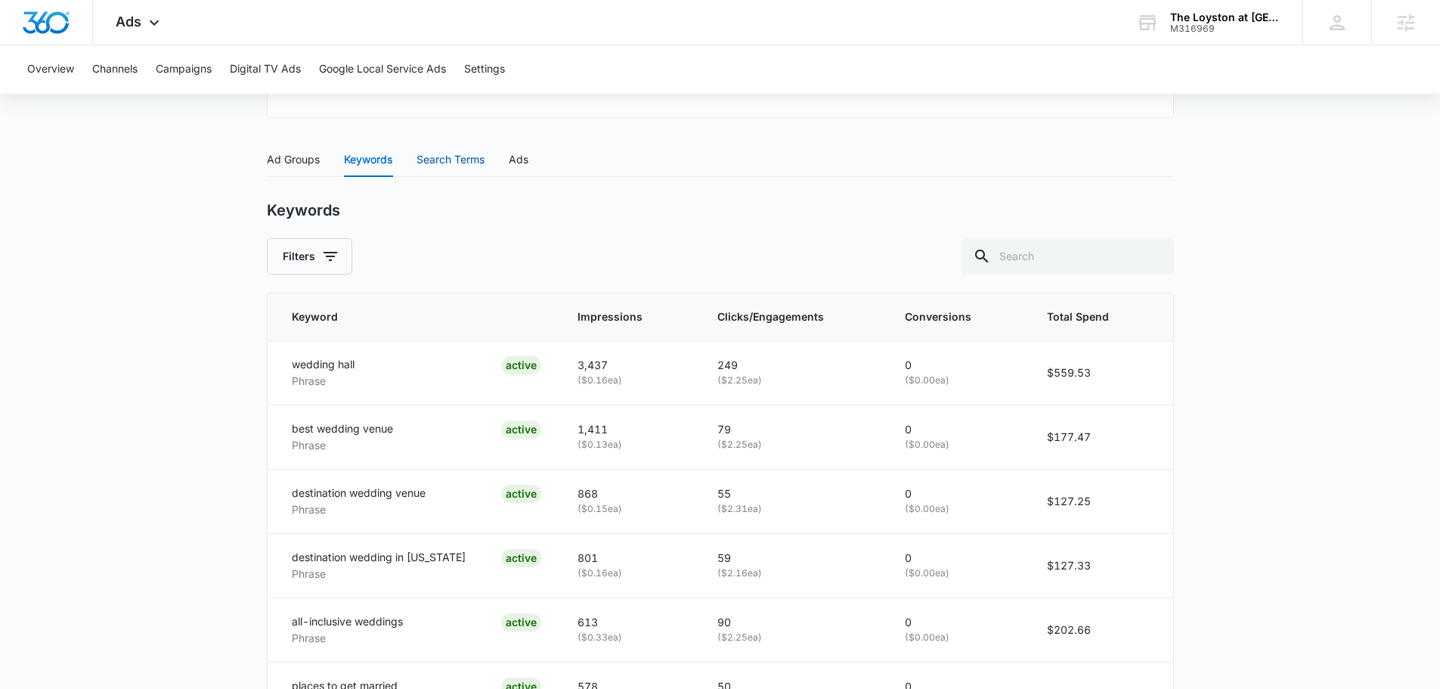
click at [435, 157] on div "Search Terms" at bounding box center [451, 159] width 68 height 17
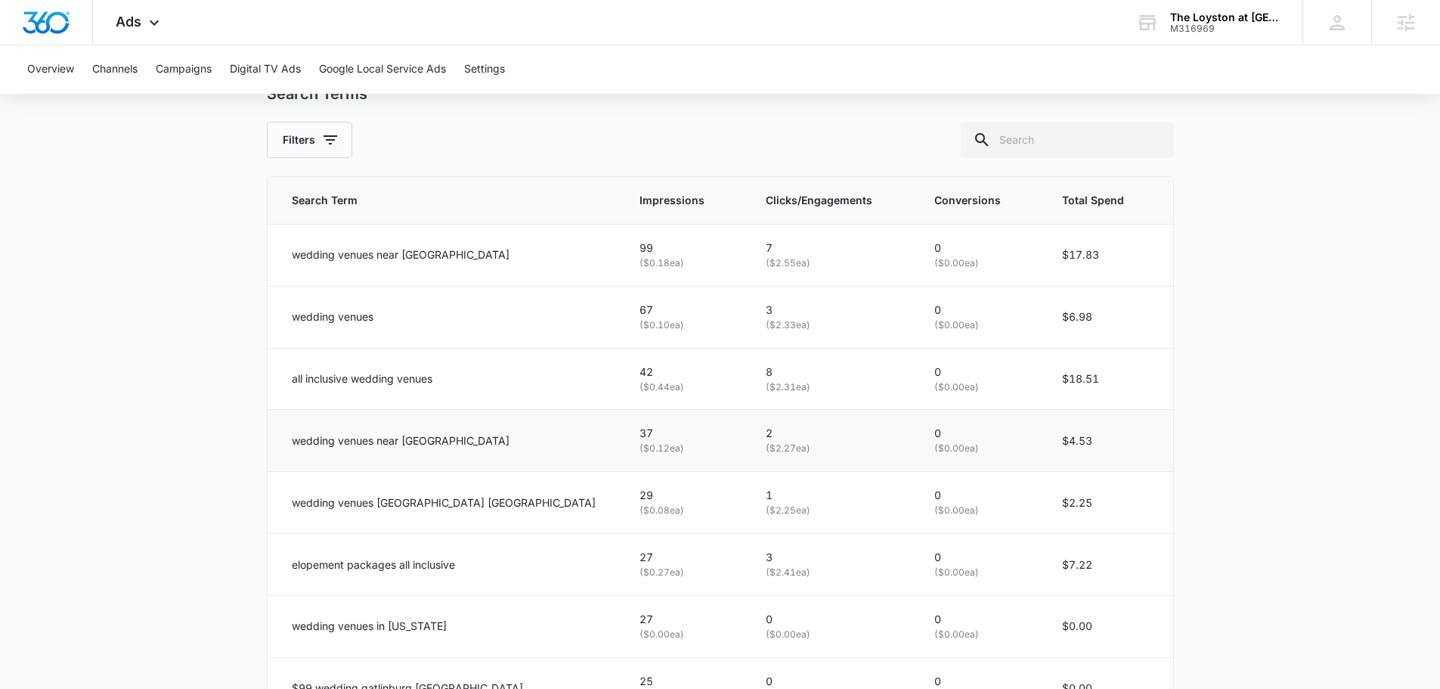
scroll to position [727, 0]
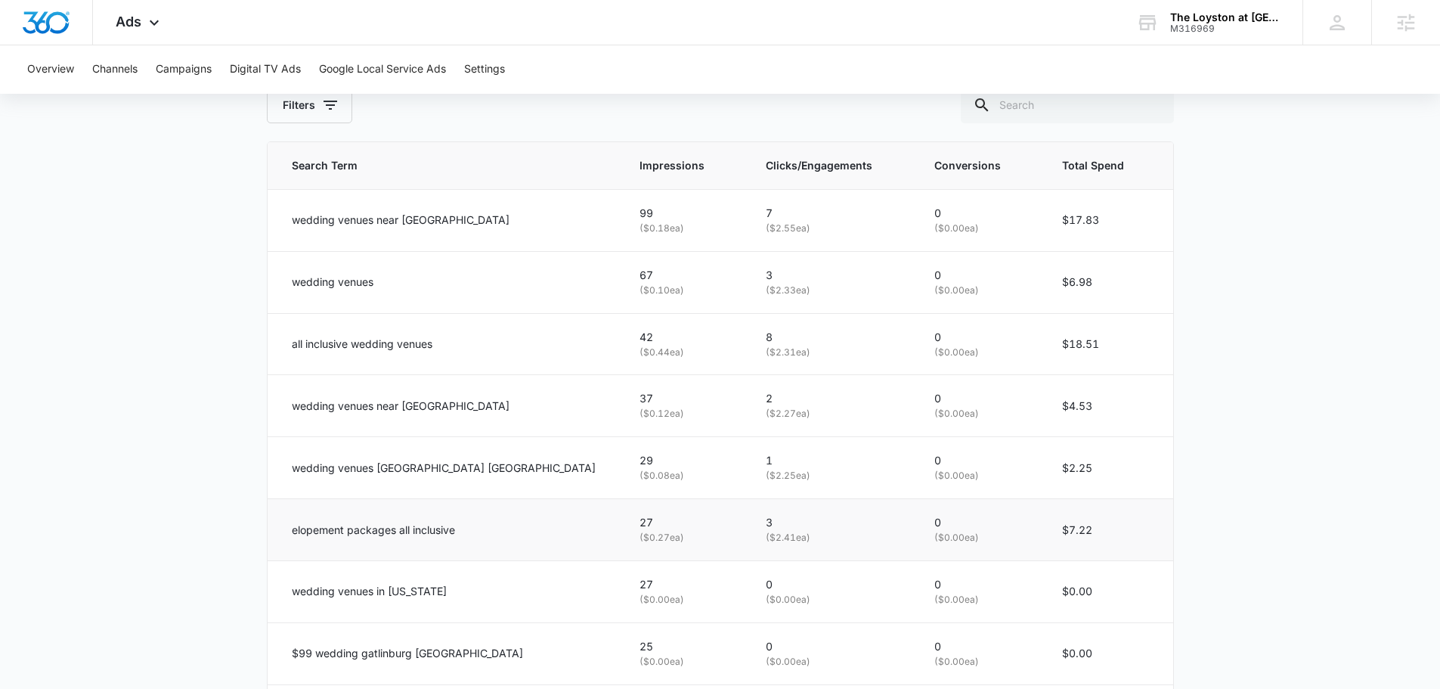
click at [323, 534] on p "elopement packages all inclusive" at bounding box center [373, 530] width 163 height 17
click at [317, 526] on p "elopement packages all inclusive" at bounding box center [373, 530] width 163 height 17
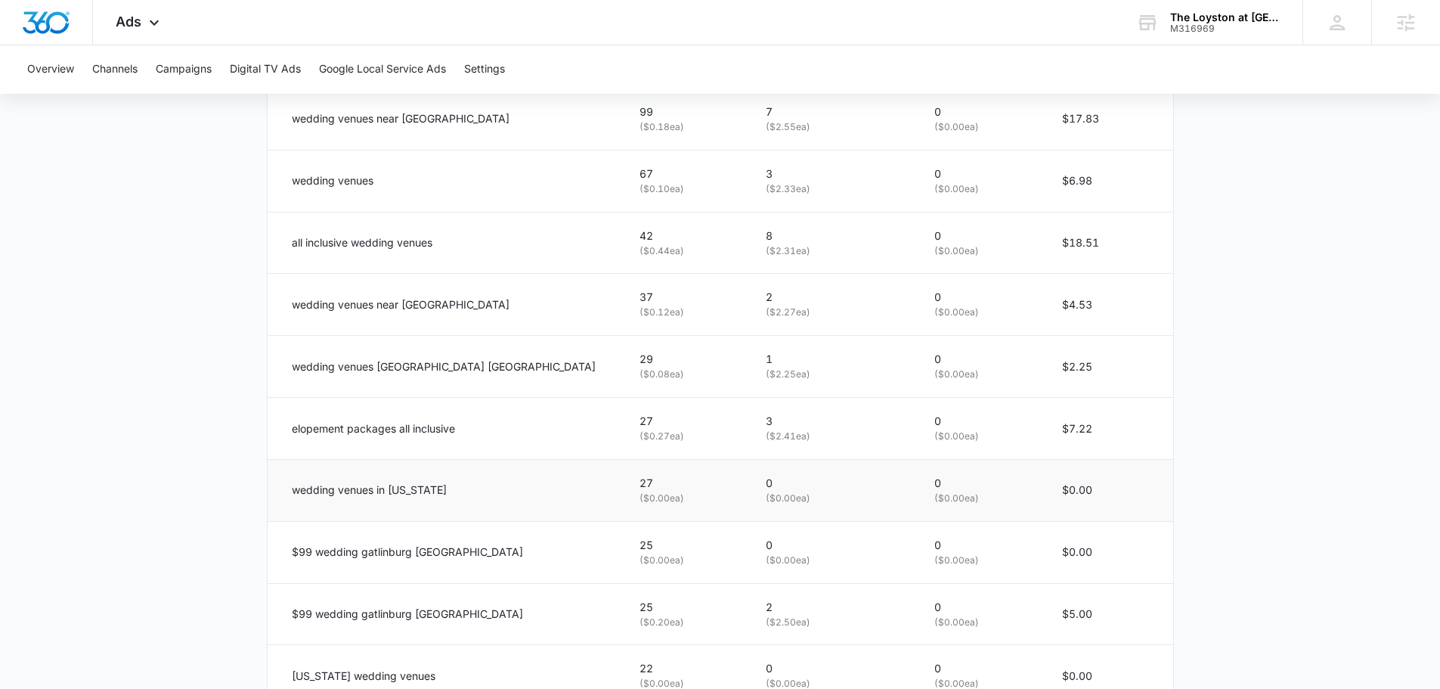
scroll to position [878, 0]
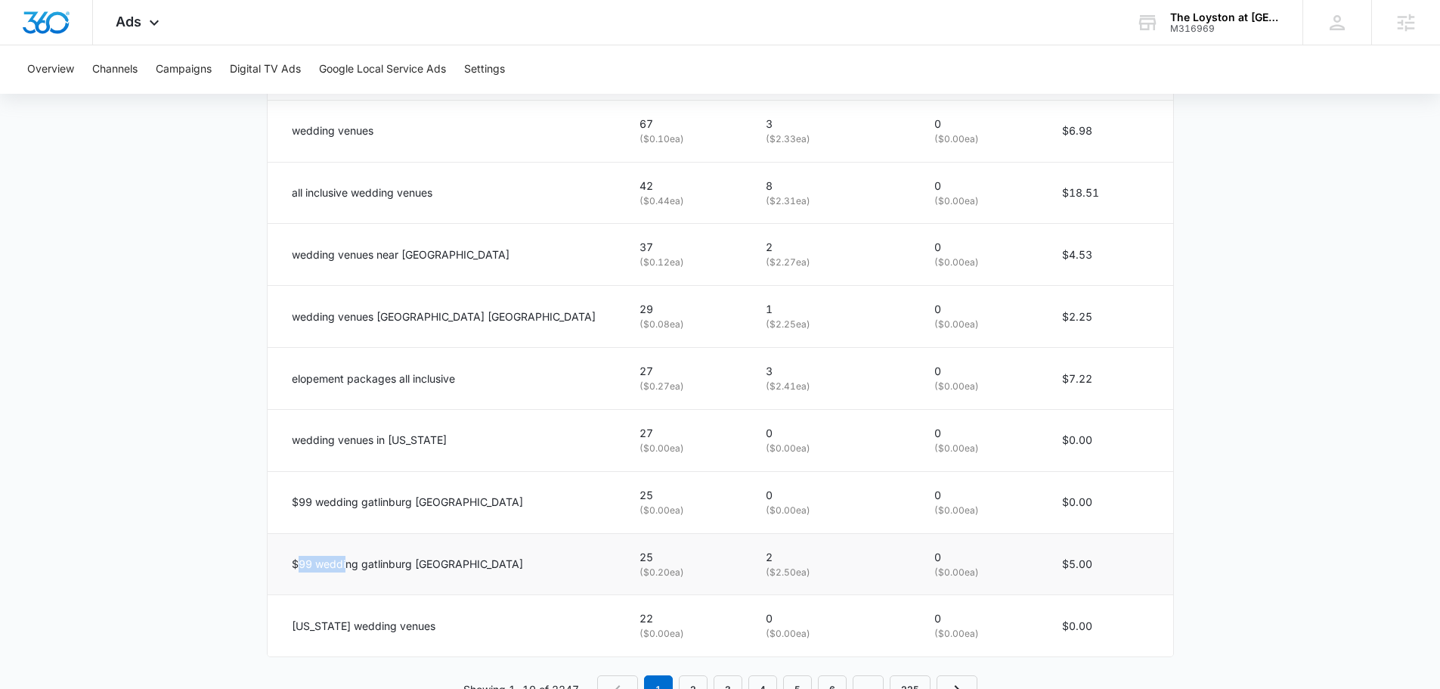
drag, startPoint x: 296, startPoint y: 561, endPoint x: 345, endPoint y: 546, distance: 51.4
click at [345, 546] on td "$99 wedding gatlinburg tn" at bounding box center [445, 564] width 355 height 62
drag, startPoint x: 288, startPoint y: 506, endPoint x: 374, endPoint y: 502, distance: 86.3
click at [370, 503] on td "$99 wedding gatlinburg tn" at bounding box center [445, 502] width 355 height 62
click at [293, 498] on p "$99 wedding gatlinburg tn" at bounding box center [407, 502] width 231 height 17
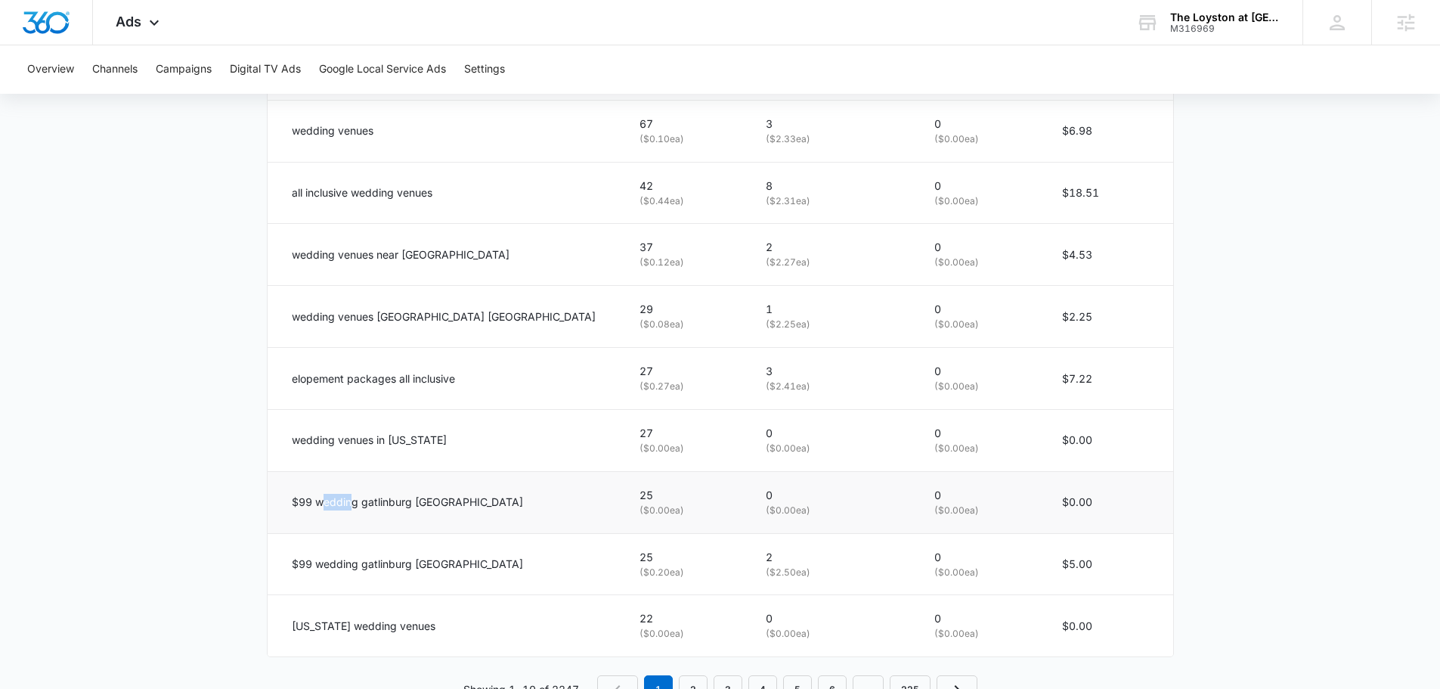
drag, startPoint x: 321, startPoint y: 502, endPoint x: 352, endPoint y: 500, distance: 30.3
click at [352, 500] on p "$99 wedding gatlinburg tn" at bounding box center [407, 502] width 231 height 17
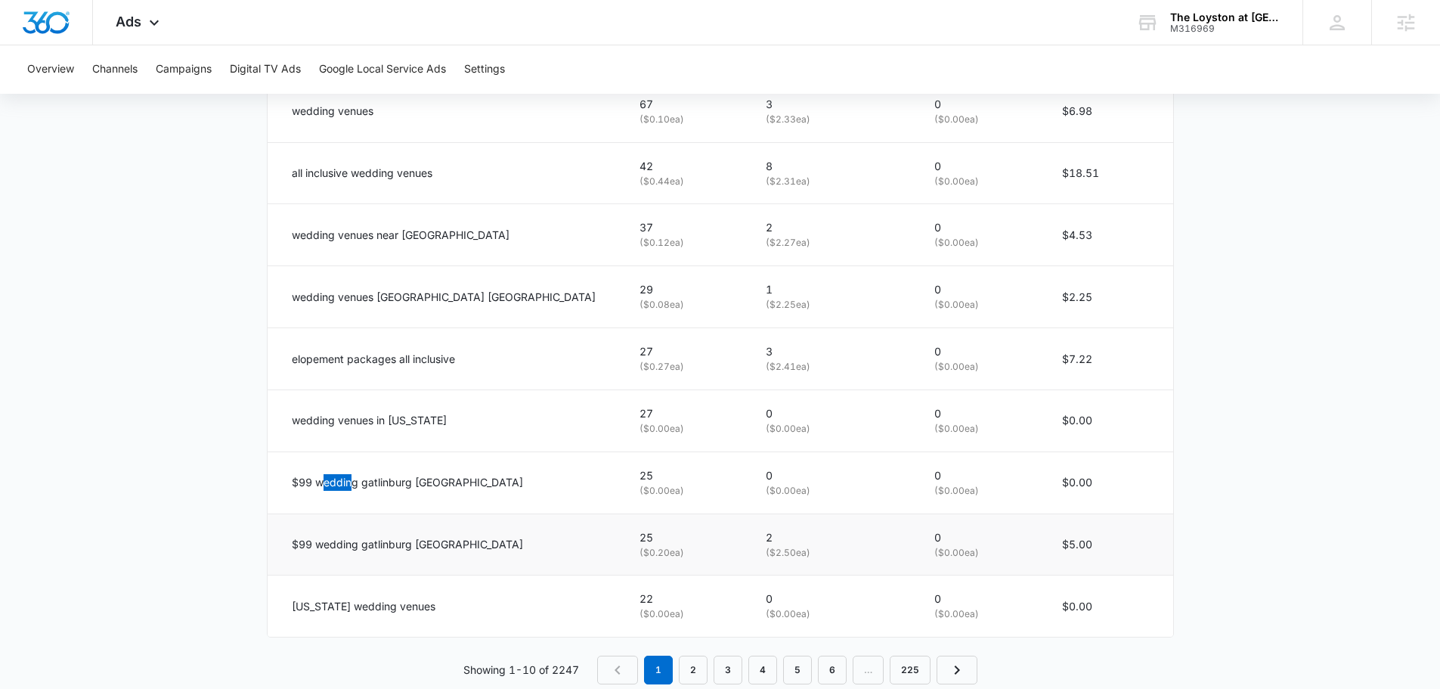
scroll to position [930, 0]
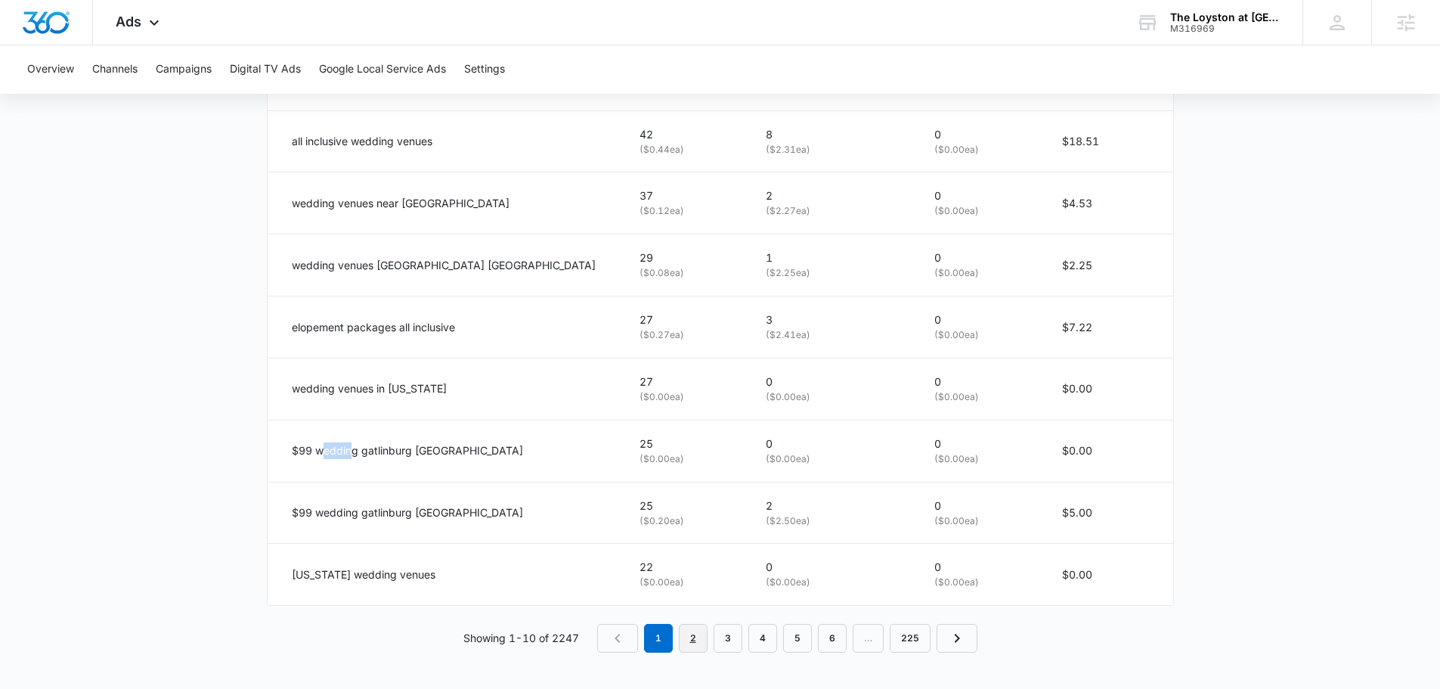
click at [706, 633] on link "2" at bounding box center [693, 638] width 29 height 29
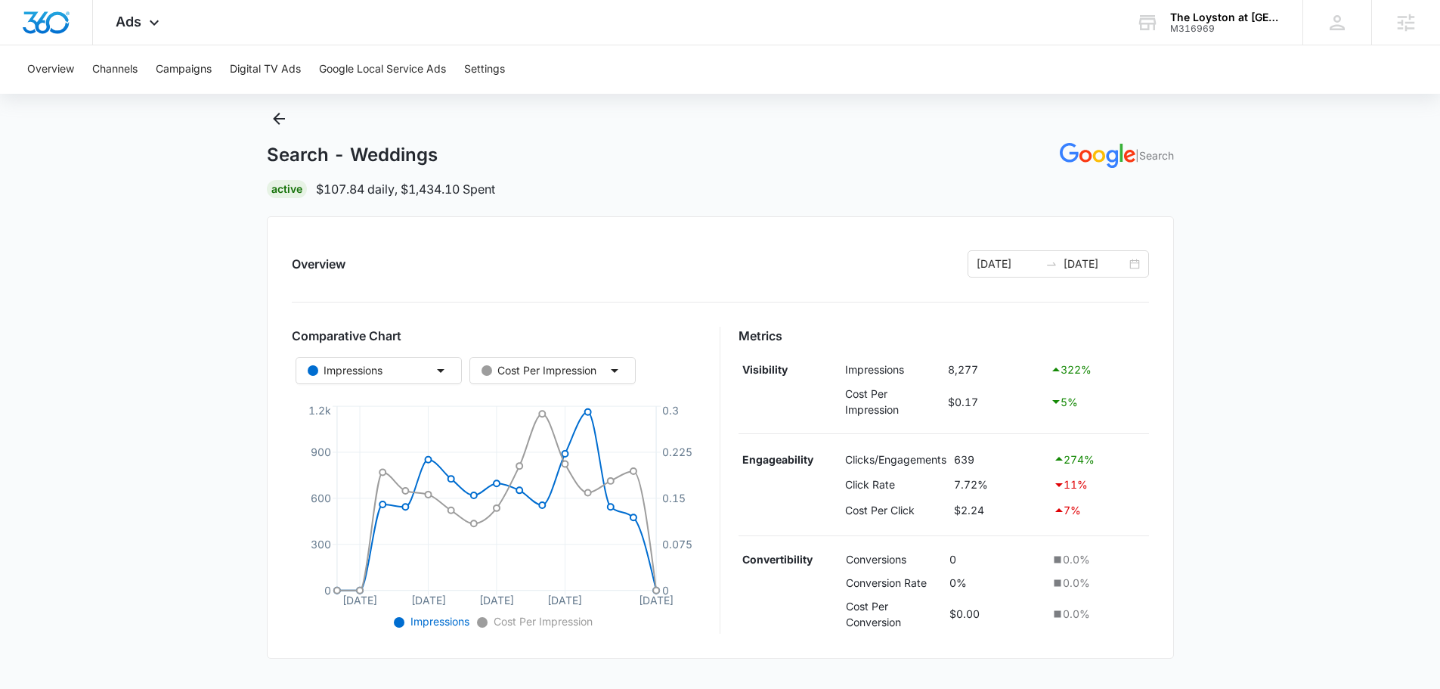
scroll to position [0, 0]
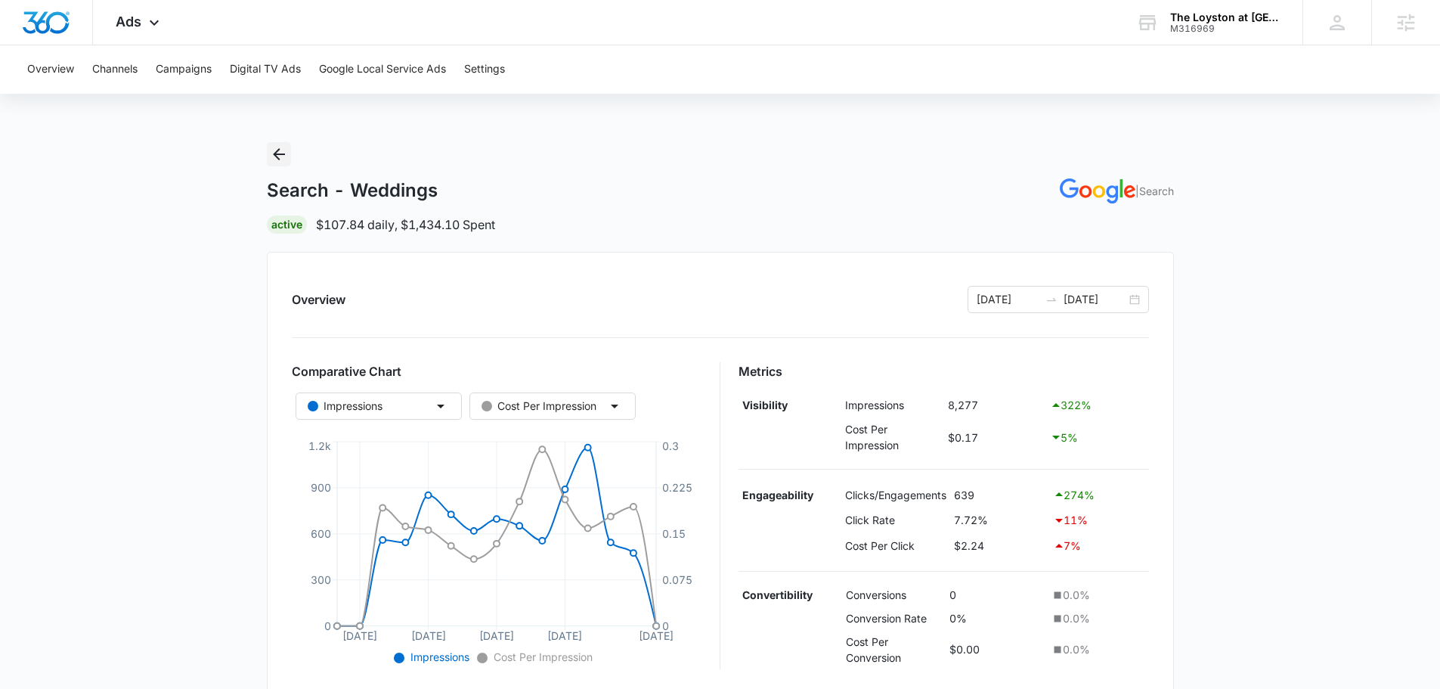
click at [278, 157] on icon "Back" at bounding box center [279, 154] width 18 height 18
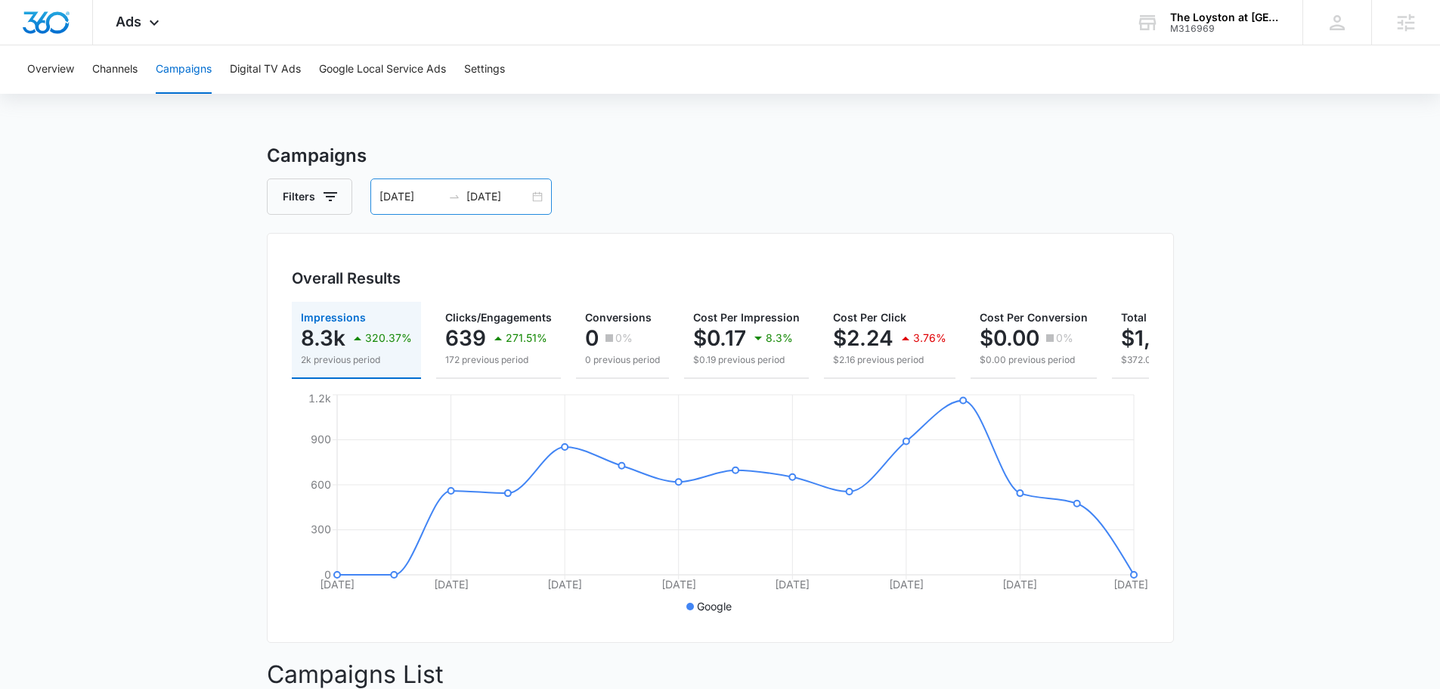
click at [397, 183] on div "[DATE] [DATE]" at bounding box center [460, 196] width 181 height 36
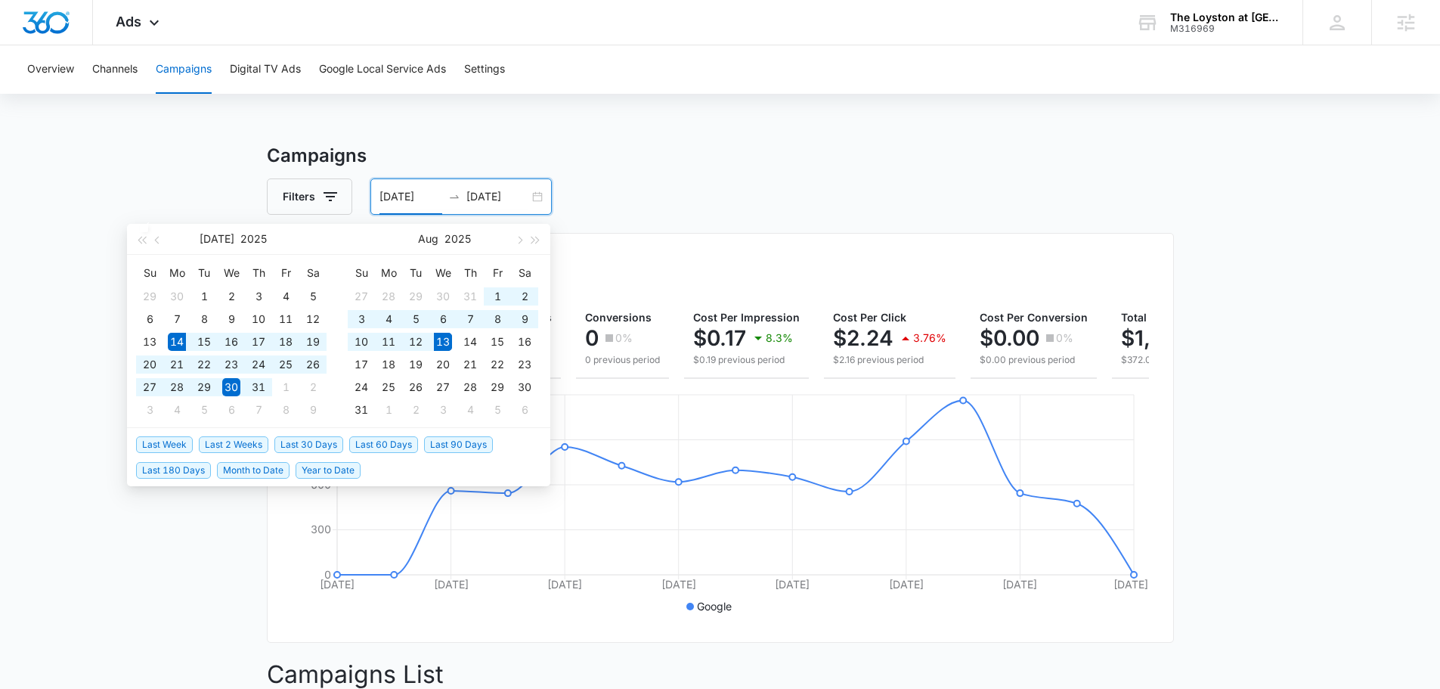
click at [297, 443] on span "Last 30 Days" at bounding box center [308, 444] width 69 height 17
type input "07/14/2025"
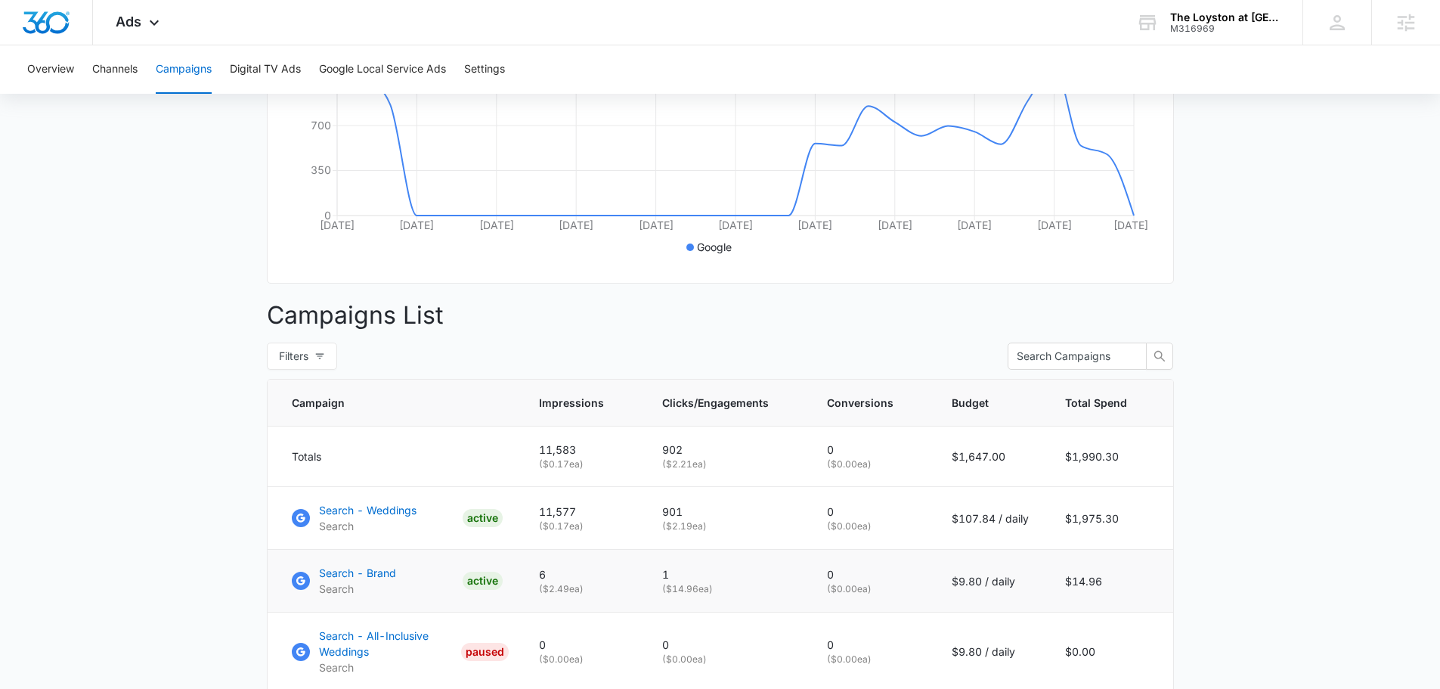
scroll to position [378, 0]
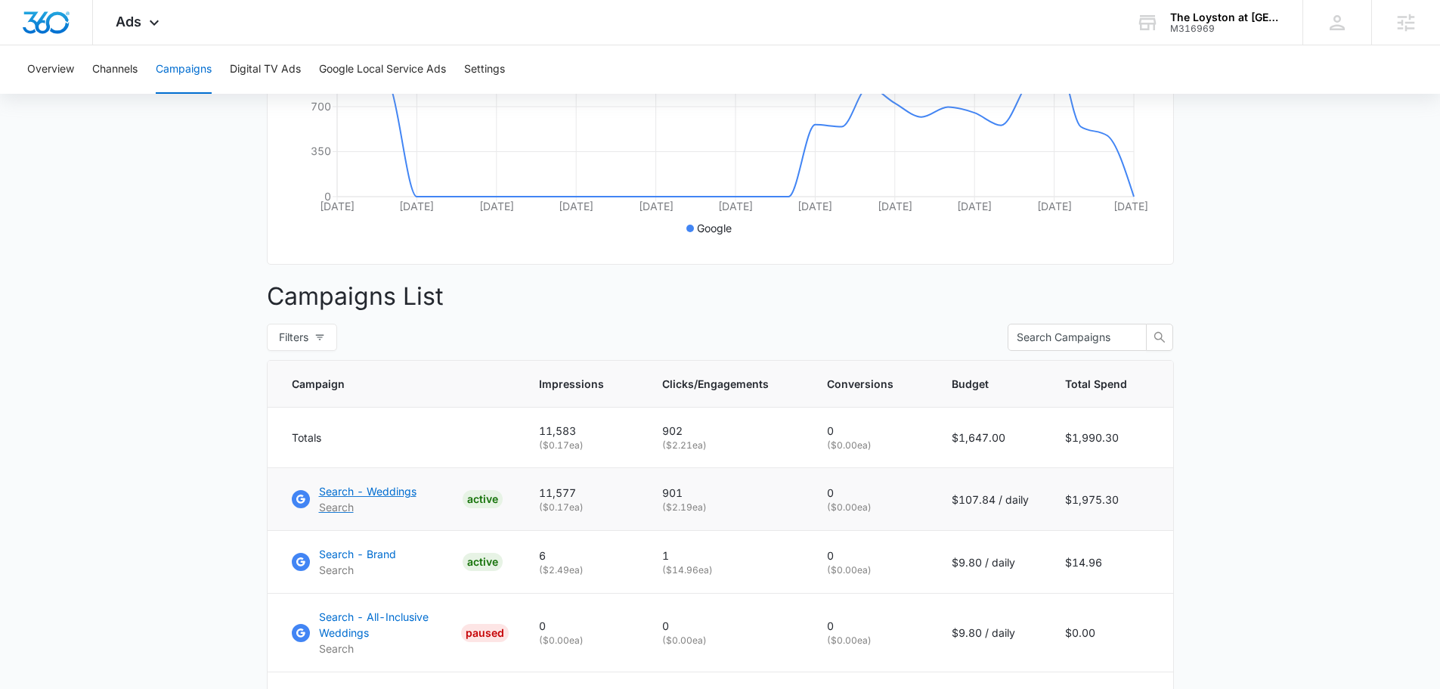
click at [391, 497] on p "Search - Weddings" at bounding box center [368, 491] width 98 height 16
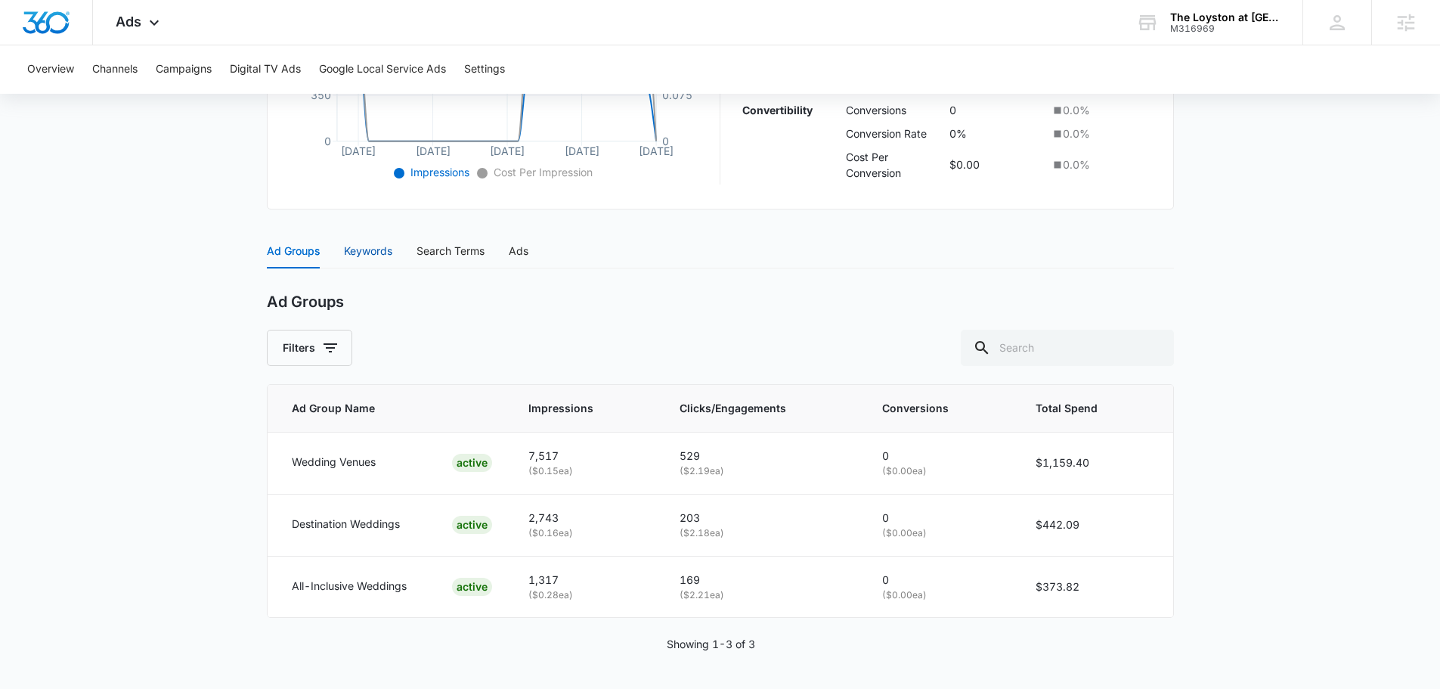
click at [355, 254] on div "Keywords" at bounding box center [368, 251] width 48 height 17
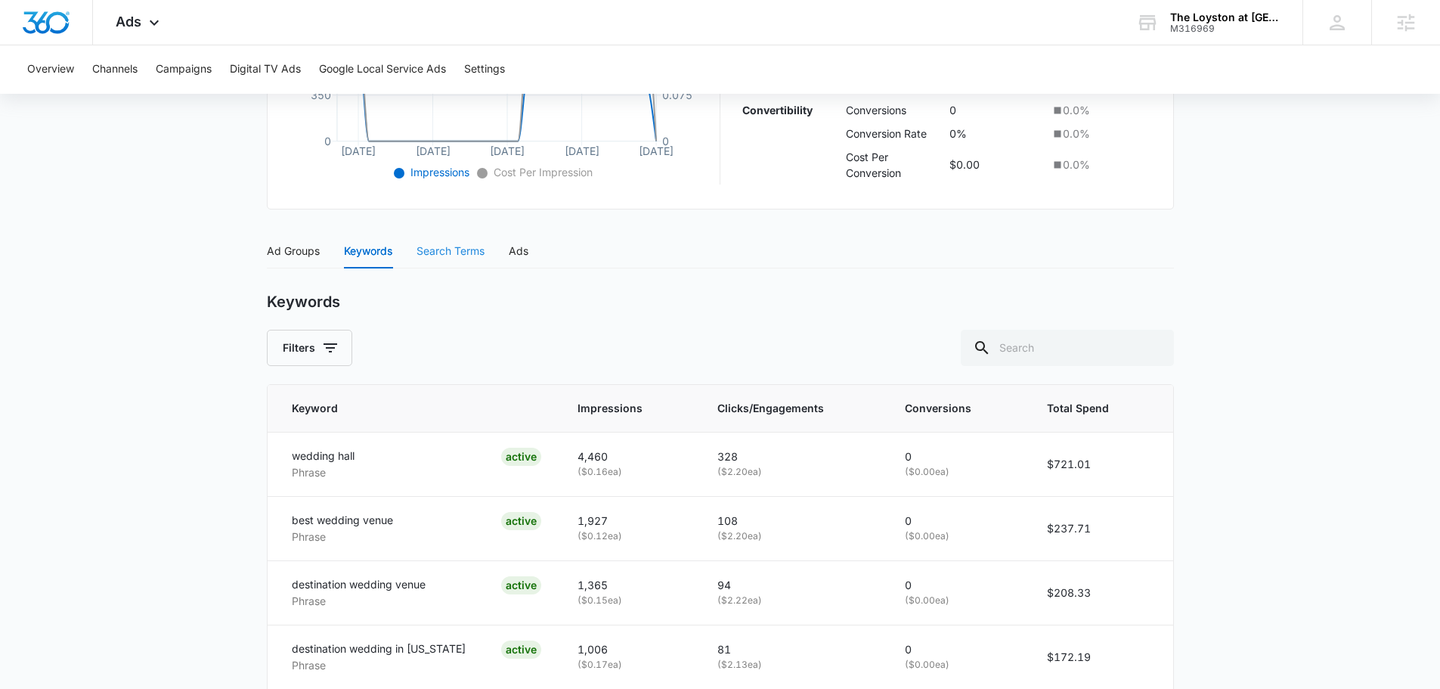
click at [465, 311] on div "Keywords" at bounding box center [720, 302] width 907 height 19
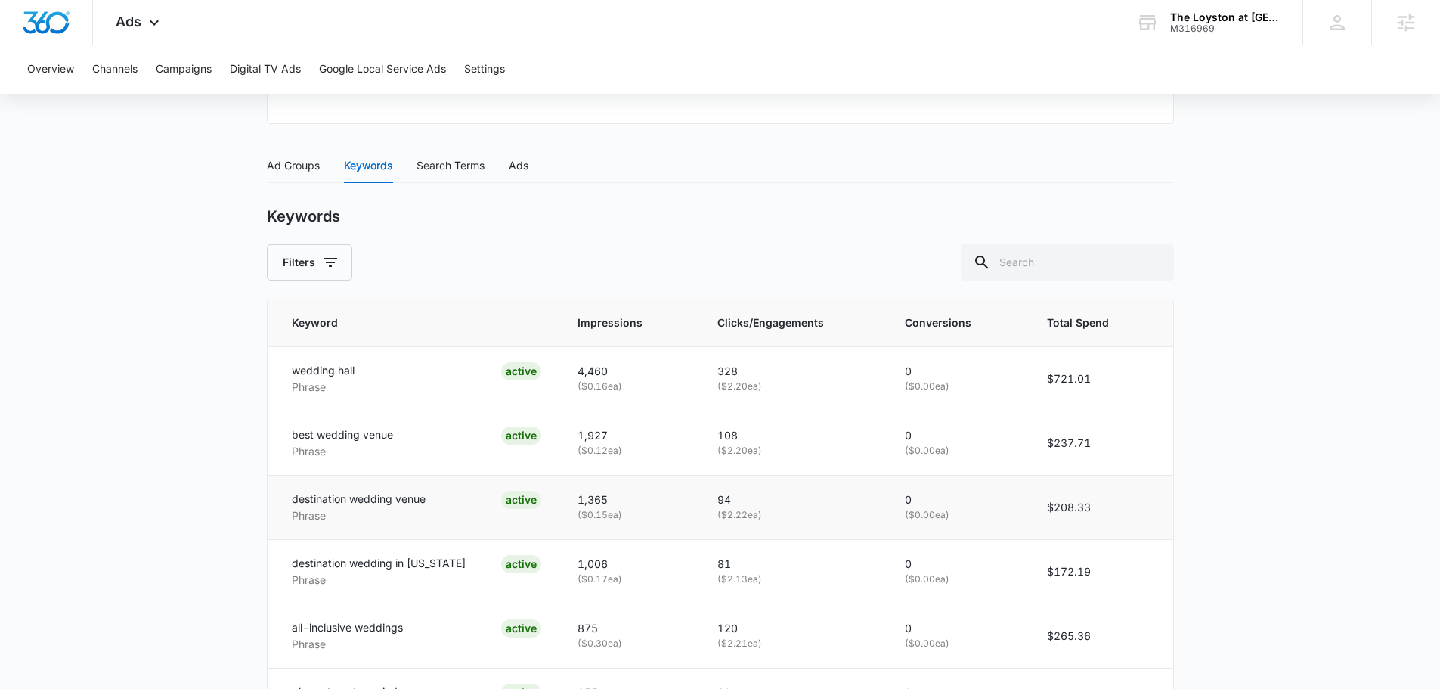
scroll to position [500, 0]
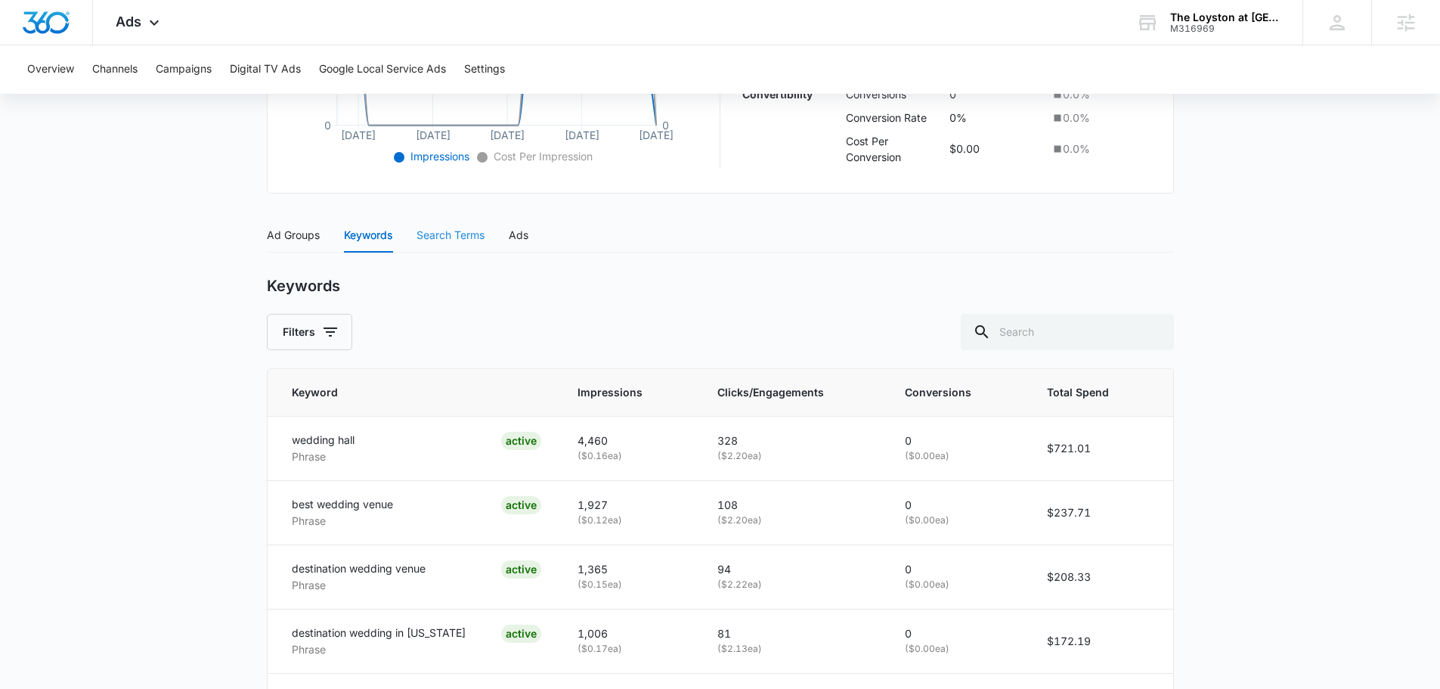
click at [438, 223] on div "Search Terms" at bounding box center [451, 235] width 68 height 35
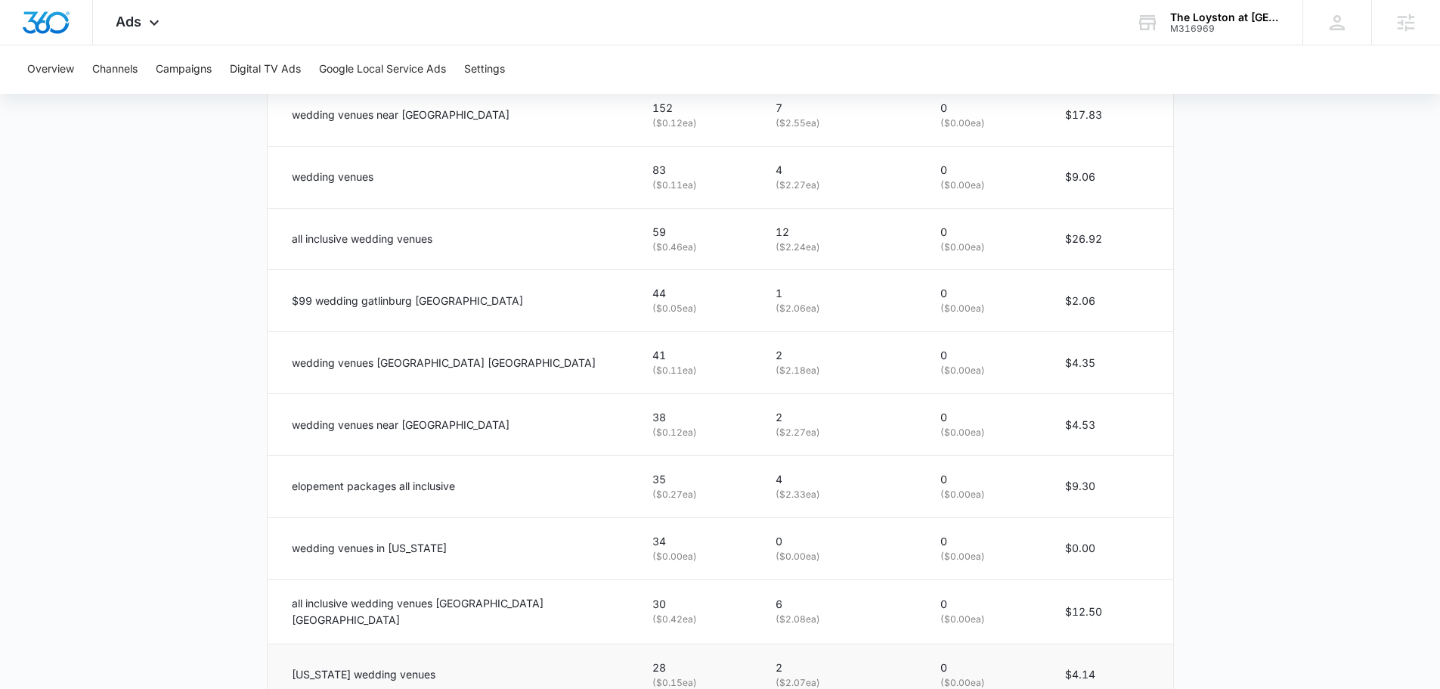
scroll to position [930, 0]
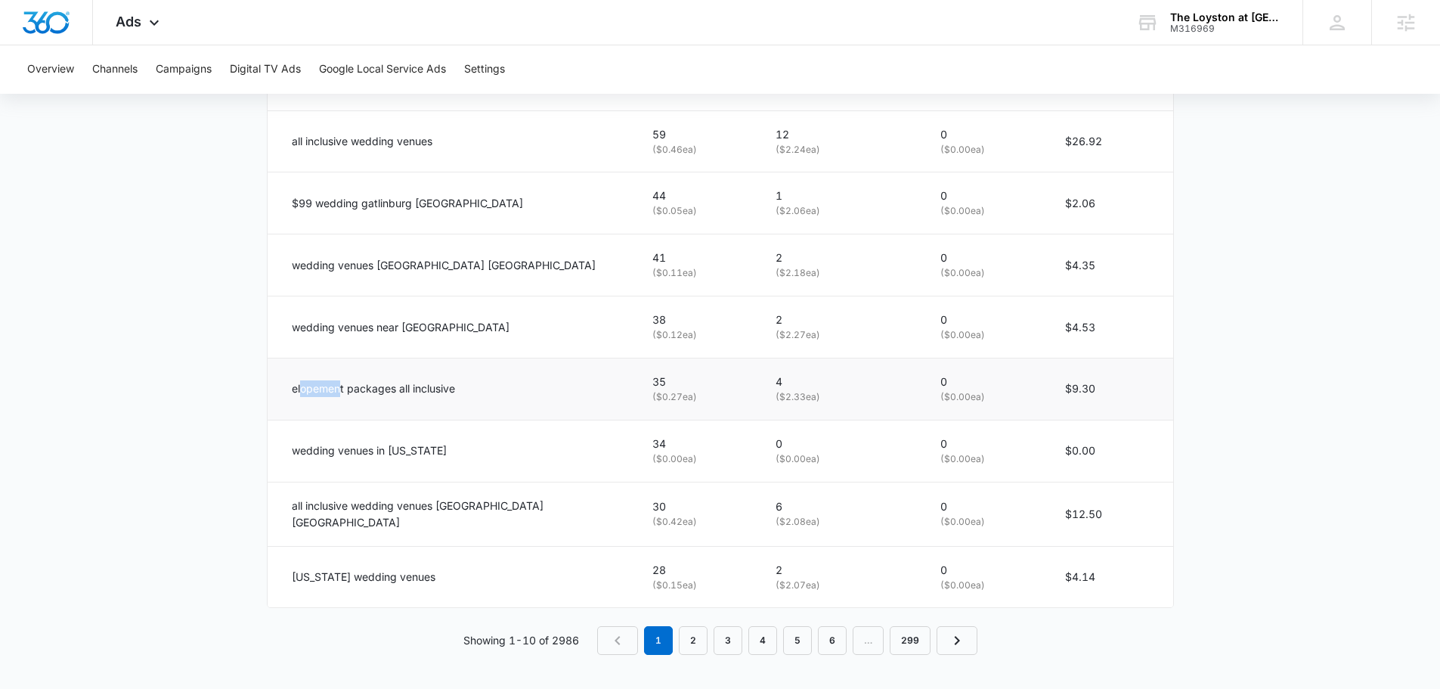
drag, startPoint x: 342, startPoint y: 389, endPoint x: 300, endPoint y: 389, distance: 41.6
click at [300, 389] on p "elopement packages all inclusive" at bounding box center [373, 388] width 163 height 17
click at [317, 389] on p "elopement packages all inclusive" at bounding box center [373, 388] width 163 height 17
click at [292, 203] on p "$99 wedding gatlinburg [GEOGRAPHIC_DATA]" at bounding box center [407, 203] width 231 height 17
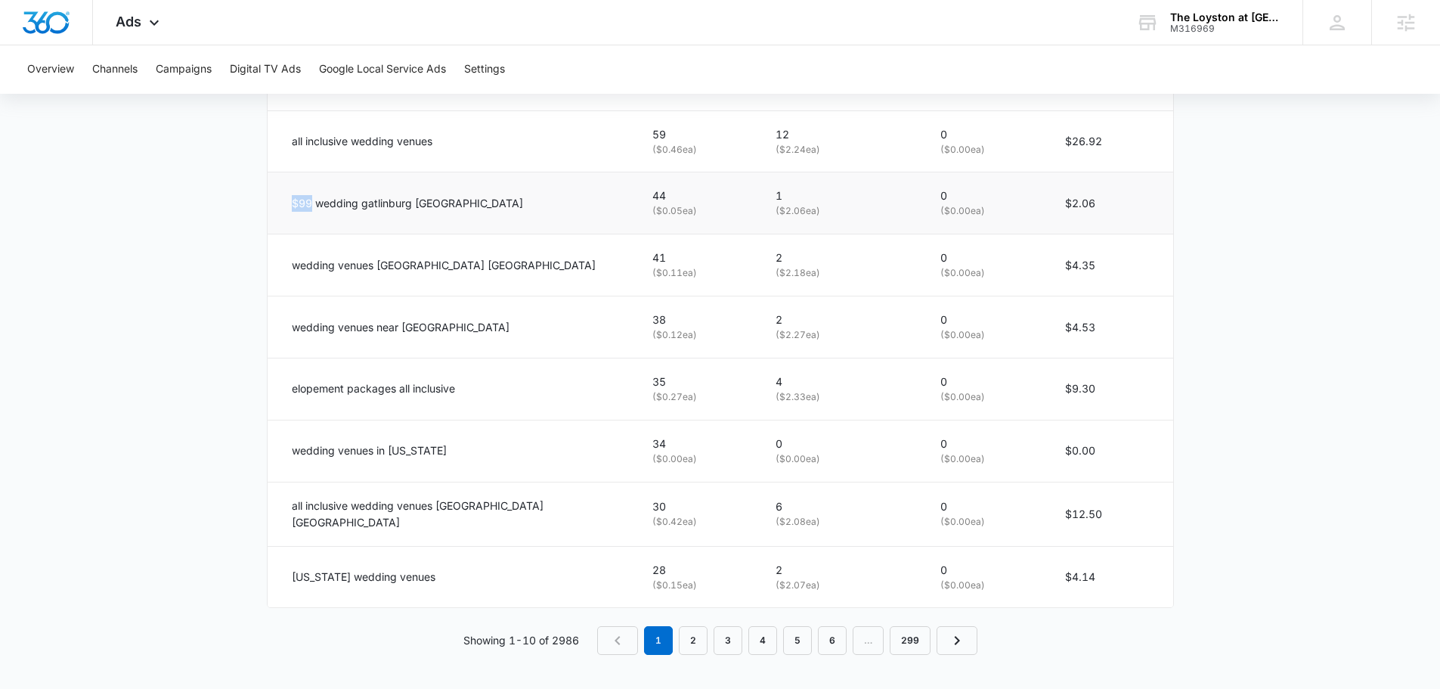
copy p "$99"
click at [729, 637] on link "3" at bounding box center [728, 640] width 29 height 29
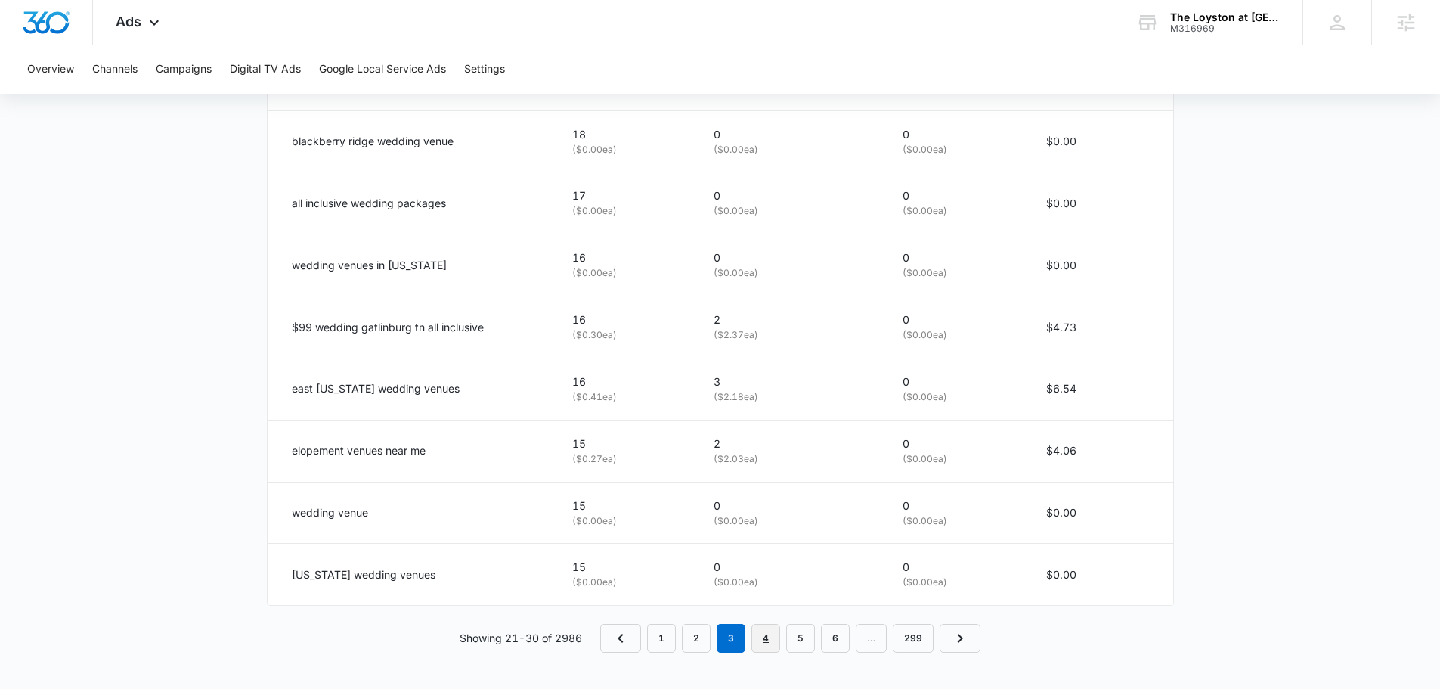
click at [757, 637] on link "4" at bounding box center [765, 638] width 29 height 29
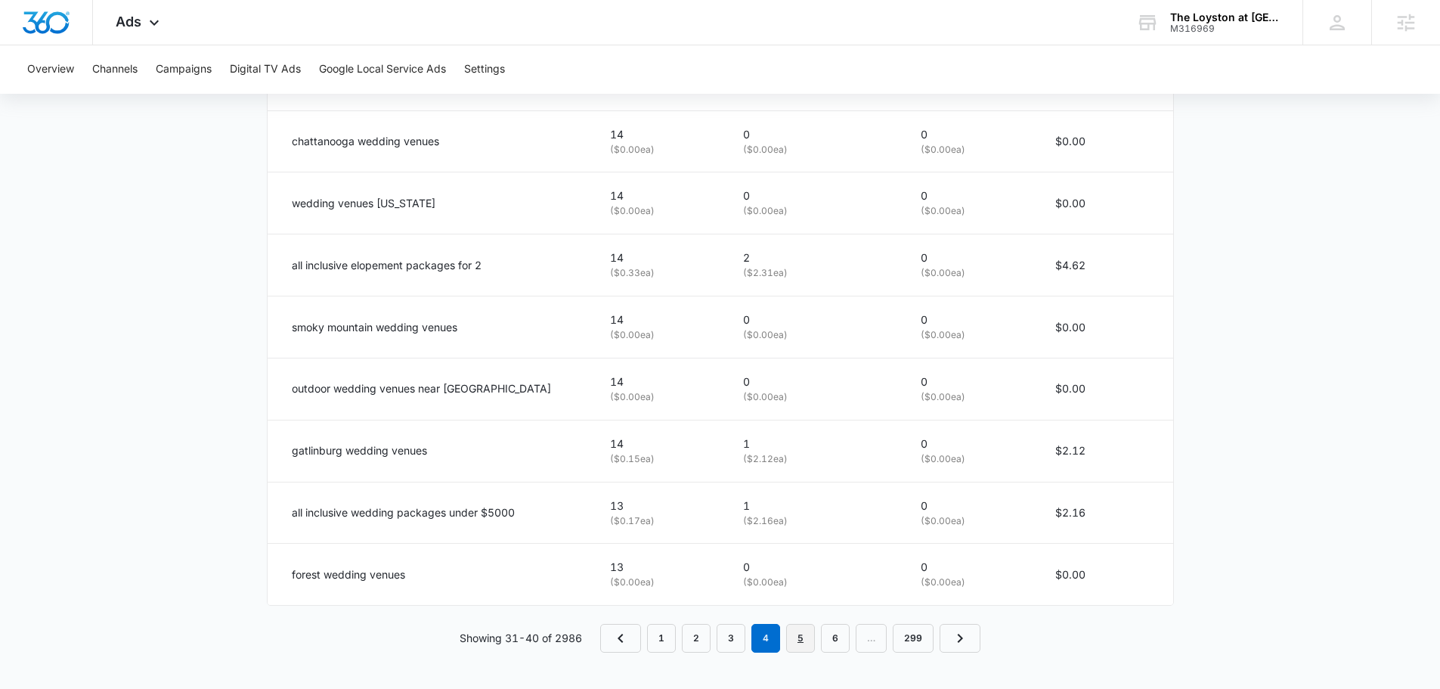
click at [807, 641] on link "5" at bounding box center [800, 638] width 29 height 29
click at [827, 640] on link "6" at bounding box center [819, 638] width 29 height 29
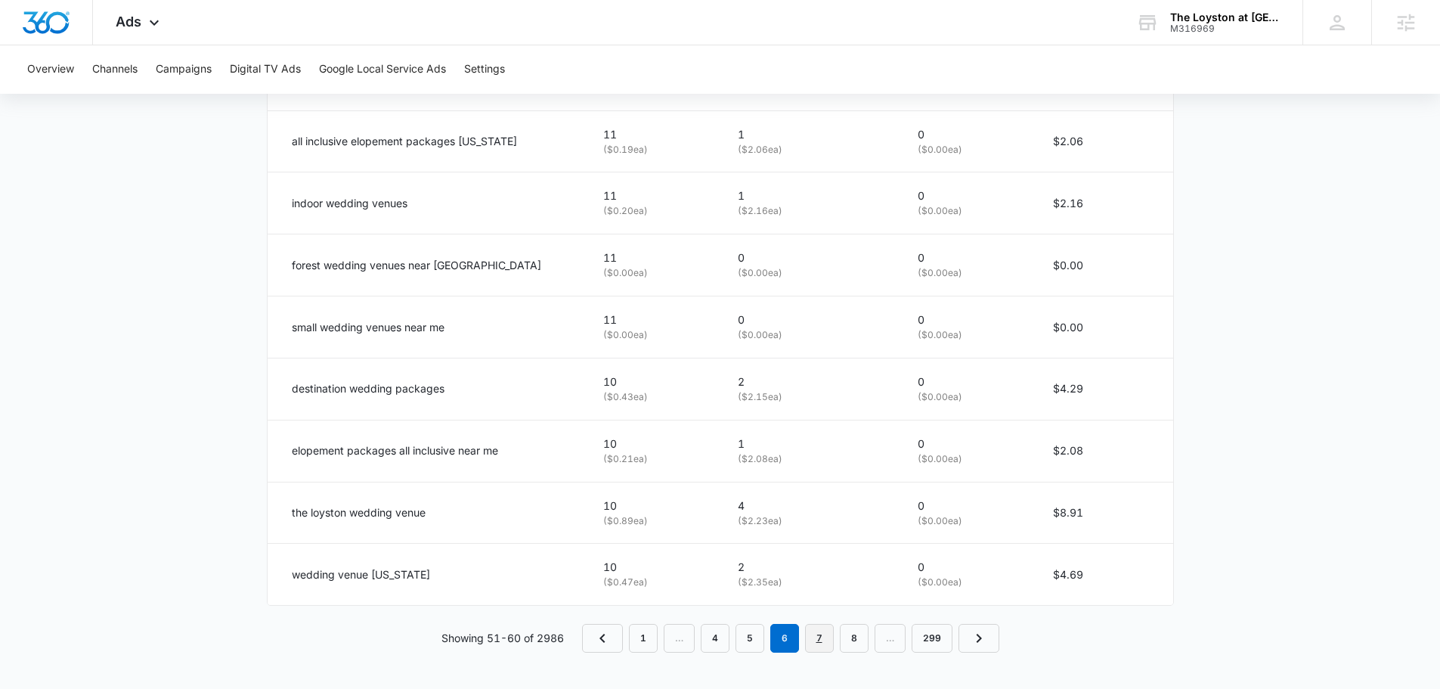
click at [820, 634] on link "7" at bounding box center [819, 638] width 29 height 29
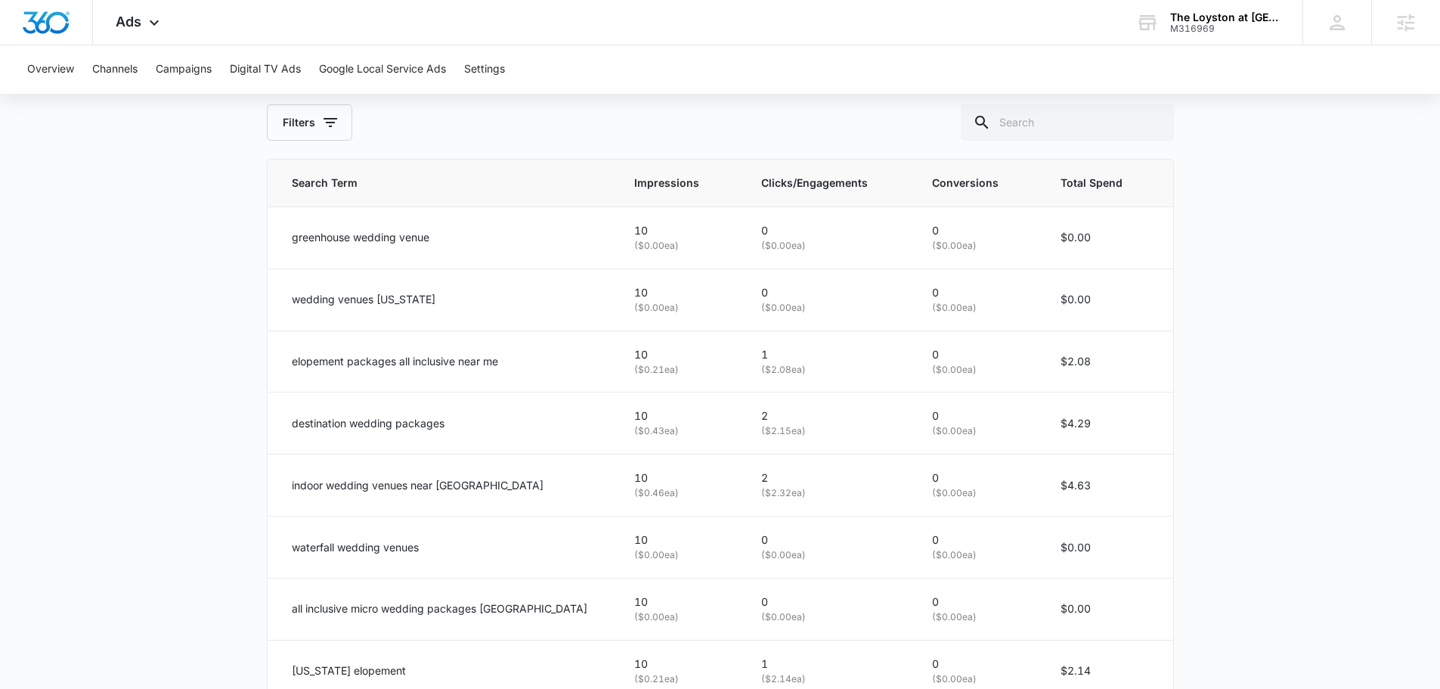
scroll to position [703, 0]
